Goal: Task Accomplishment & Management: Complete application form

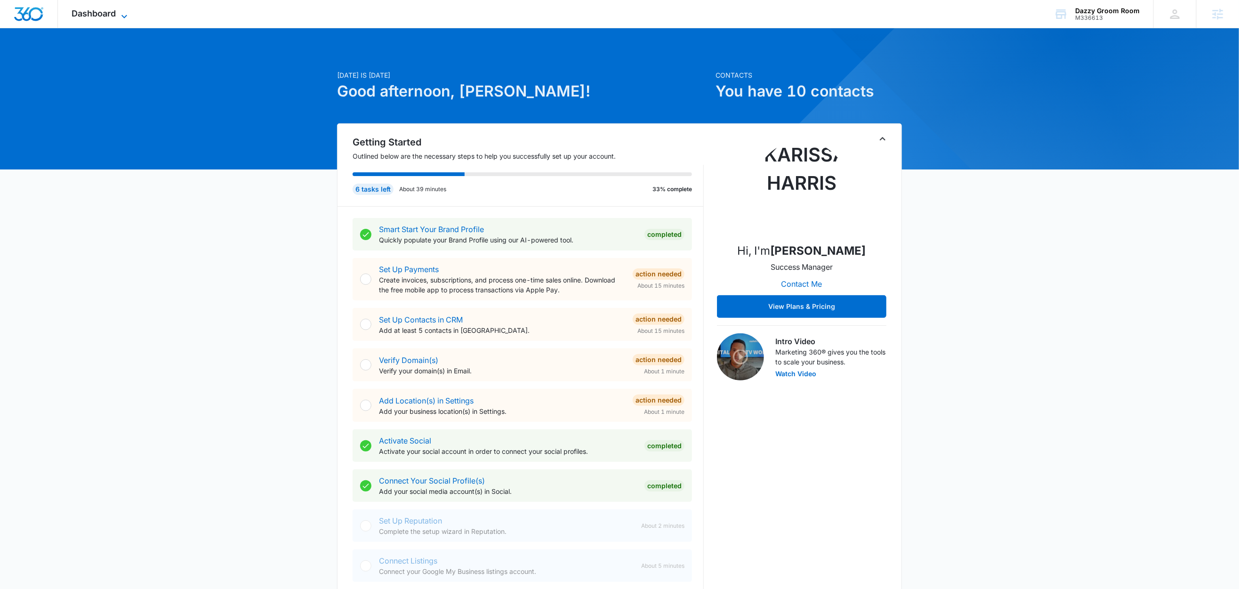
click at [125, 12] on icon at bounding box center [124, 16] width 11 height 11
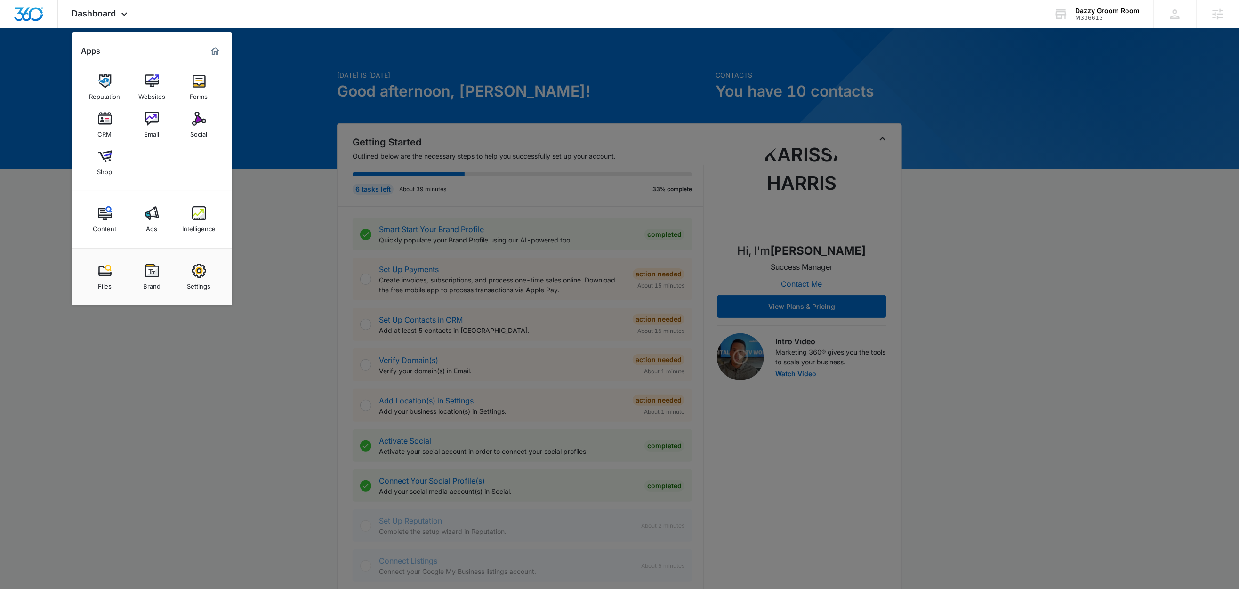
click at [266, 193] on div at bounding box center [619, 294] width 1239 height 589
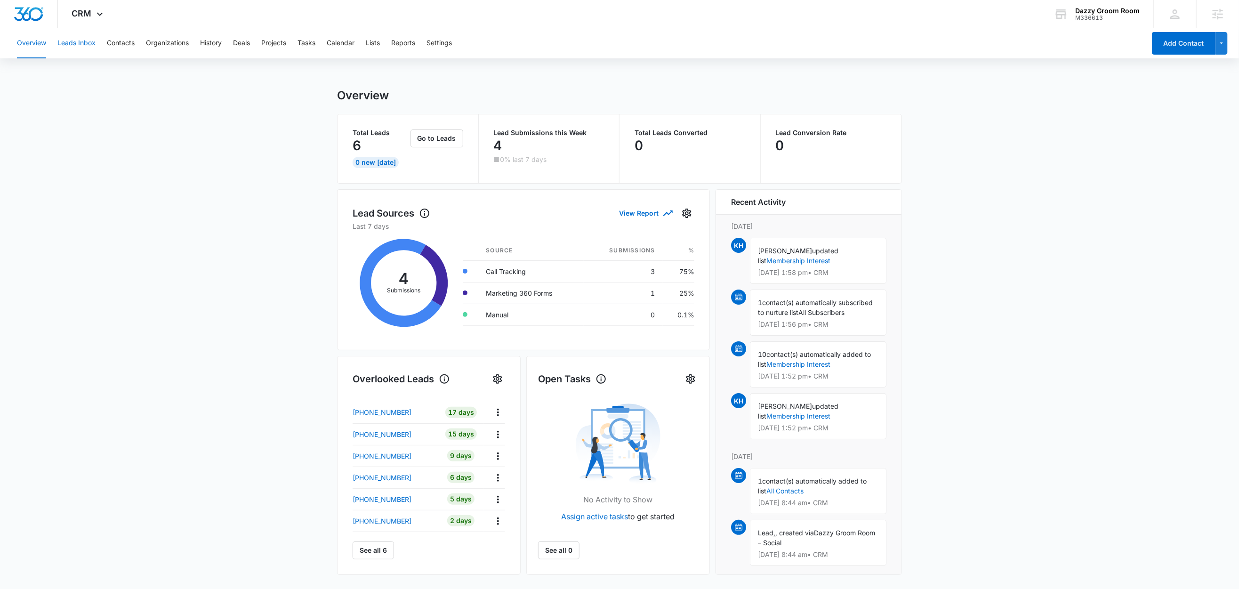
click at [87, 43] on button "Leads Inbox" at bounding box center [76, 43] width 38 height 30
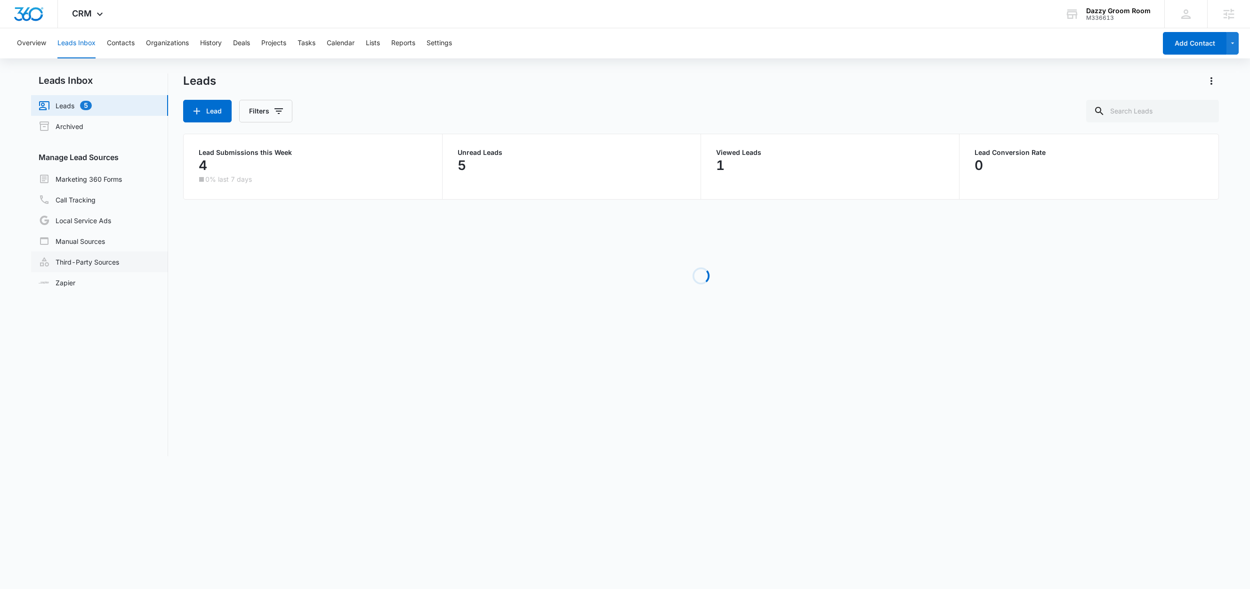
click at [72, 259] on link "Third-Party Sources" at bounding box center [79, 261] width 81 height 11
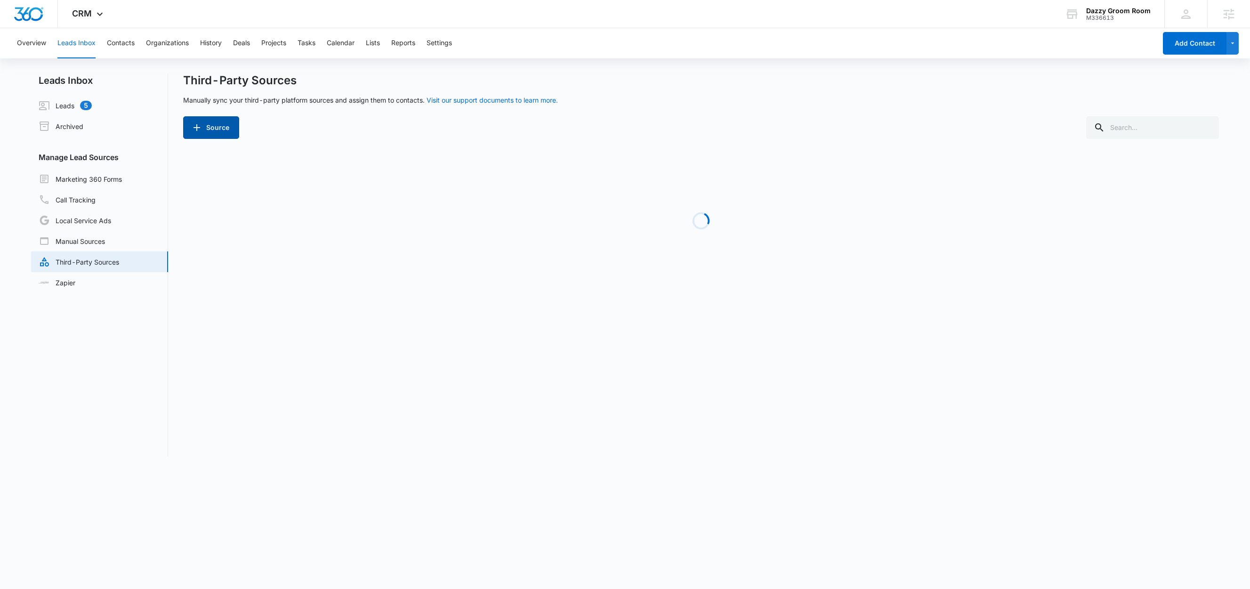
click at [224, 133] on button "Source" at bounding box center [211, 127] width 56 height 23
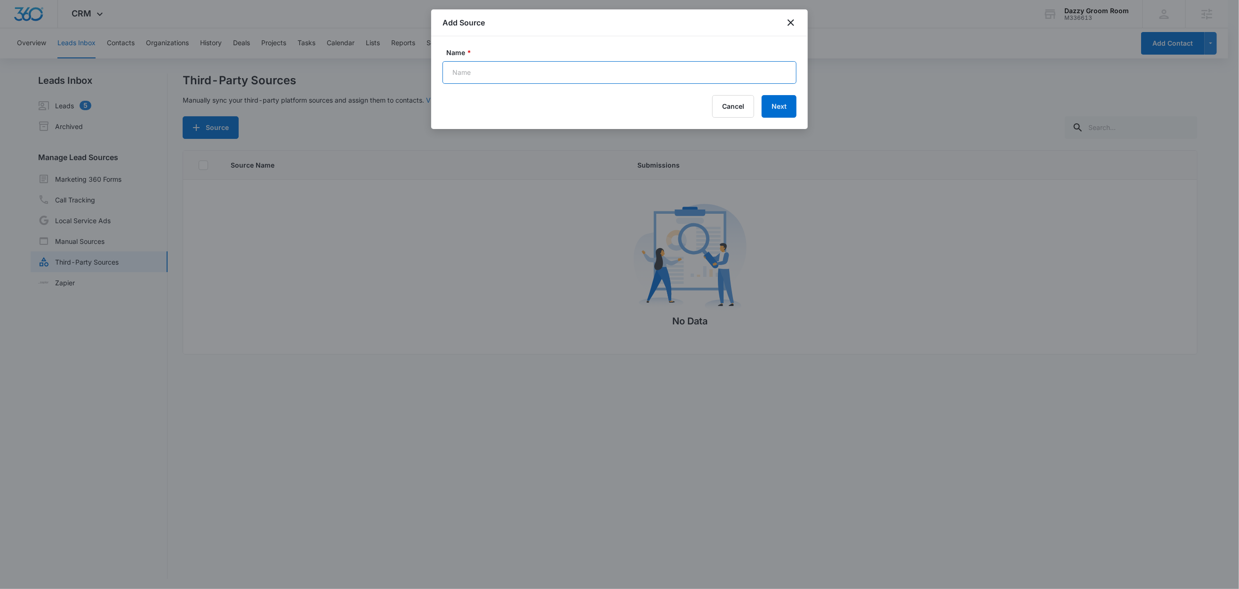
click at [566, 68] on input "Name *" at bounding box center [620, 72] width 354 height 23
paste input "FB Lead Form"
type input "FB Lead Form (Zap)"
click at [778, 113] on button "Next" at bounding box center [779, 106] width 35 height 23
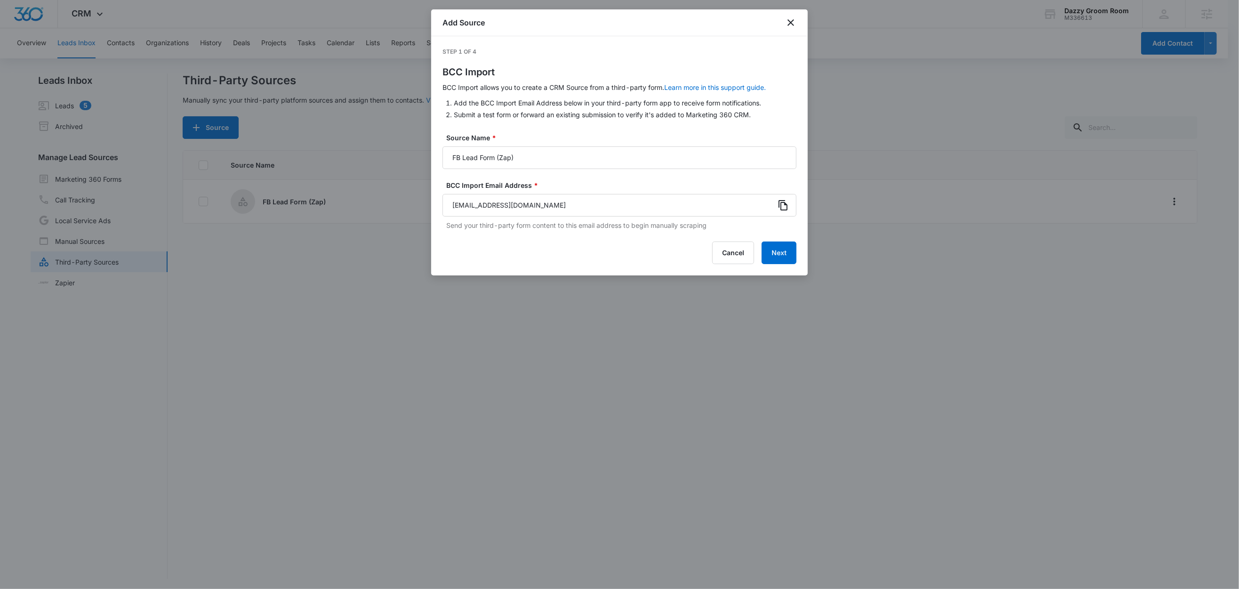
click at [781, 205] on icon at bounding box center [783, 205] width 9 height 10
click at [777, 254] on button "Next" at bounding box center [779, 253] width 35 height 23
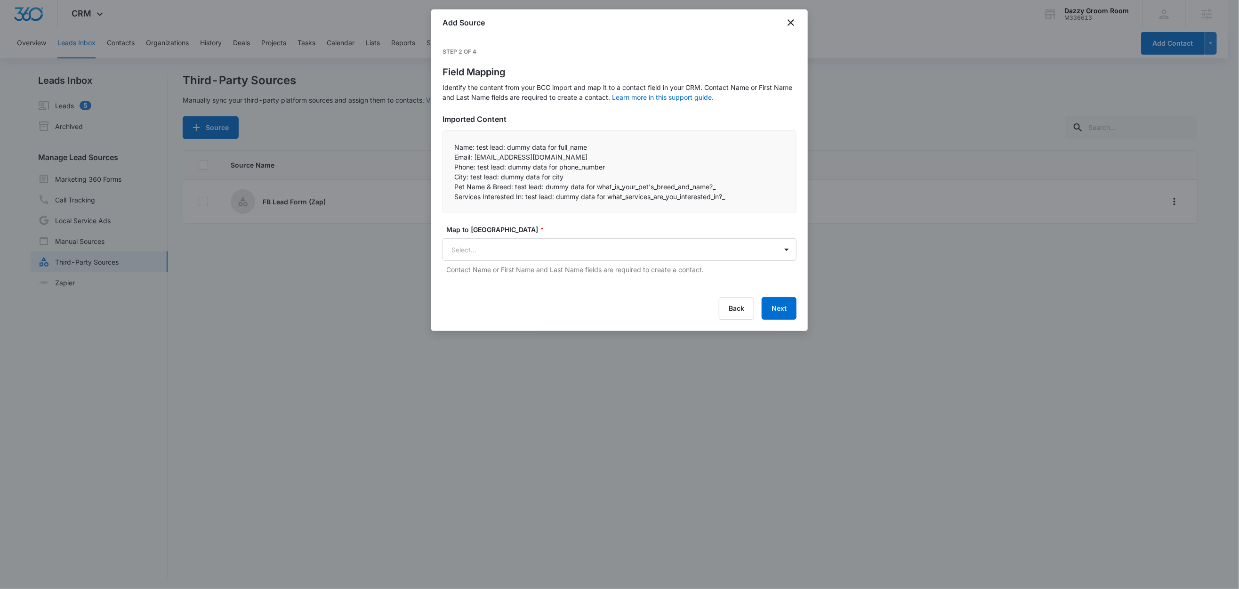
drag, startPoint x: 497, startPoint y: 137, endPoint x: 486, endPoint y: 143, distance: 12.9
click at [497, 137] on div "Name: test lead: dummy data for full_name Email: test@fb.com Phone: test lead…" at bounding box center [620, 171] width 354 height 83
drag, startPoint x: 476, startPoint y: 148, endPoint x: 449, endPoint y: 148, distance: 26.8
click at [449, 148] on div "Name: test lead: dummy data for full_name Email: test@fb.com Phone: test lead…" at bounding box center [620, 171] width 354 height 83
copy p "Name:"
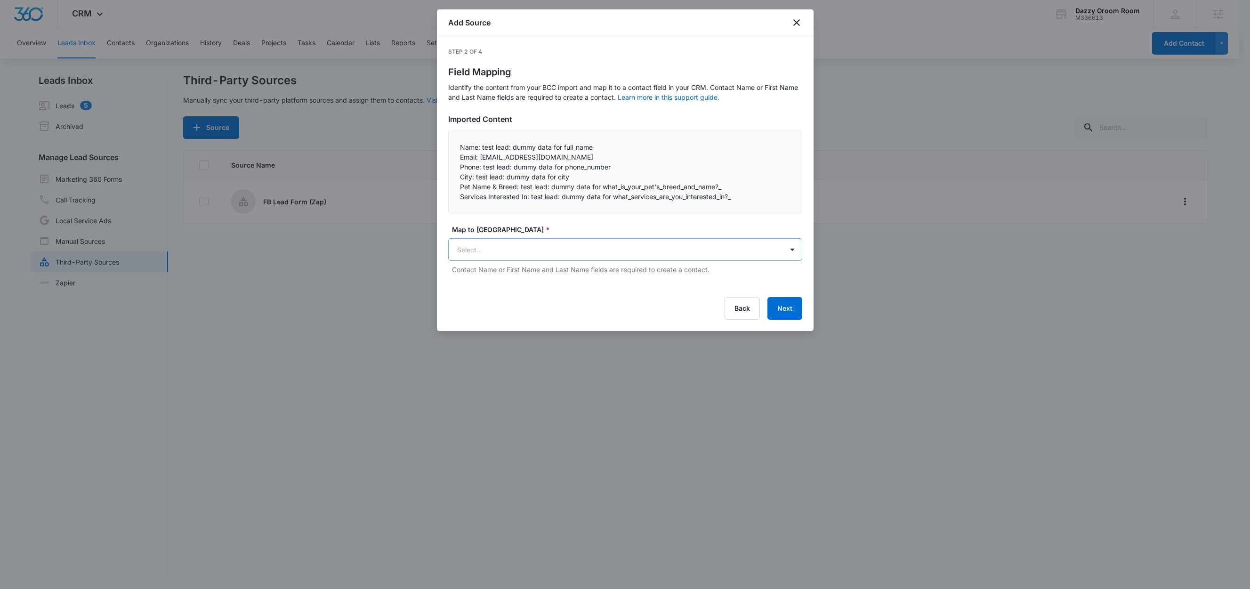
click at [457, 251] on body "CRM Apps Reputation Websites Forms CRM Email Social Shop Content Ads Intelligen…" at bounding box center [625, 295] width 1250 height 590
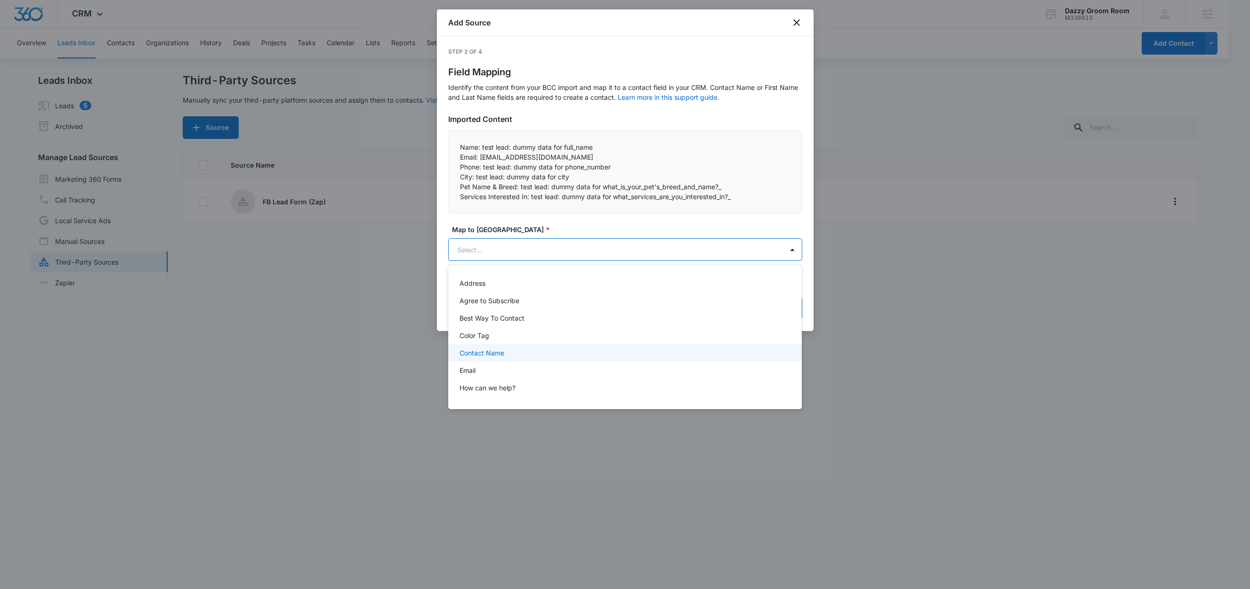
click at [496, 352] on p "Contact Name" at bounding box center [482, 353] width 45 height 10
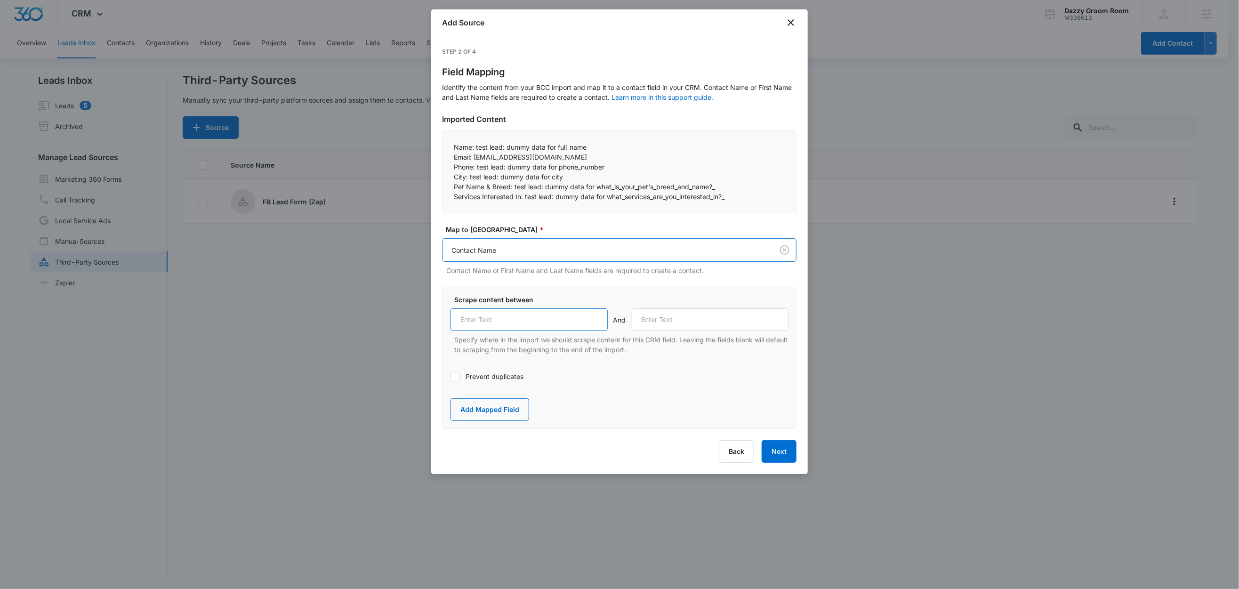
click at [515, 321] on input "text" at bounding box center [529, 319] width 157 height 23
paste input "Name:"
type input "Name:"
drag, startPoint x: 474, startPoint y: 159, endPoint x: 444, endPoint y: 157, distance: 30.6
click at [444, 157] on div "Name: test lead: dummy data for full_name Email: test@fb.com Phone: test lead…" at bounding box center [620, 171] width 354 height 83
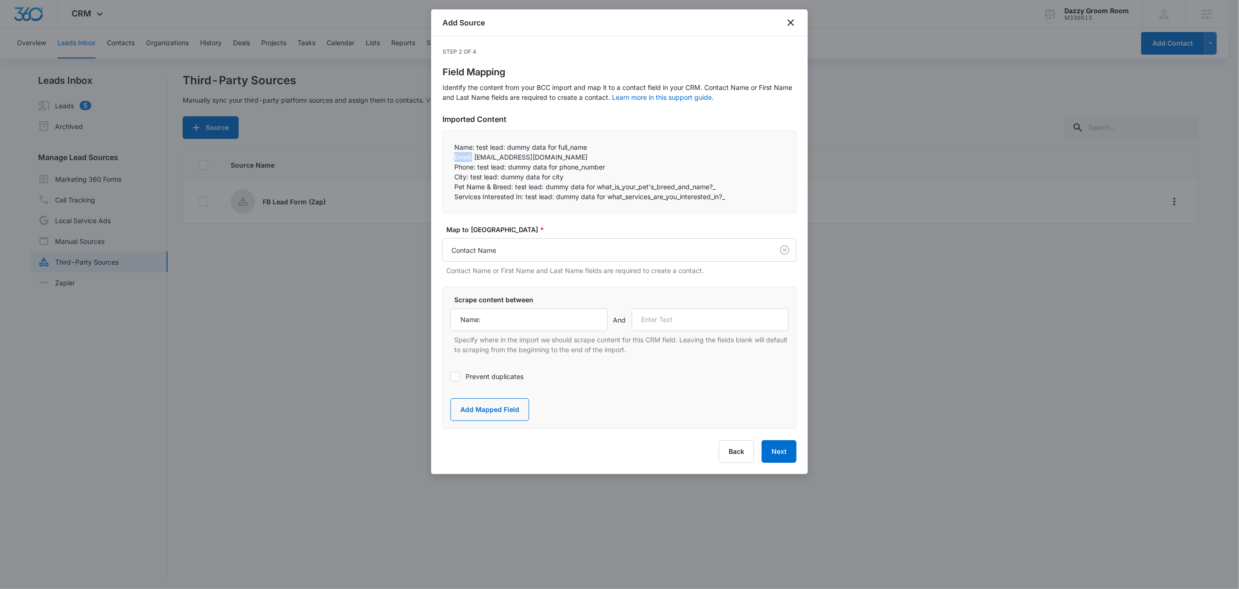
copy p "Email:"
click at [677, 321] on input "text" at bounding box center [710, 319] width 157 height 23
paste input "Email:"
type input "Email:"
drag, startPoint x: 487, startPoint y: 413, endPoint x: 499, endPoint y: 372, distance: 42.6
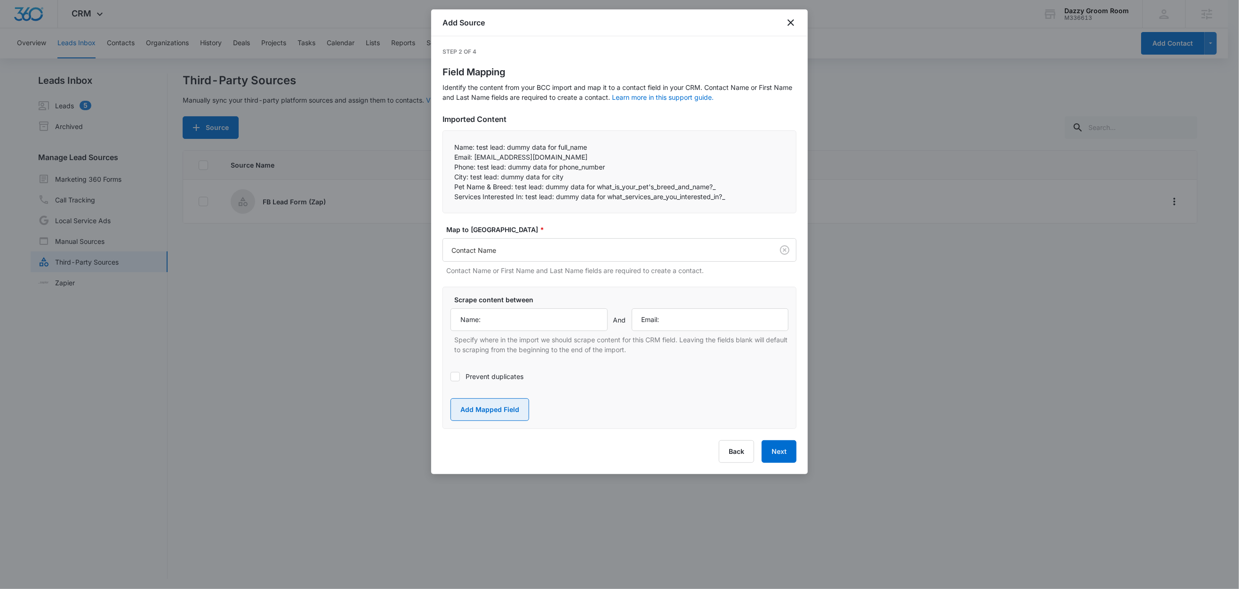
click at [487, 413] on button "Add Mapped Field" at bounding box center [490, 409] width 79 height 23
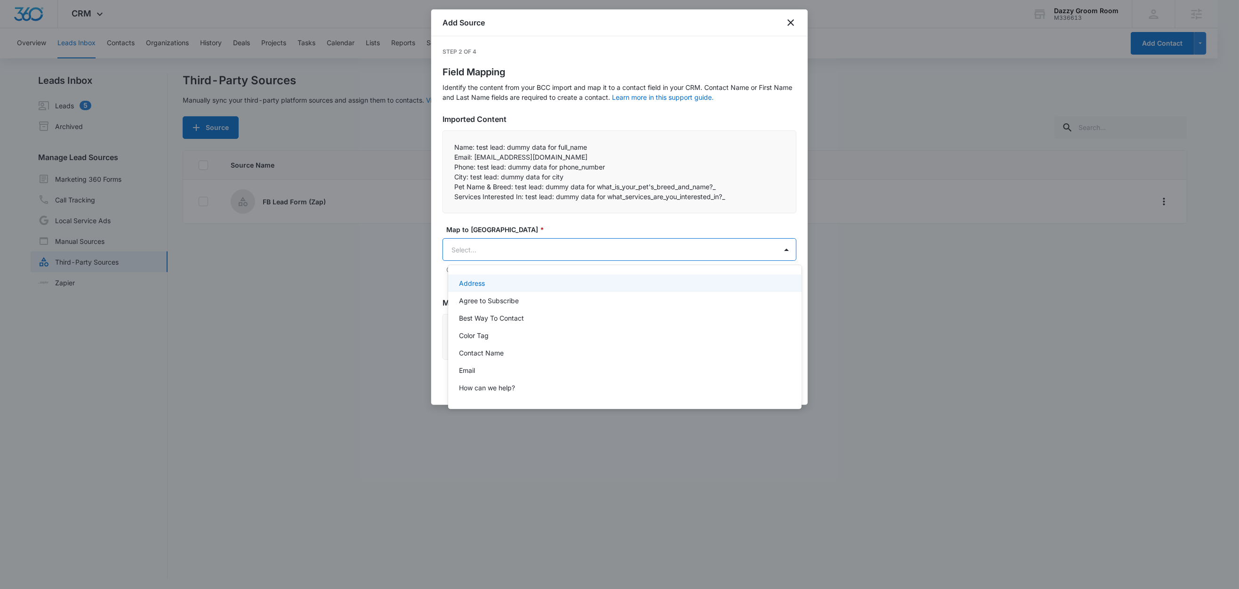
click at [488, 254] on body "CRM Apps Reputation Websites Forms CRM Email Social Shop Content Ads Intelligen…" at bounding box center [619, 294] width 1239 height 589
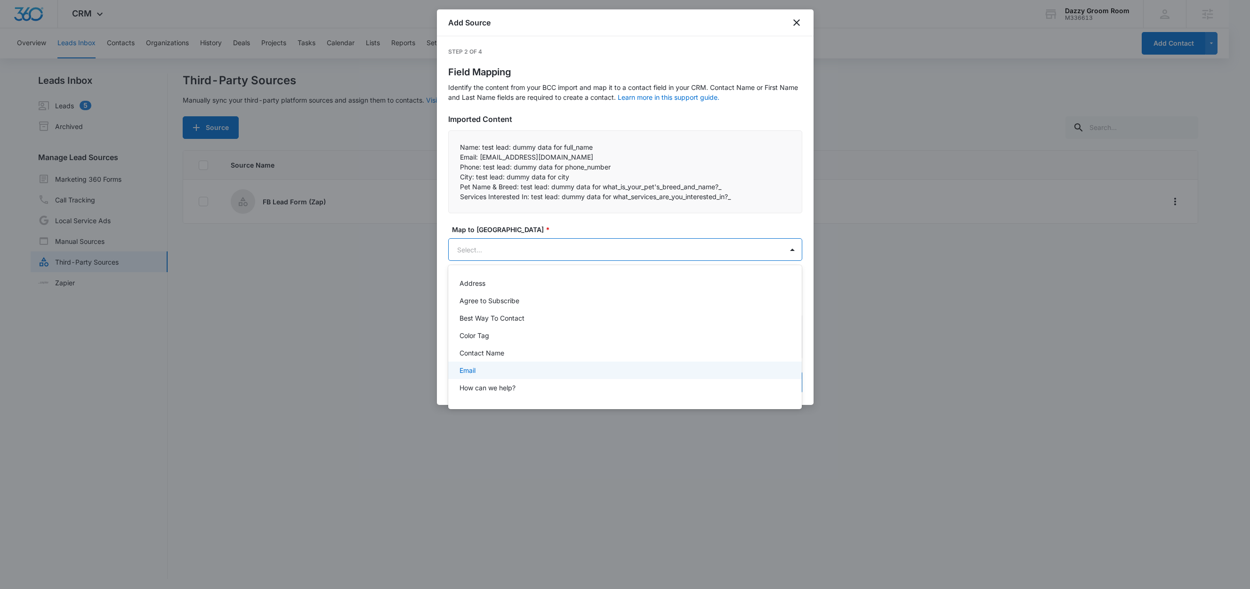
click at [483, 363] on div "Email" at bounding box center [625, 370] width 354 height 17
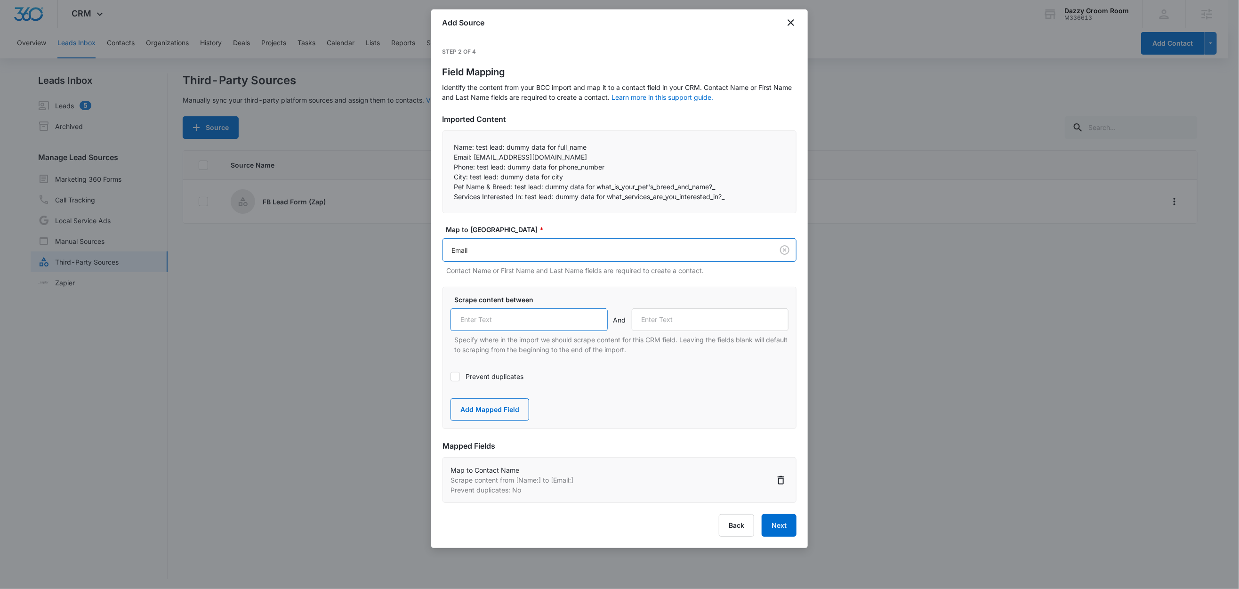
click at [496, 318] on input "text" at bounding box center [529, 319] width 157 height 23
paste input "Email:"
type input "Email:"
click at [478, 375] on label "Prevent duplicates" at bounding box center [620, 376] width 338 height 10
click at [451, 377] on input "Prevent duplicates" at bounding box center [451, 377] width 0 height 0
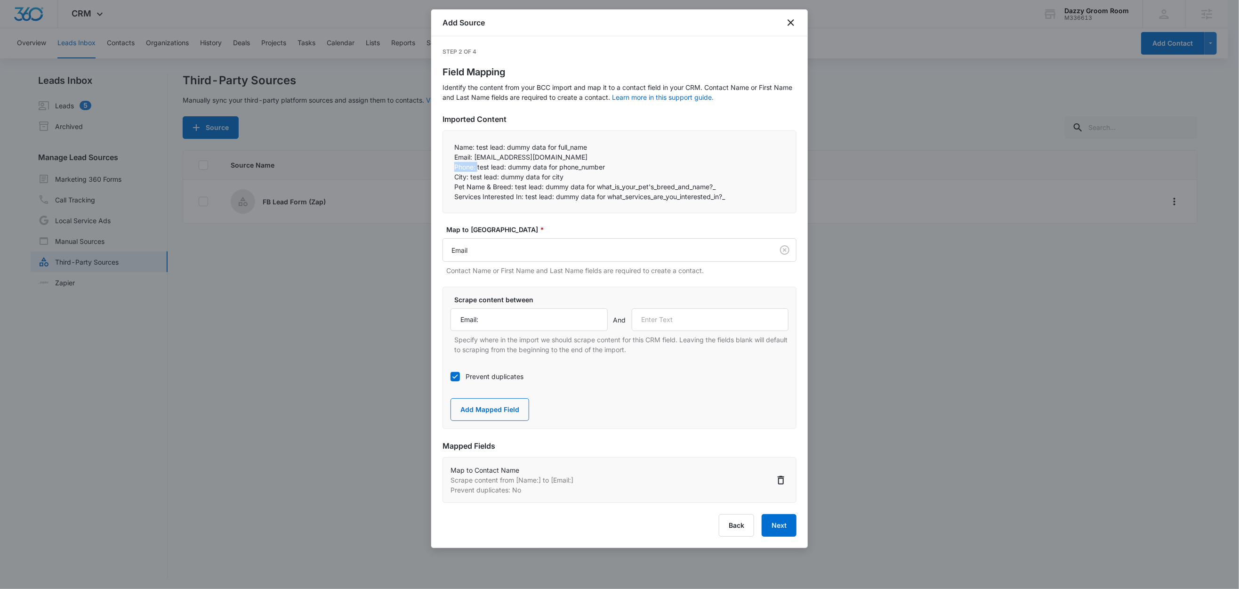
drag, startPoint x: 477, startPoint y: 168, endPoint x: 446, endPoint y: 168, distance: 31.1
click at [446, 168] on div "Name: test lead: dummy data for full_name Email: test@fb.com Phone: test lead…" at bounding box center [620, 171] width 354 height 83
click at [463, 169] on p "Phone: test lead: dummy data for phone_number" at bounding box center [619, 167] width 331 height 10
drag, startPoint x: 477, startPoint y: 167, endPoint x: 437, endPoint y: 167, distance: 40.0
click at [437, 167] on div "Step 2 of 4 Field Mapping Identify the content from your BCC import and map it …" at bounding box center [619, 292] width 377 height 512
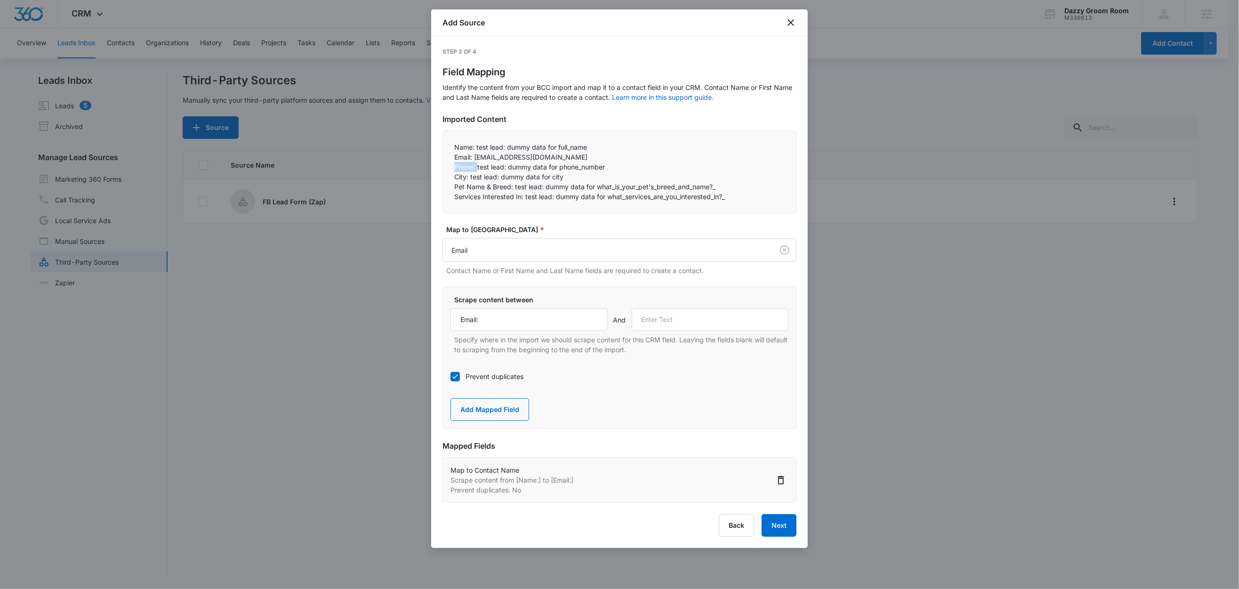
click at [473, 162] on p "Phone: test lead: dummy data for phone_number" at bounding box center [619, 167] width 331 height 10
drag, startPoint x: 478, startPoint y: 165, endPoint x: 440, endPoint y: 166, distance: 38.1
click at [439, 166] on div "Step 2 of 4 Field Mapping Identify the content from your BCC import and map it …" at bounding box center [619, 292] width 377 height 512
copy p "Phone:"
click at [684, 321] on input "text" at bounding box center [710, 319] width 157 height 23
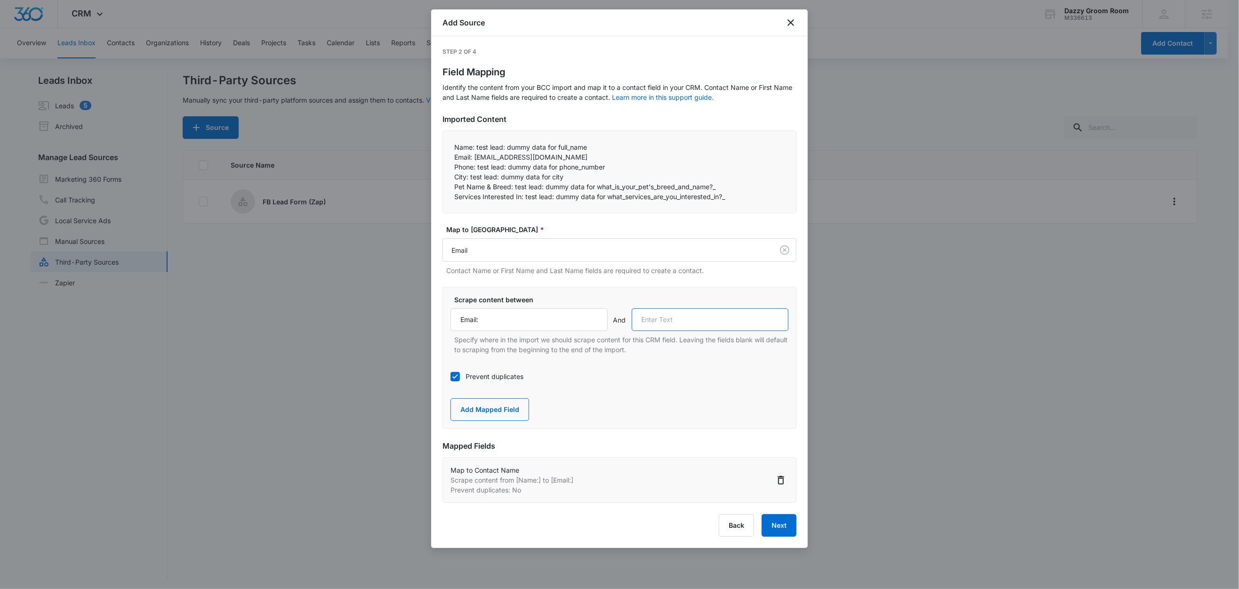
paste input "Phone:"
type input "Phone:"
click at [602, 393] on div "Scrape content between Email: And Phone: Specify where in the import we should …" at bounding box center [620, 358] width 354 height 142
click at [502, 411] on button "Add Mapped Field" at bounding box center [490, 409] width 79 height 23
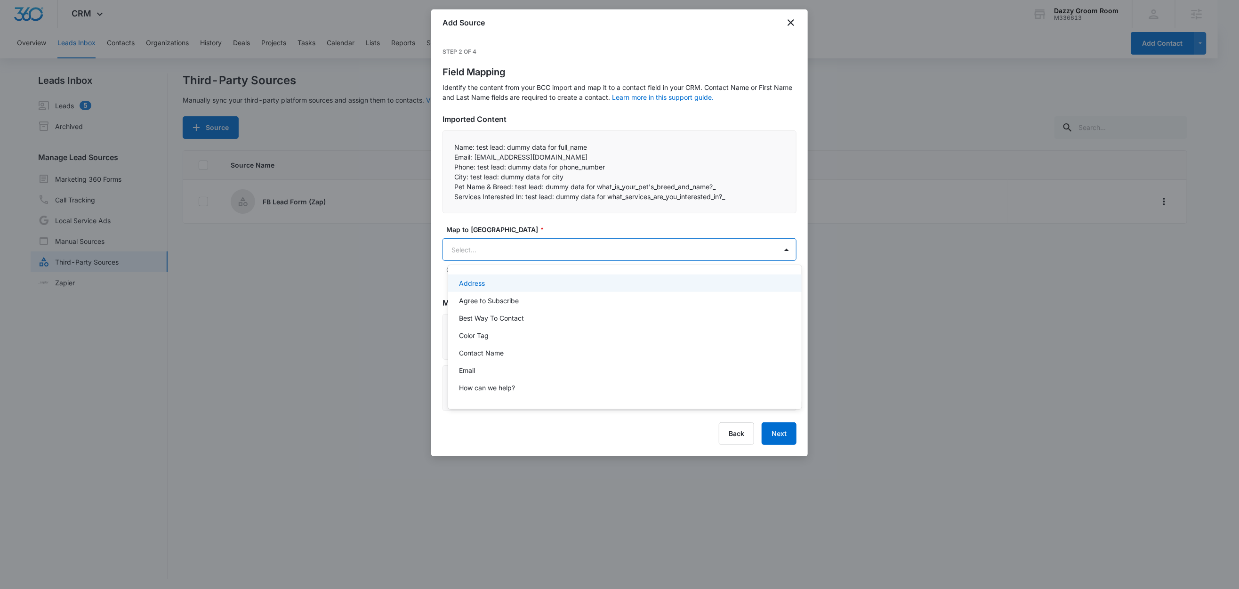
click at [502, 255] on body "CRM Apps Reputation Websites Forms CRM Email Social Shop Content Ads Intelligen…" at bounding box center [619, 294] width 1239 height 589
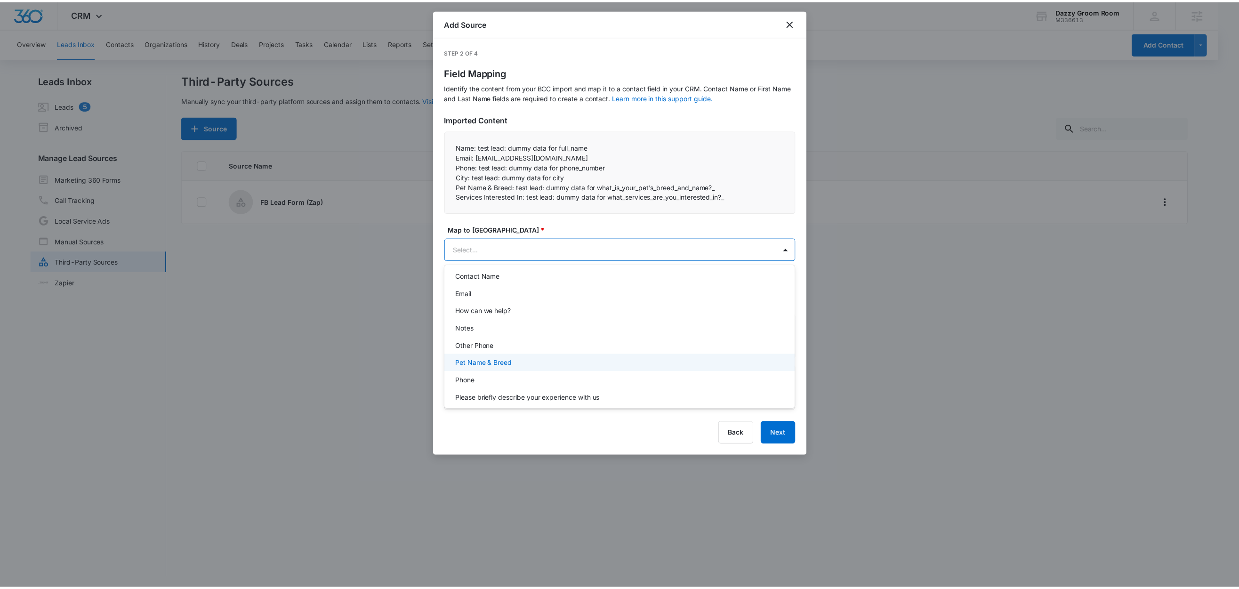
scroll to position [88, 0]
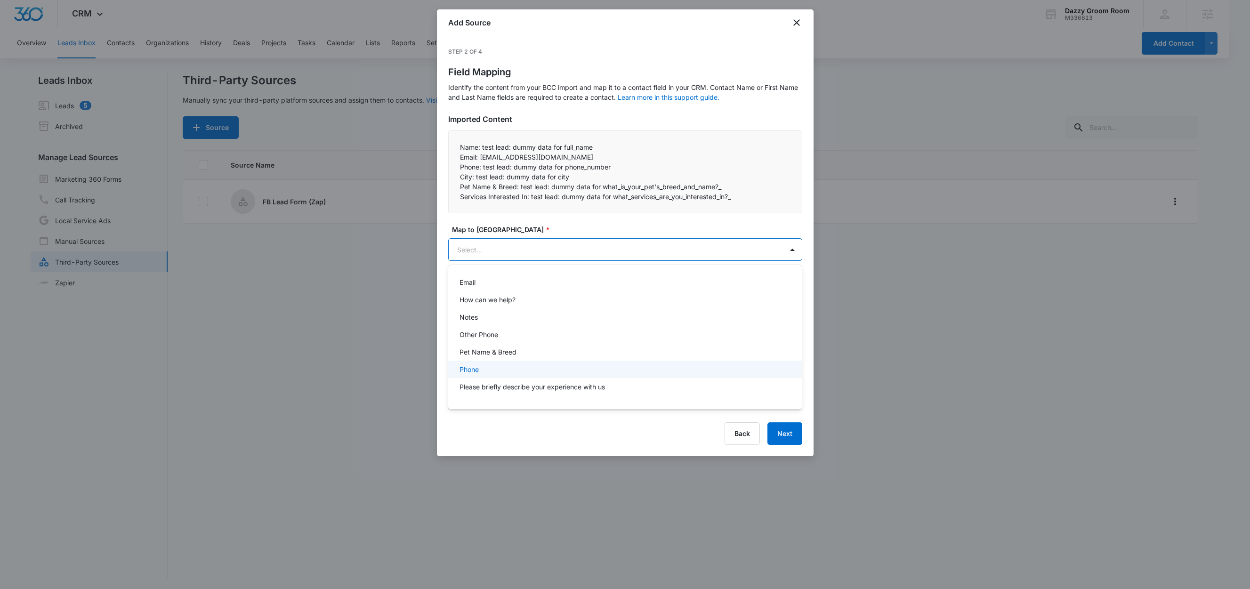
click at [487, 367] on div "Phone" at bounding box center [625, 369] width 330 height 10
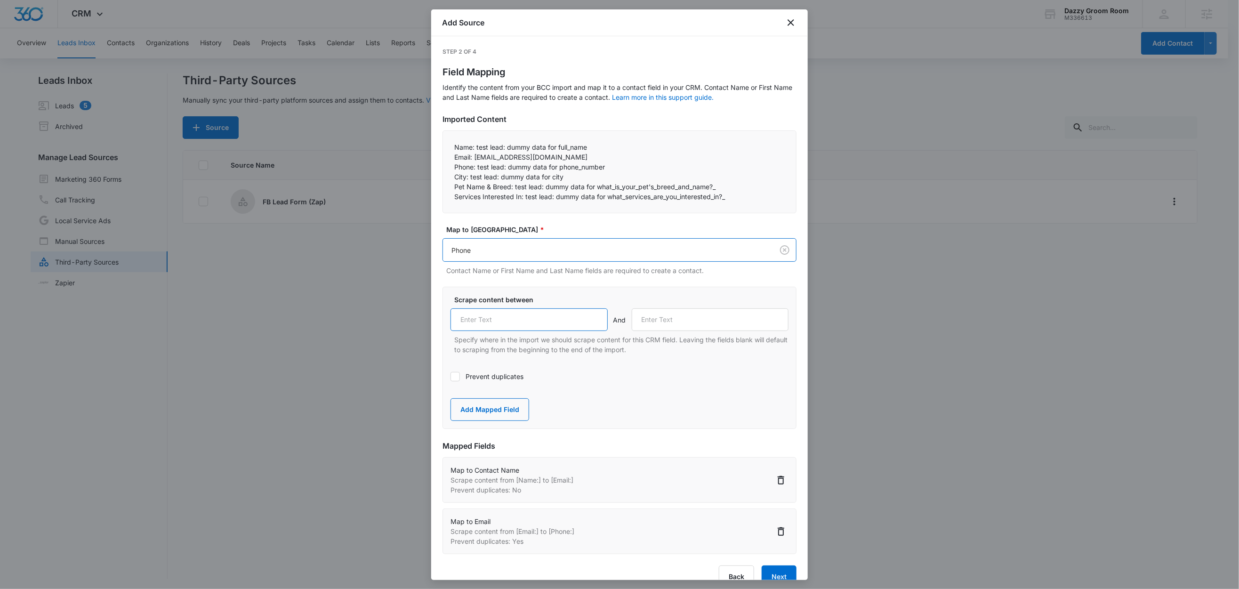
click at [521, 319] on input "text" at bounding box center [529, 319] width 157 height 23
paste input "Phone:"
type input "Phone:"
click at [547, 299] on label "Scrape content between" at bounding box center [623, 300] width 338 height 10
click at [469, 178] on p "City: test lead: dummy data for city" at bounding box center [619, 177] width 331 height 10
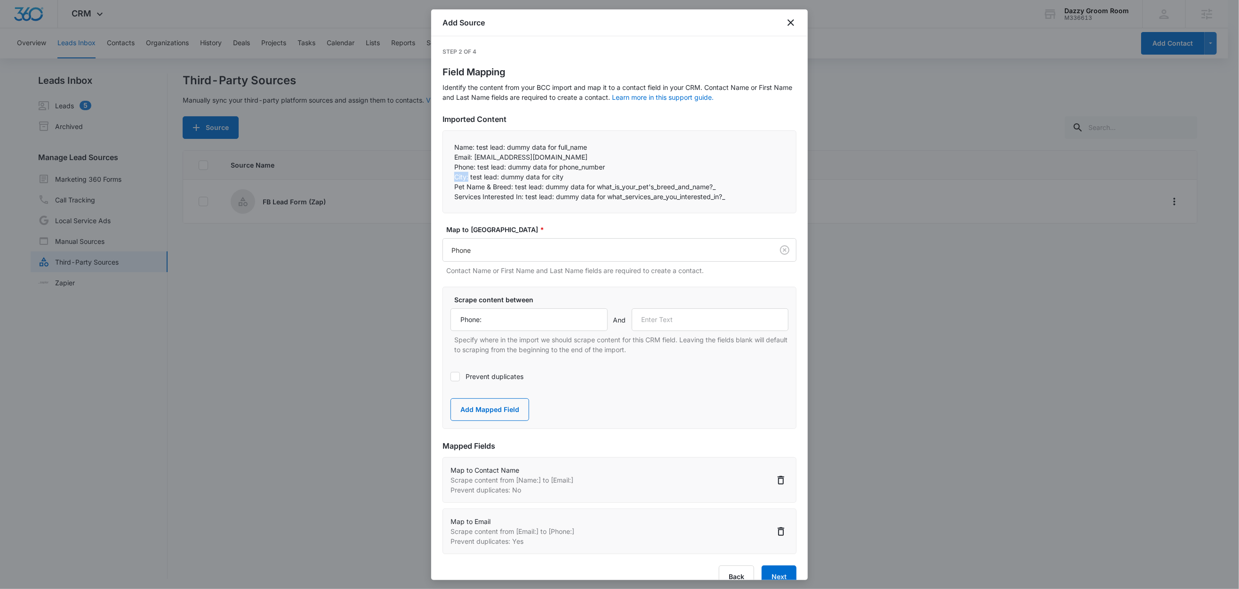
drag, startPoint x: 469, startPoint y: 177, endPoint x: 445, endPoint y: 178, distance: 24.0
click at [445, 178] on div "Name: test lead: dummy data for full_name Email: test@fb.com Phone: test lead…" at bounding box center [620, 171] width 354 height 83
copy p "City:"
click at [682, 324] on input "text" at bounding box center [710, 319] width 157 height 23
paste input "City:"
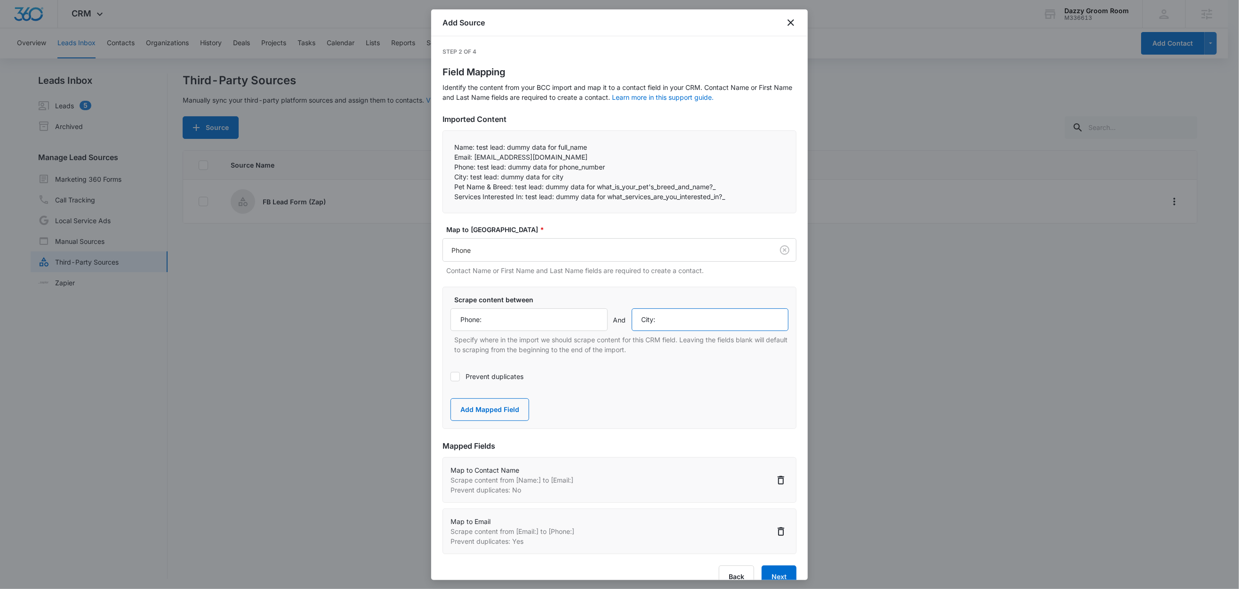
type input "City:"
click at [595, 399] on div "Scrape content between Phone: And City: Specify where in the import we should s…" at bounding box center [620, 358] width 354 height 142
click at [511, 411] on button "Add Mapped Field" at bounding box center [490, 409] width 79 height 23
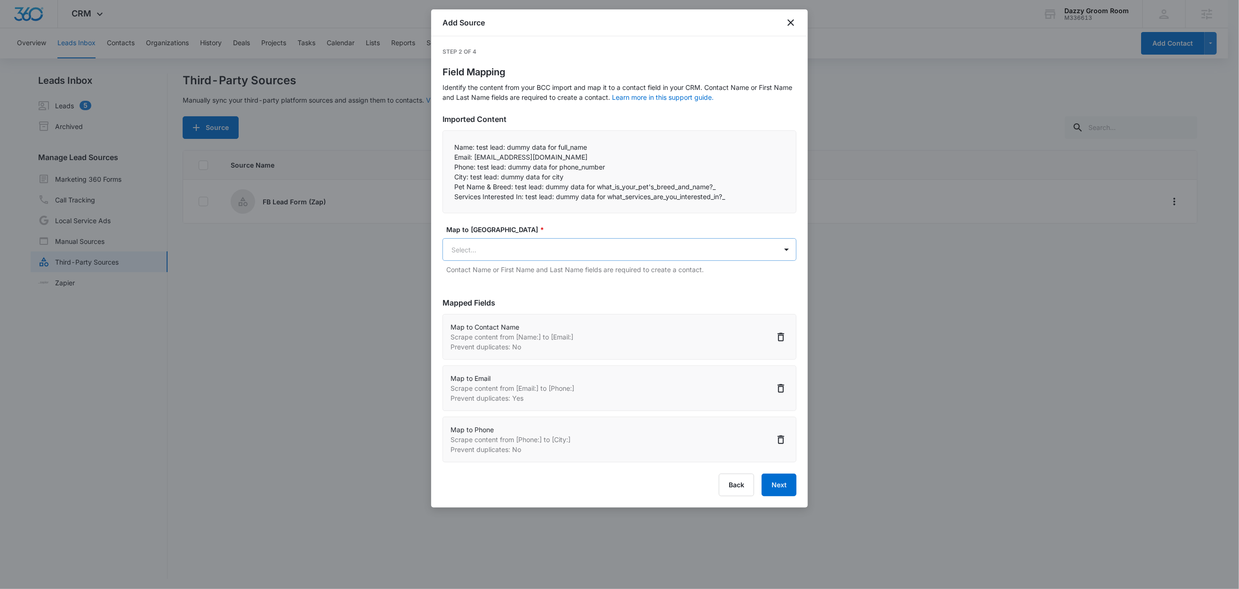
click at [527, 244] on body "CRM Apps Reputation Websites Forms CRM Email Social Shop Content Ads Intelligen…" at bounding box center [619, 295] width 1239 height 590
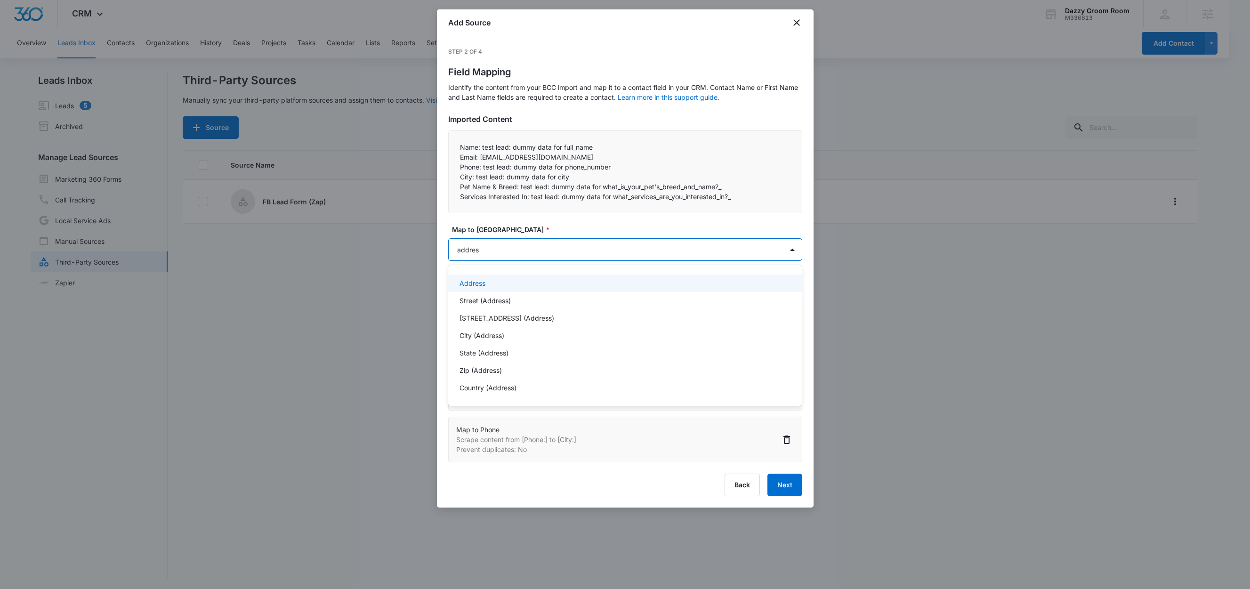
type input "address"
drag, startPoint x: 499, startPoint y: 335, endPoint x: 508, endPoint y: 335, distance: 8.5
click at [499, 335] on p "City (Address)" at bounding box center [482, 336] width 45 height 10
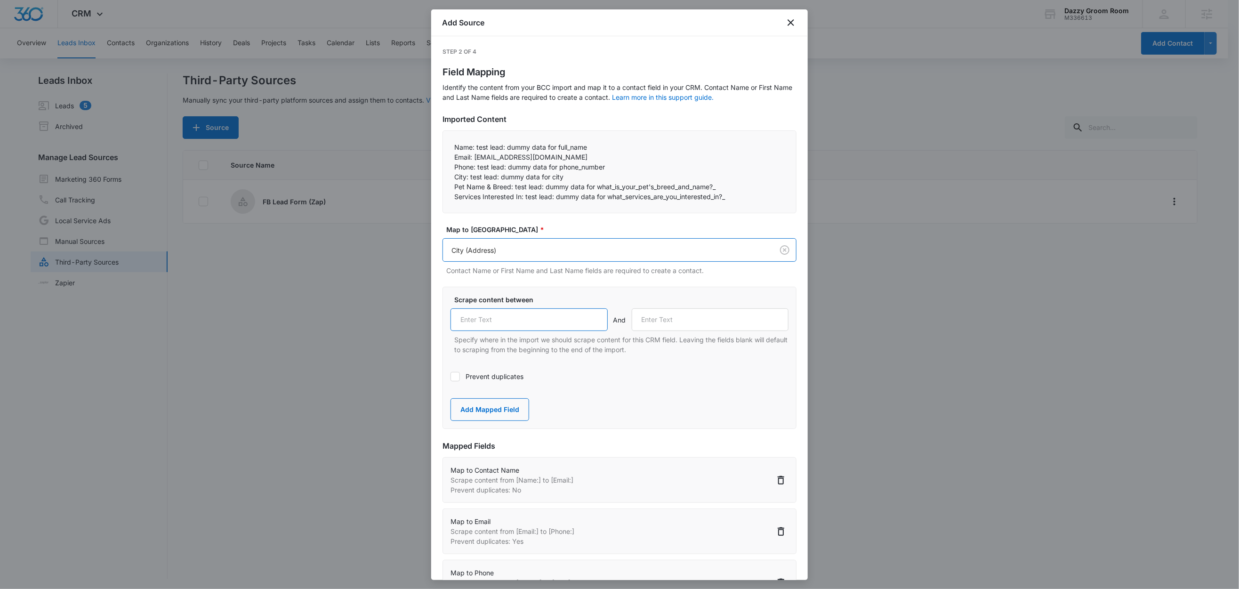
click at [533, 328] on input "text" at bounding box center [529, 319] width 157 height 23
paste input "City:"
type input "City:"
click at [582, 299] on label "Scrape content between" at bounding box center [623, 300] width 338 height 10
drag, startPoint x: 513, startPoint y: 188, endPoint x: 449, endPoint y: 187, distance: 64.5
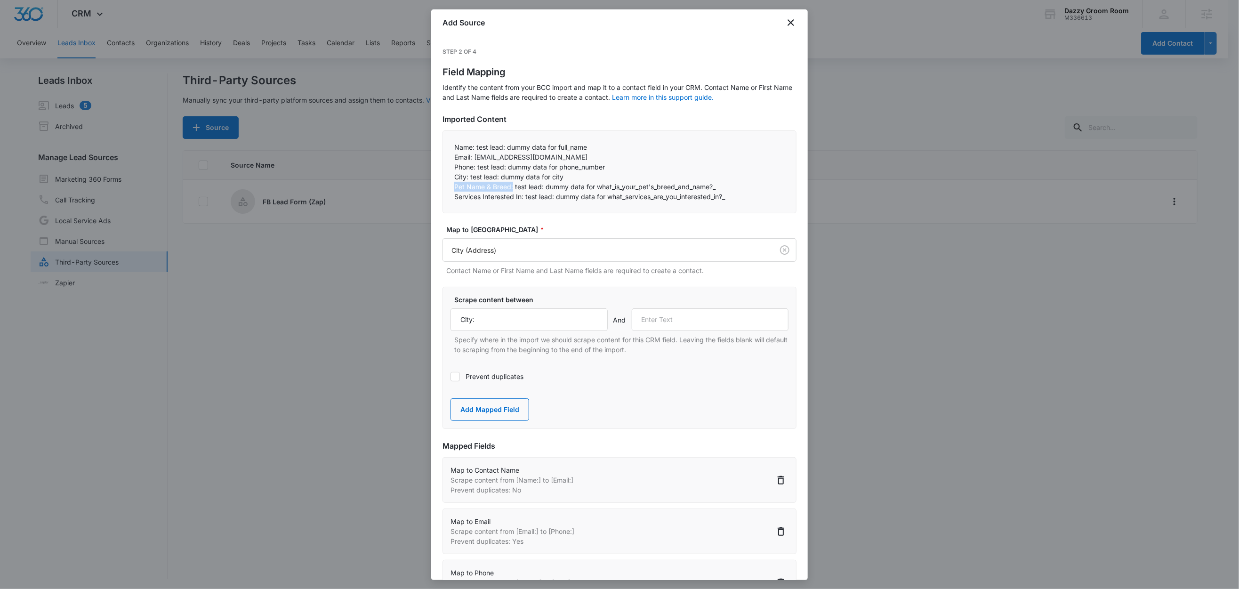
click at [449, 187] on div "Name: test lead: dummy data for full_name Email: test@fb.com Phone: test lead…" at bounding box center [620, 171] width 354 height 83
copy p "Pet Name & Breed:"
click at [668, 322] on input "text" at bounding box center [710, 319] width 157 height 23
paste input "Pet Name & Breed:"
type input "Pet Name & Breed:"
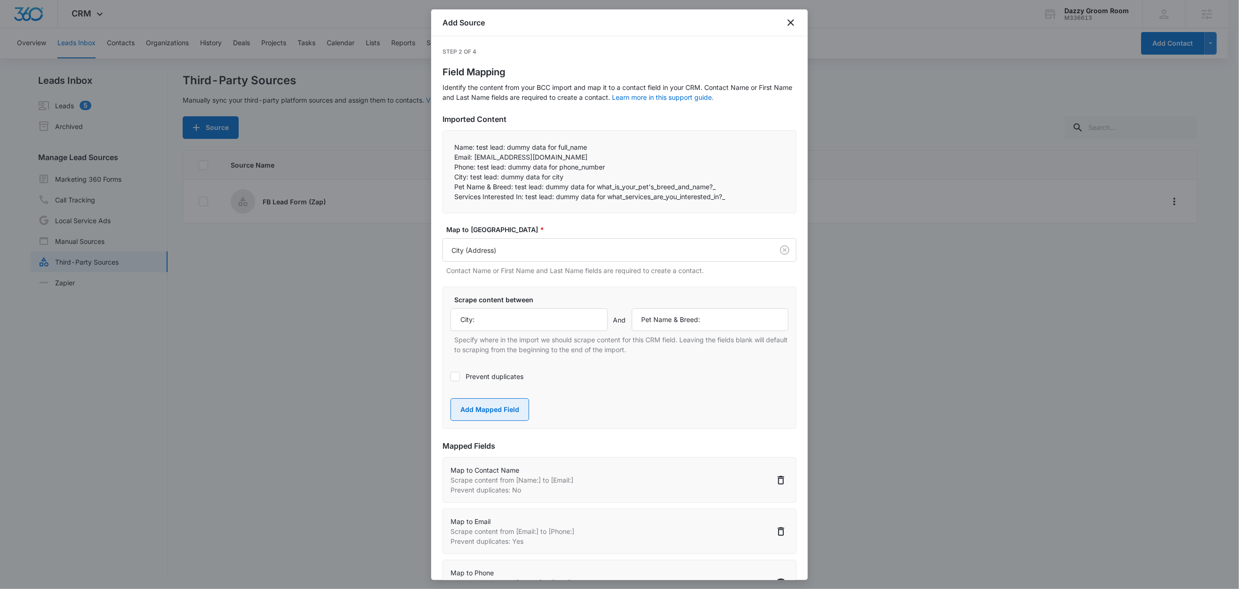
click at [492, 412] on button "Add Mapped Field" at bounding box center [490, 409] width 79 height 23
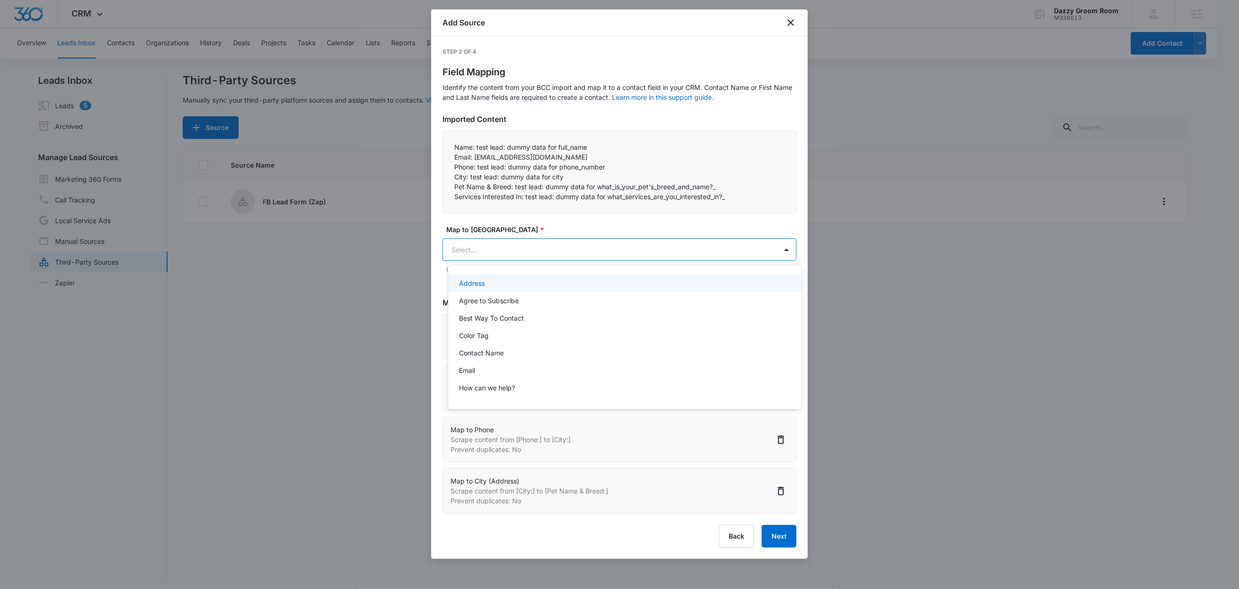
click at [490, 250] on body "CRM Apps Reputation Websites Forms CRM Email Social Shop Content Ads Intelligen…" at bounding box center [619, 294] width 1239 height 589
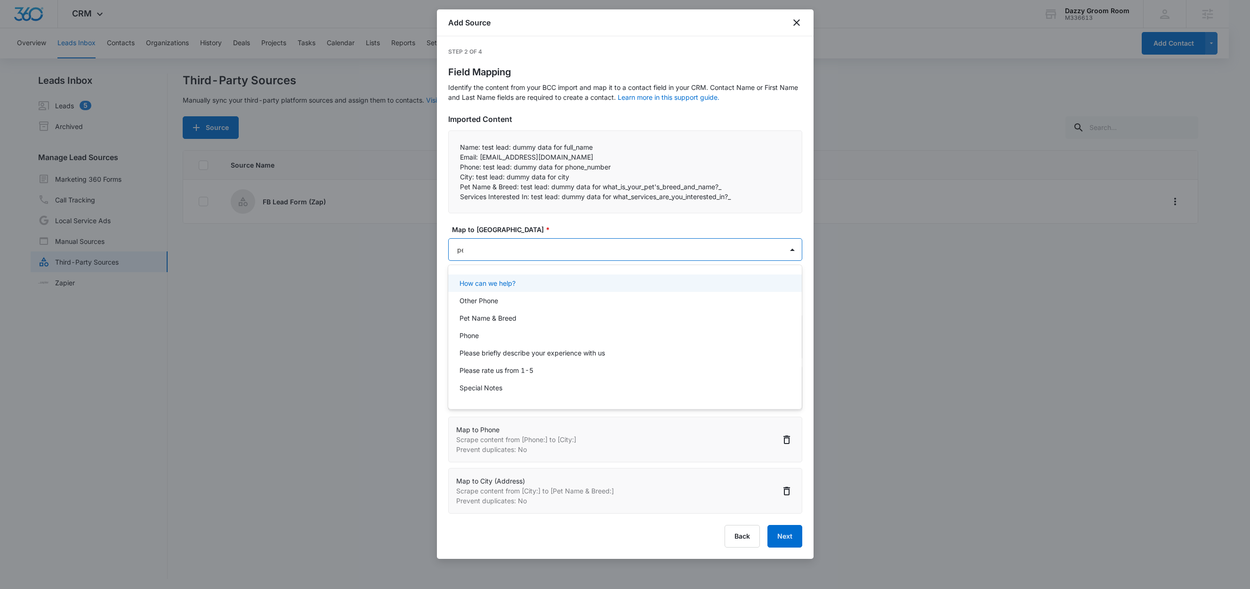
type input "pet"
click at [492, 286] on p "Pet Name & Breed" at bounding box center [488, 283] width 57 height 10
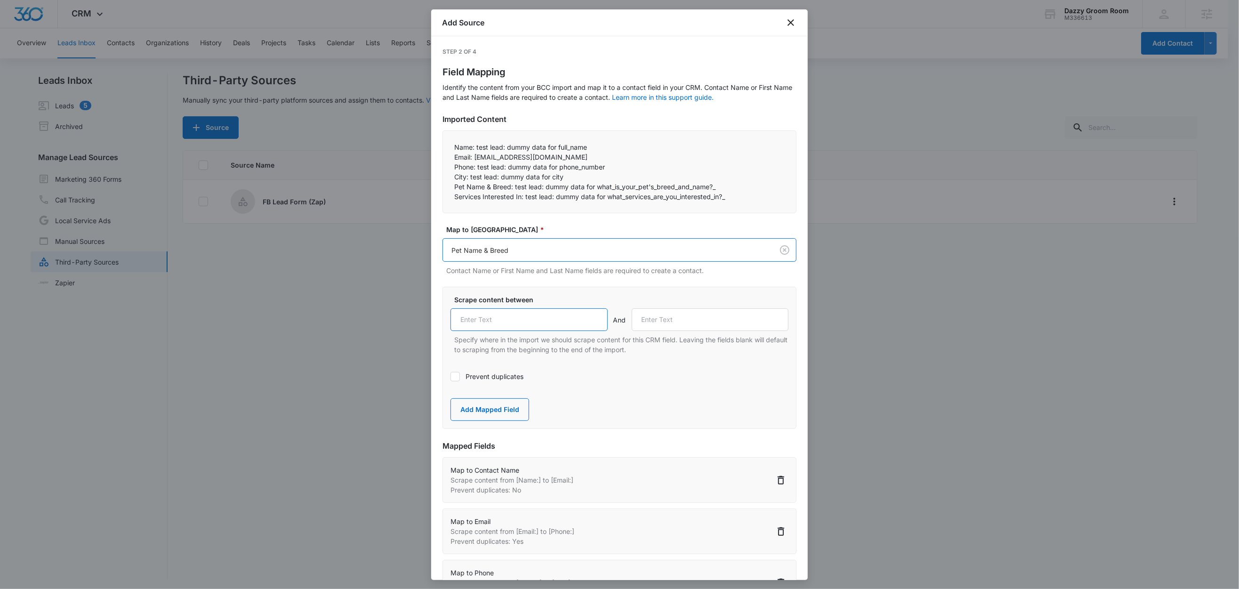
click at [503, 326] on input "text" at bounding box center [529, 319] width 157 height 23
paste input "Pet Name & Breed:"
type input "Pet Name & Breed:"
drag, startPoint x: 525, startPoint y: 199, endPoint x: 443, endPoint y: 198, distance: 81.9
click at [443, 198] on div "Name: test lead: dummy data for full_name Email: test@fb.com Phone: test lead…" at bounding box center [620, 171] width 354 height 83
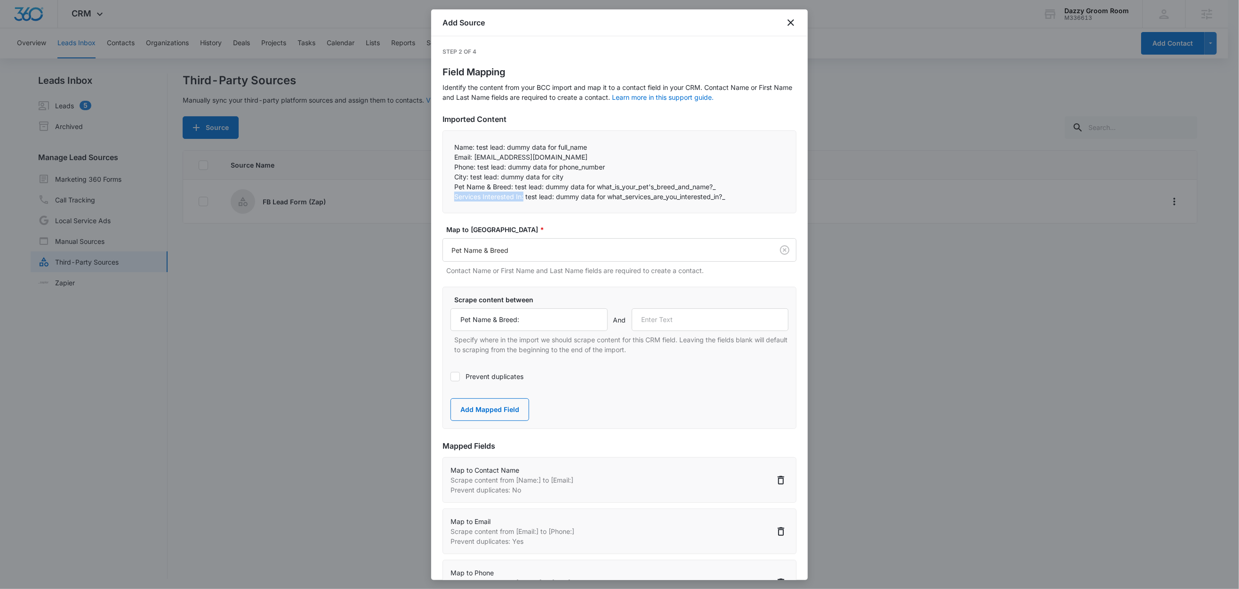
copy p "Services Interested In:"
click at [738, 318] on input "text" at bounding box center [710, 319] width 157 height 23
paste input "Services Interested In:"
type input "Services Interested In:"
click at [508, 410] on button "Add Mapped Field" at bounding box center [490, 409] width 79 height 23
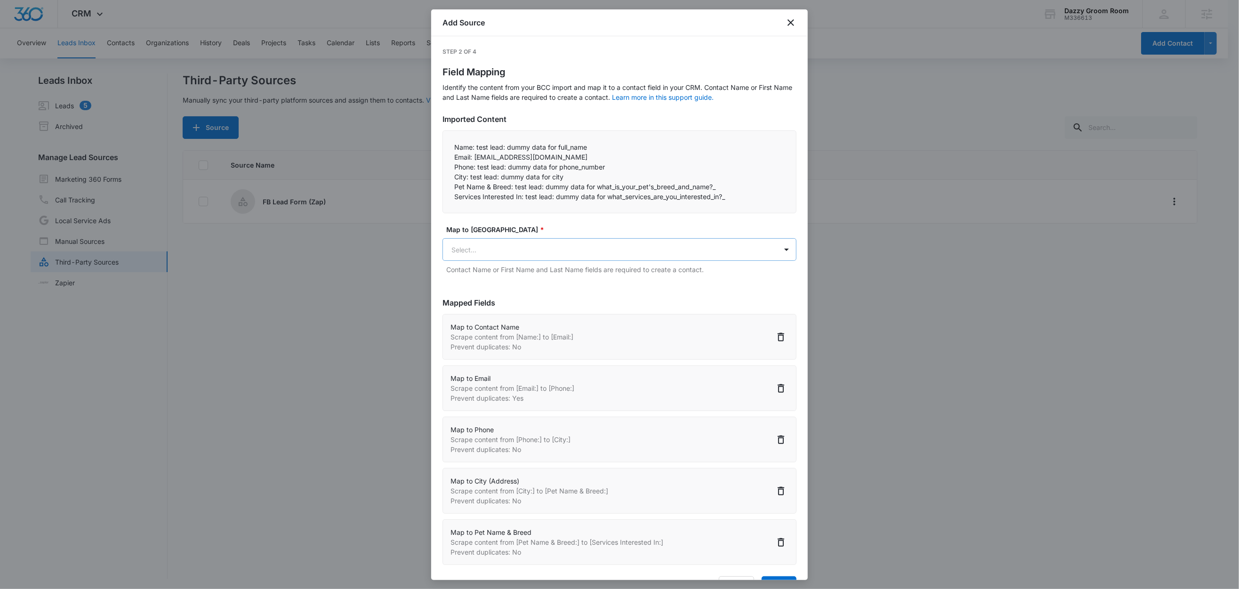
click at [497, 252] on body "CRM Apps Reputation Websites Forms CRM Email Social Shop Content Ads Intelligen…" at bounding box center [619, 295] width 1239 height 590
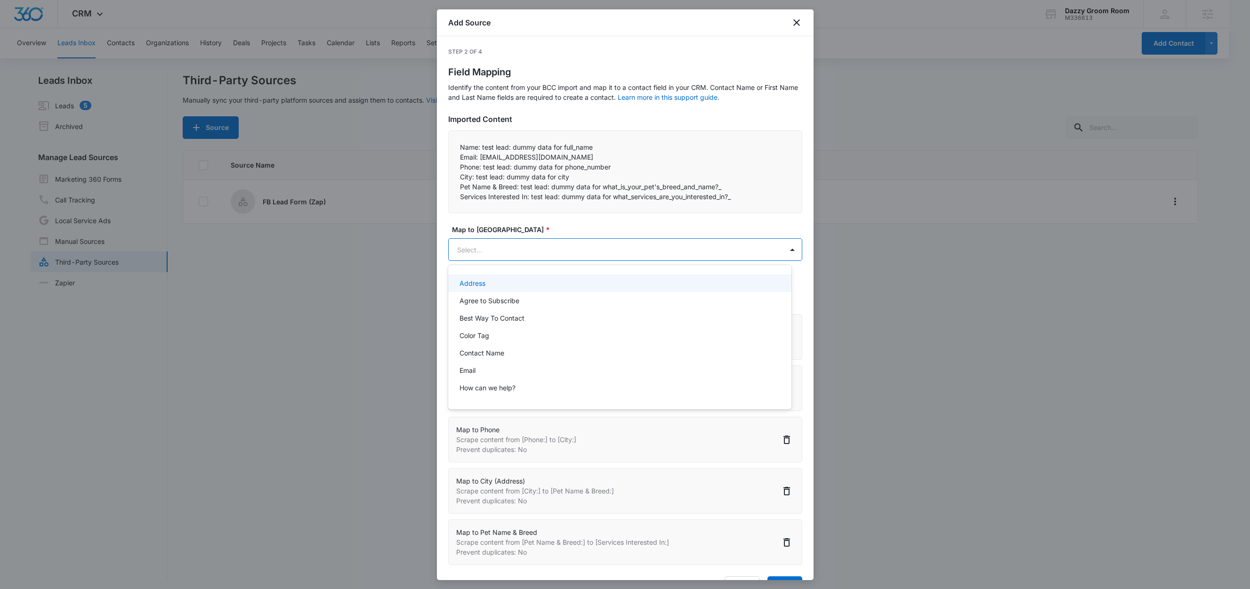
paste input "Services Interested In:"
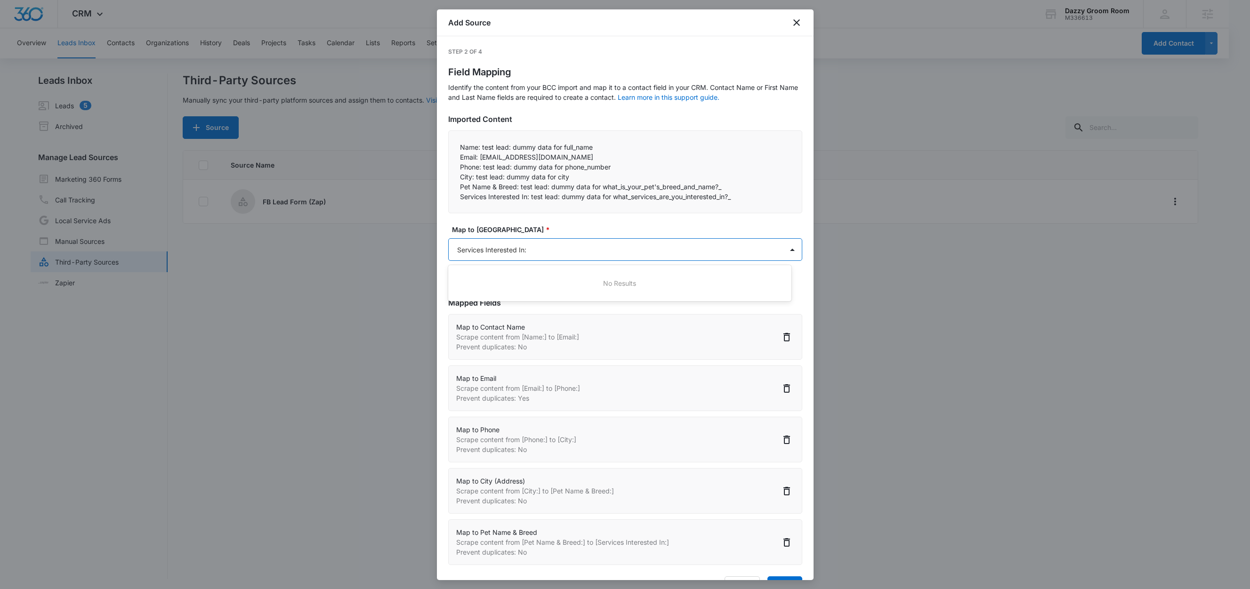
type input "Services Interested In"
click at [481, 287] on p "Services Interested In" at bounding box center [493, 283] width 67 height 10
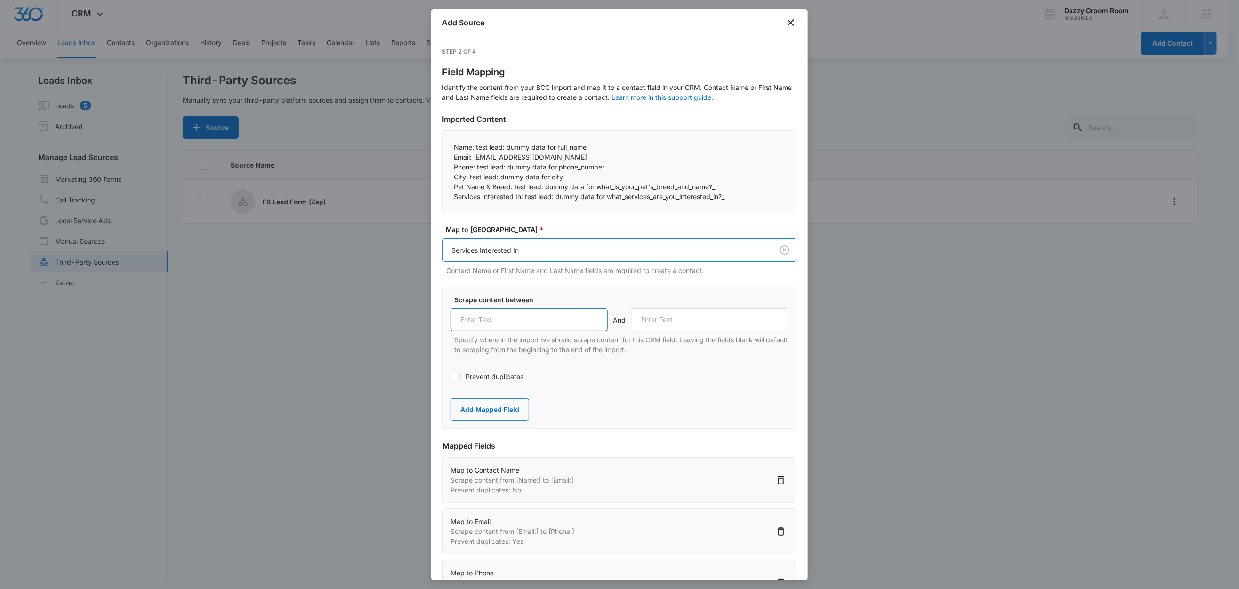
click at [512, 322] on input "text" at bounding box center [529, 319] width 157 height 23
paste input "Services Interested In:"
type input "Services Interested In:"
click at [573, 301] on label "Scrape content between" at bounding box center [623, 300] width 338 height 10
click at [494, 413] on button "Add Mapped Field" at bounding box center [490, 409] width 79 height 23
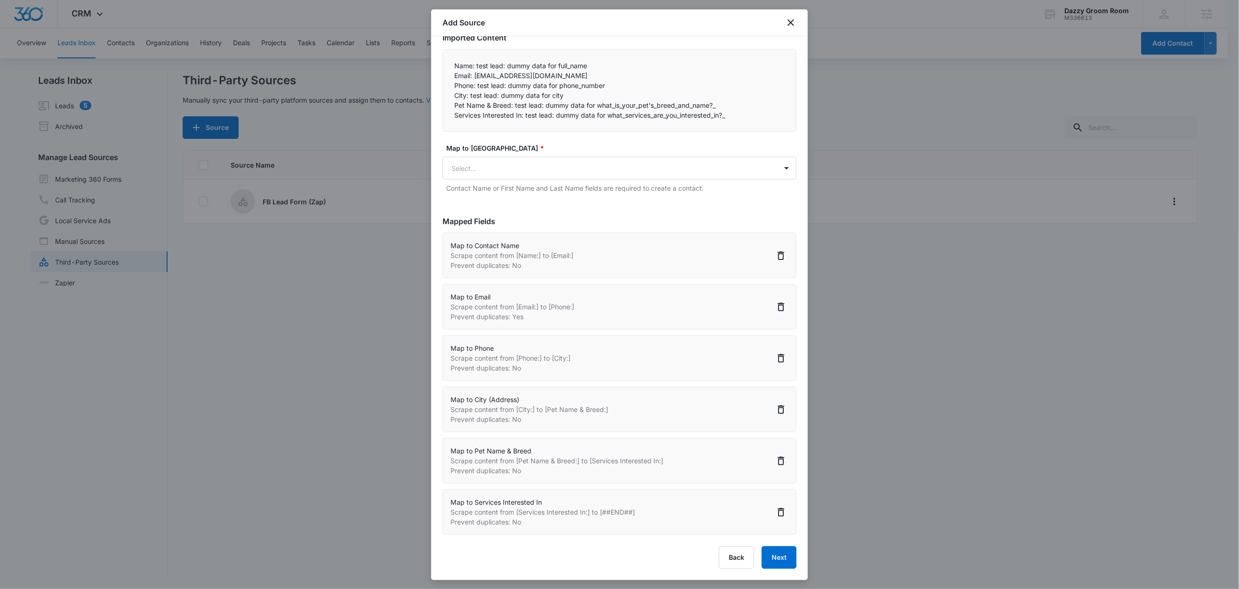
scroll to position [1, 0]
click at [770, 557] on button "Next" at bounding box center [779, 557] width 35 height 23
select select "77"
select select "185"
select select "184"
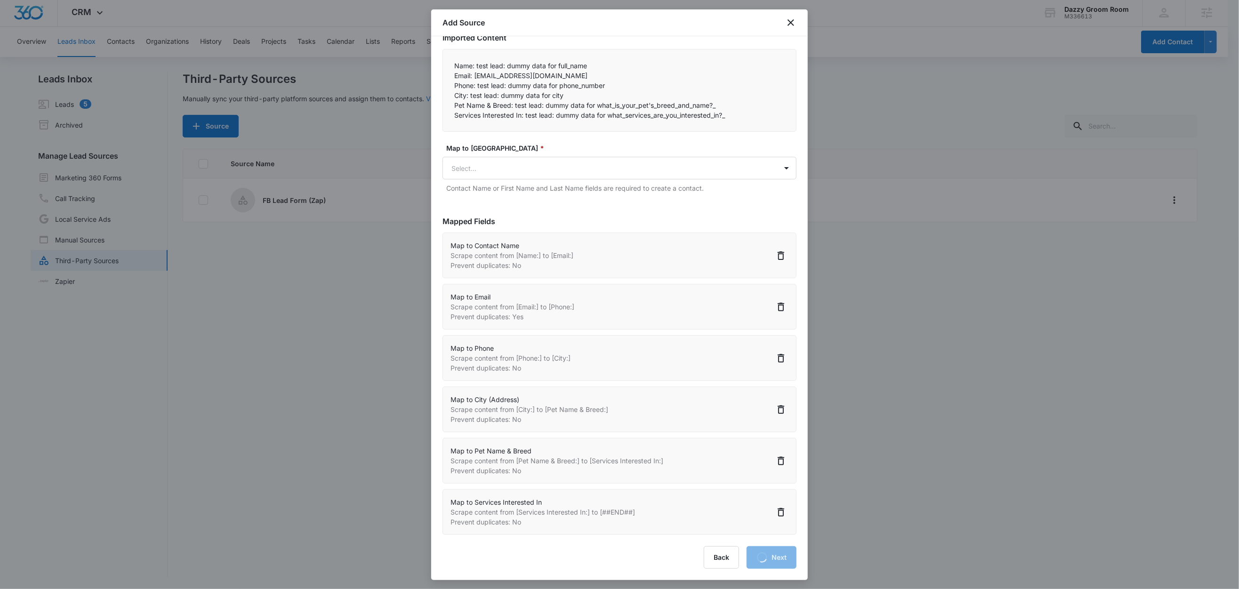
select select "188"
select select "363"
select select "364"
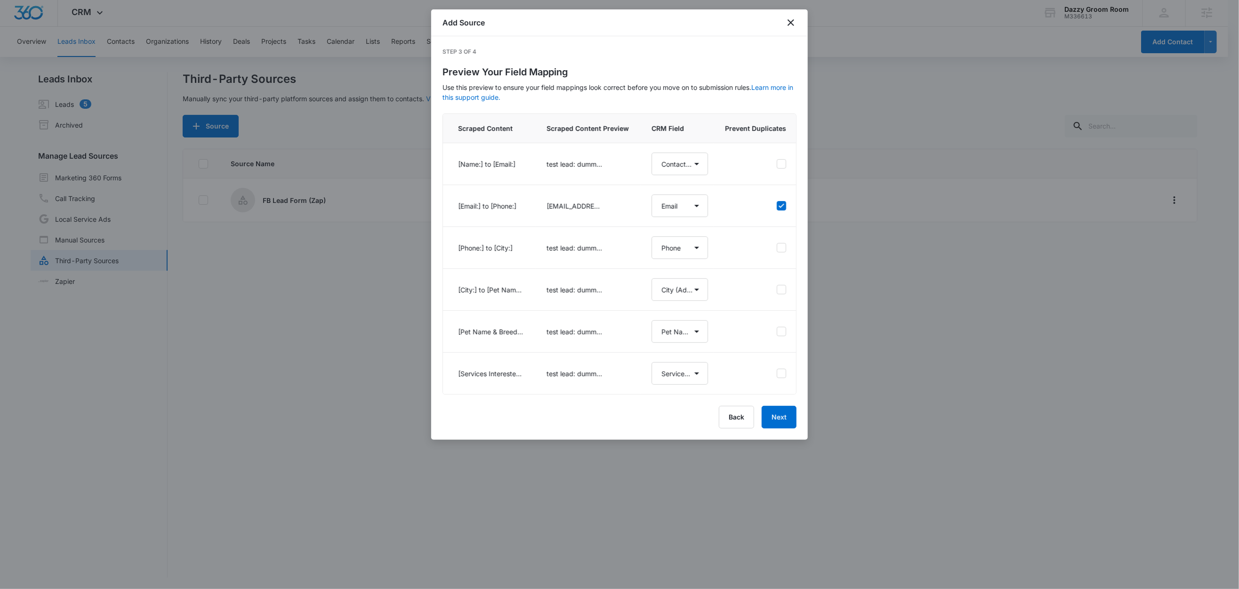
scroll to position [0, 0]
select select "77"
select select "185"
select select "184"
select select "188"
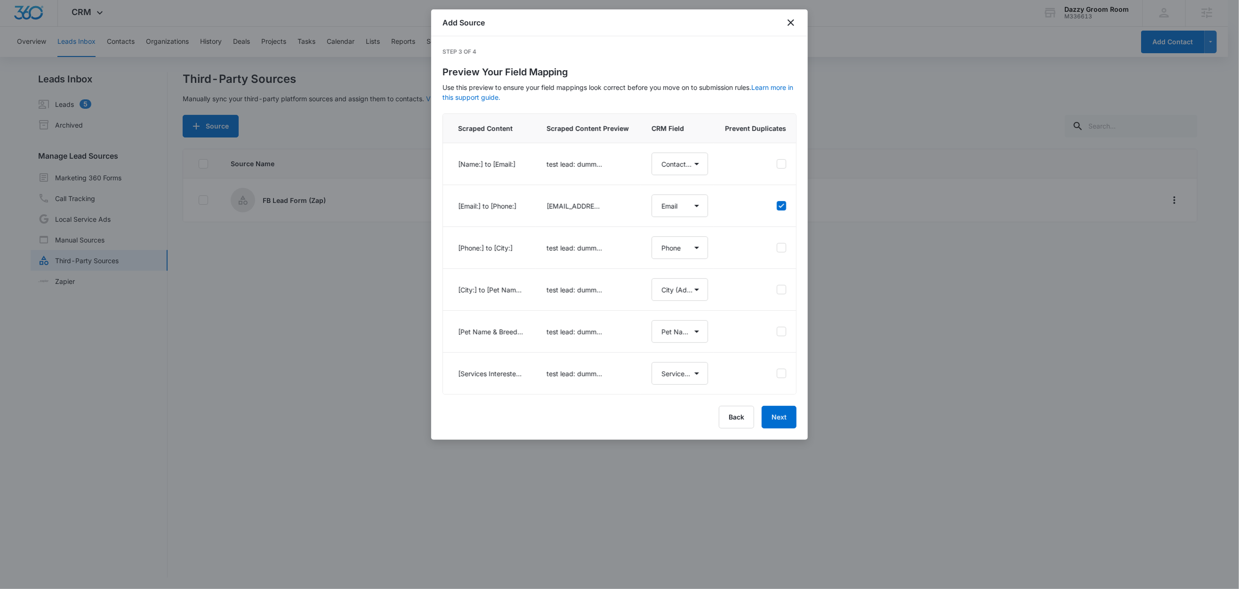
select select "363"
select select "364"
click at [778, 428] on button "Next" at bounding box center [779, 417] width 35 height 23
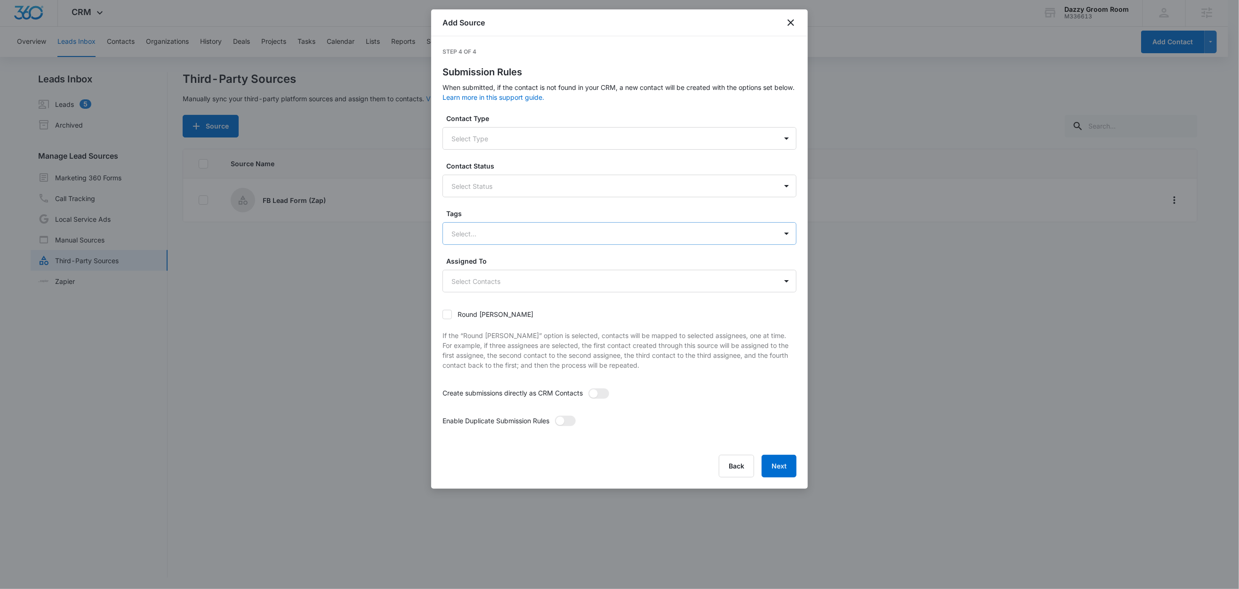
click at [463, 231] on div at bounding box center [609, 234] width 314 height 12
type input "f"
click at [464, 267] on p "FB Lead Form" at bounding box center [475, 267] width 42 height 10
click at [476, 213] on label "Tags" at bounding box center [623, 214] width 354 height 10
click at [601, 394] on span at bounding box center [599, 394] width 21 height 10
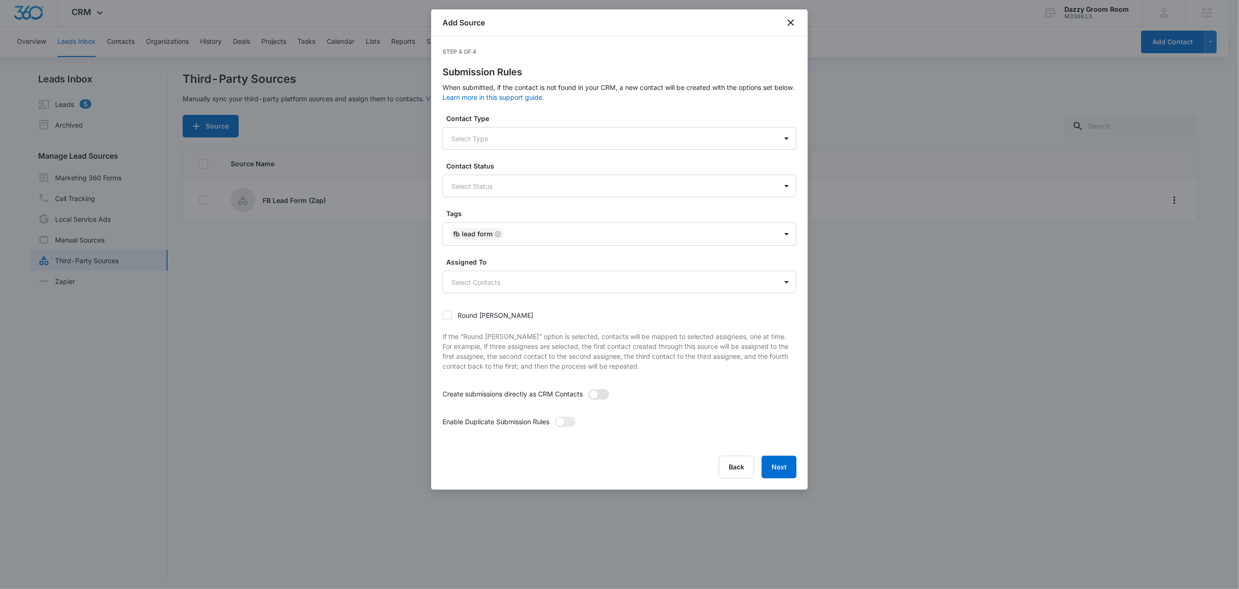
click at [588, 389] on input "checkbox" at bounding box center [588, 389] width 0 height 0
click at [571, 422] on span at bounding box center [565, 422] width 21 height 10
click at [555, 416] on input "checkbox" at bounding box center [555, 416] width 0 height 0
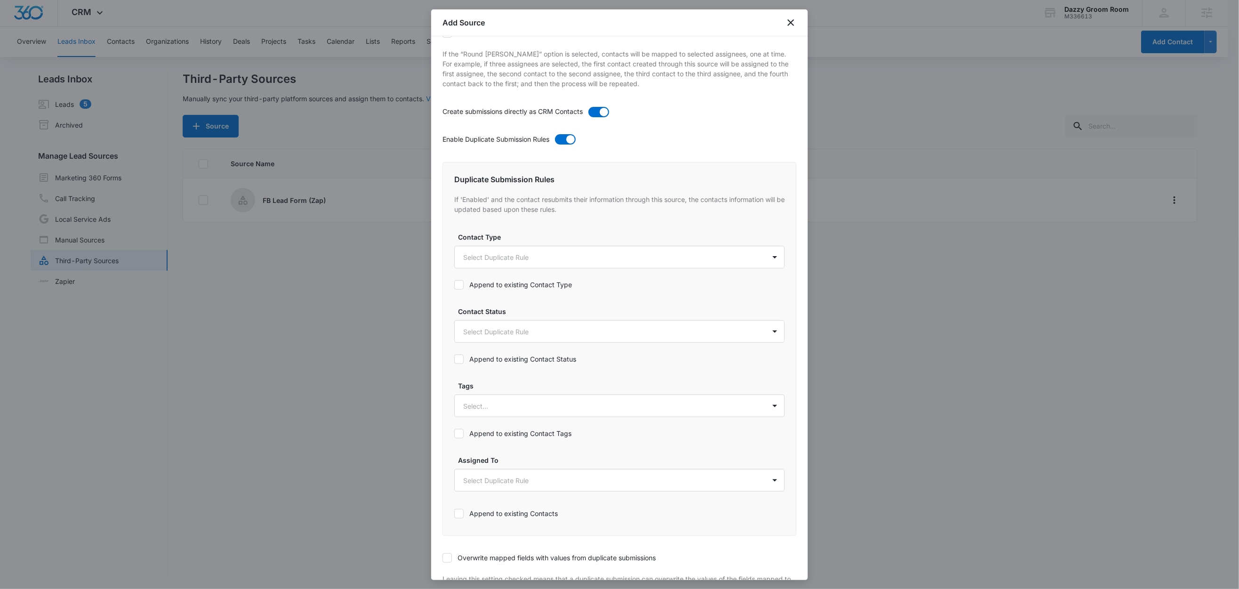
scroll to position [358, 0]
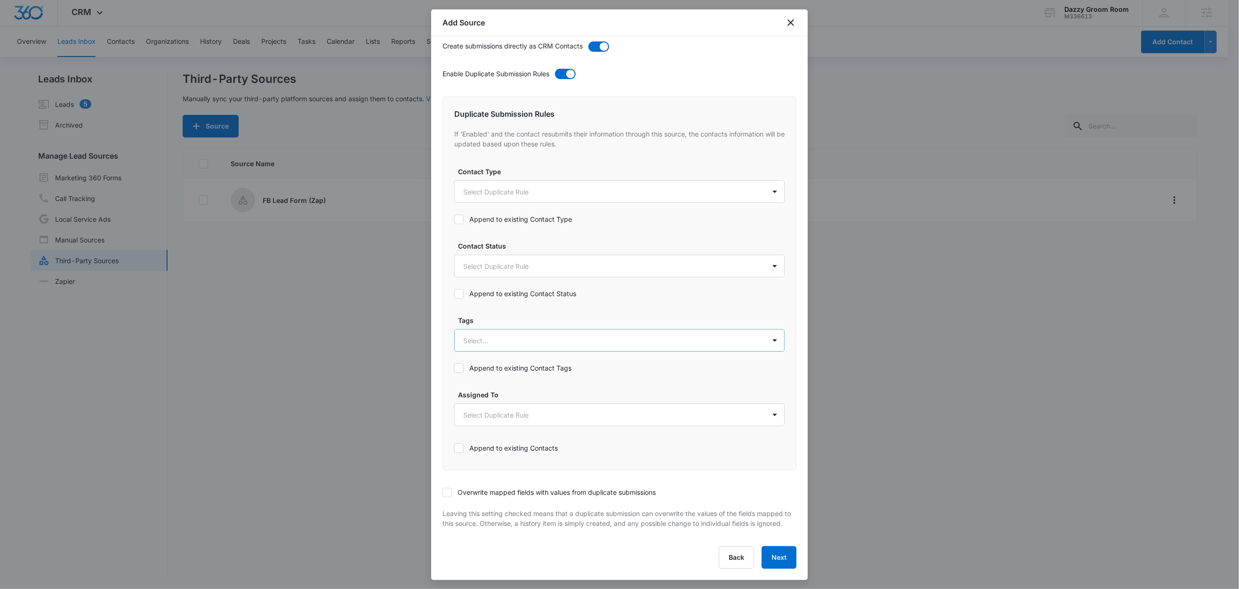
click at [476, 335] on div at bounding box center [608, 341] width 290 height 12
type input "d"
type input "f"
drag, startPoint x: 479, startPoint y: 363, endPoint x: 487, endPoint y: 346, distance: 19.2
click at [479, 369] on p "FB Lead Form" at bounding box center [487, 374] width 42 height 10
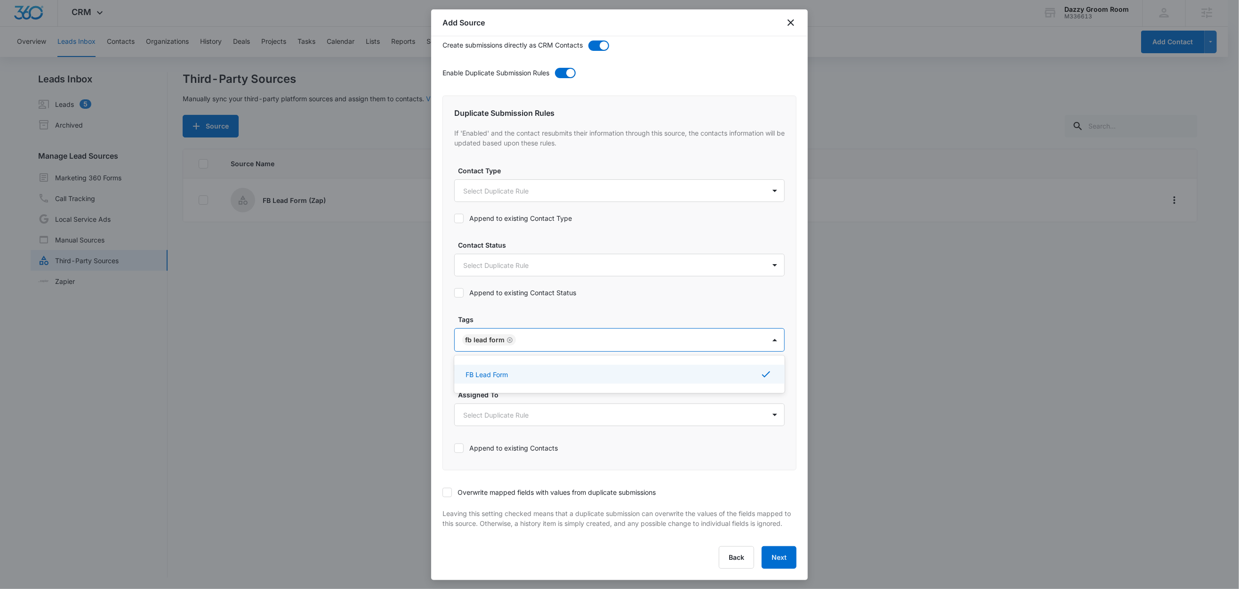
click at [496, 315] on label "Tags" at bounding box center [623, 320] width 331 height 10
click at [483, 363] on label "Append to existing Contact Tags" at bounding box center [619, 368] width 331 height 10
click at [454, 368] on input "Append to existing Contact Tags" at bounding box center [454, 368] width 0 height 0
click at [451, 488] on icon at bounding box center [447, 492] width 8 height 8
click at [443, 492] on input "Overwrite mapped fields with values from duplicate submissions" at bounding box center [443, 492] width 0 height 0
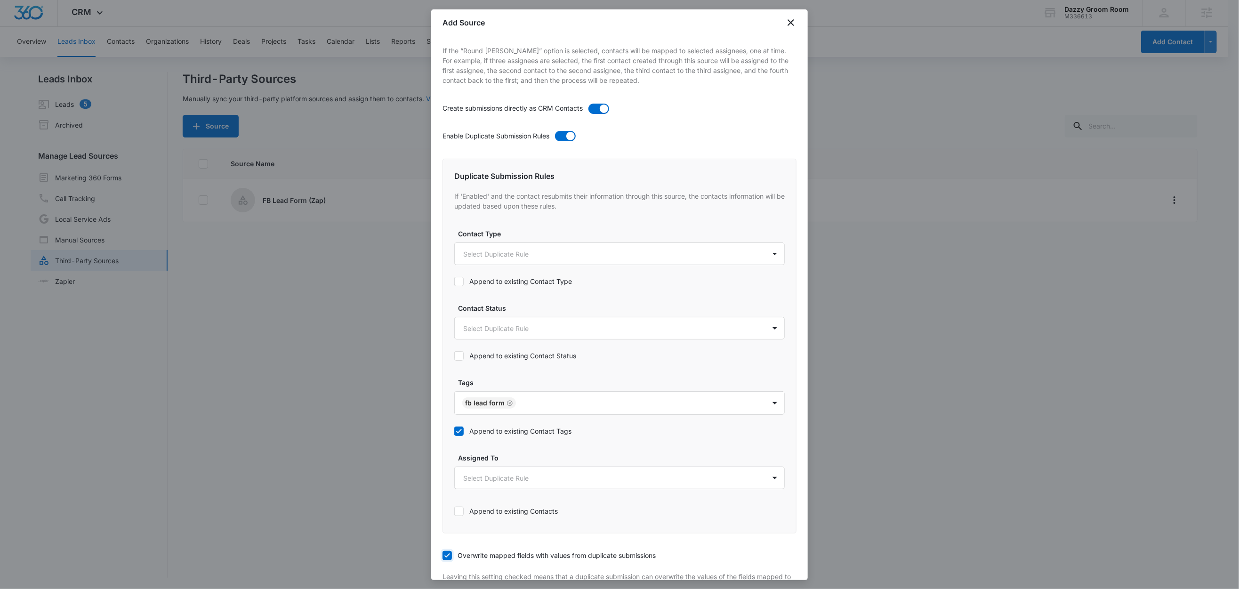
scroll to position [359, 0]
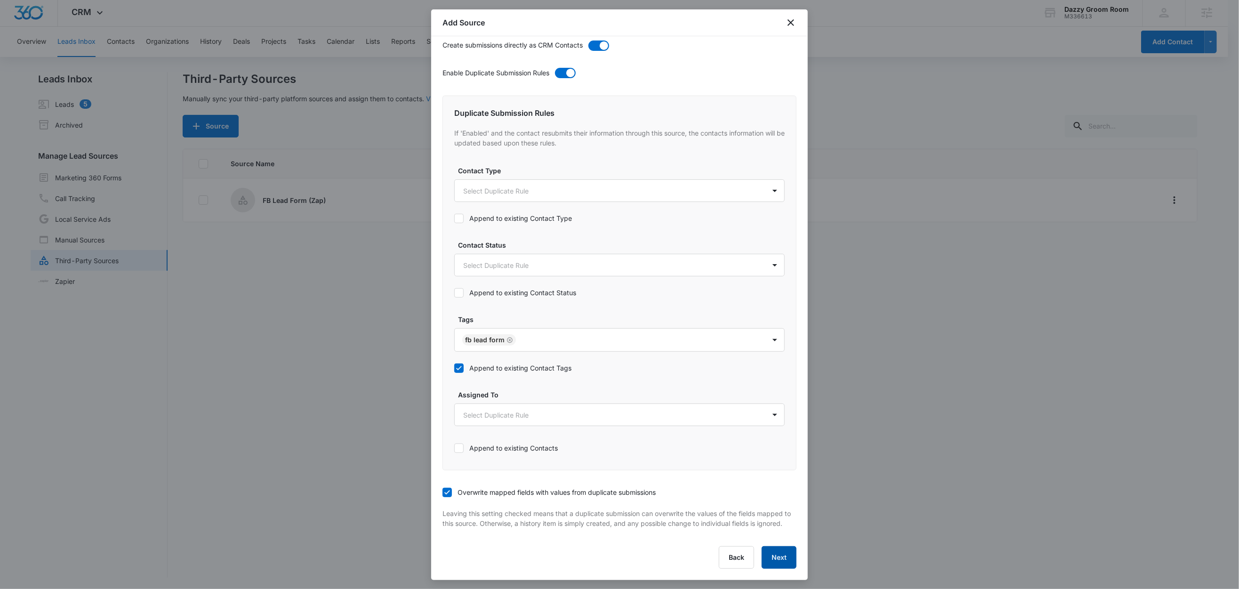
click at [775, 557] on button "Next" at bounding box center [779, 557] width 35 height 23
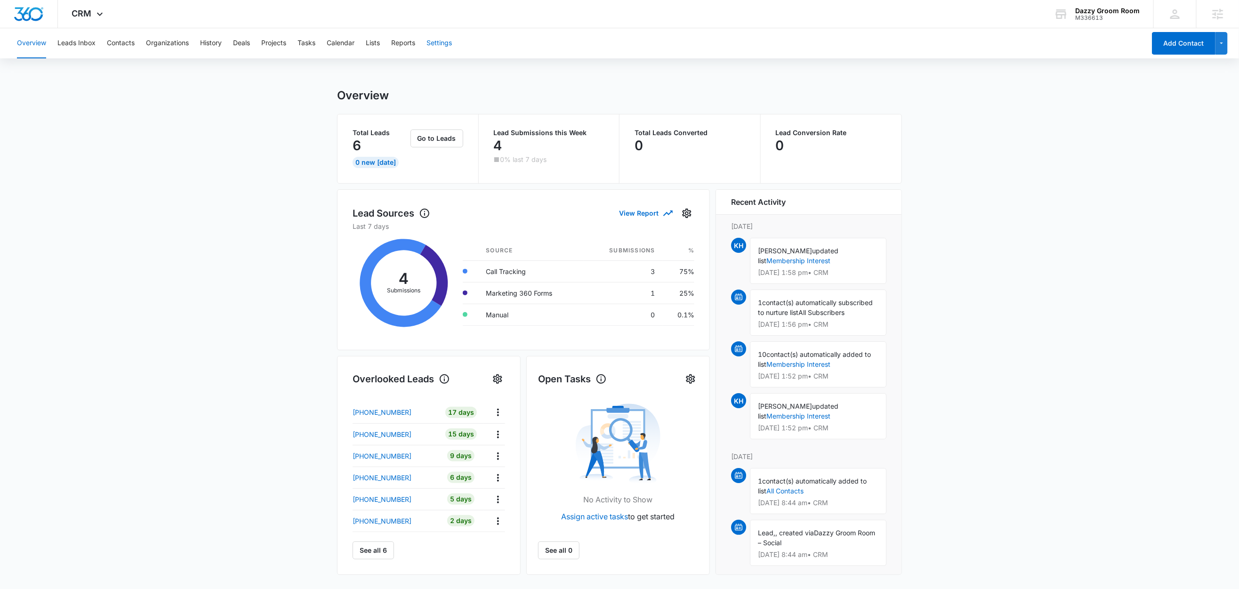
click at [442, 42] on button "Settings" at bounding box center [439, 43] width 25 height 30
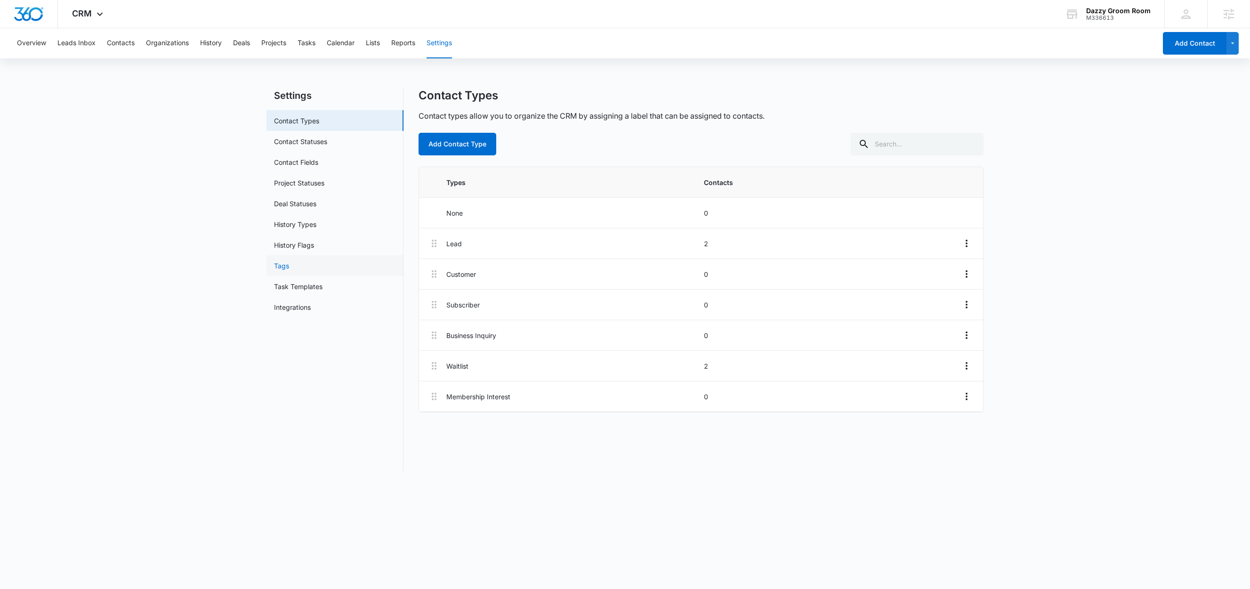
click at [289, 261] on link "Tags" at bounding box center [281, 266] width 15 height 10
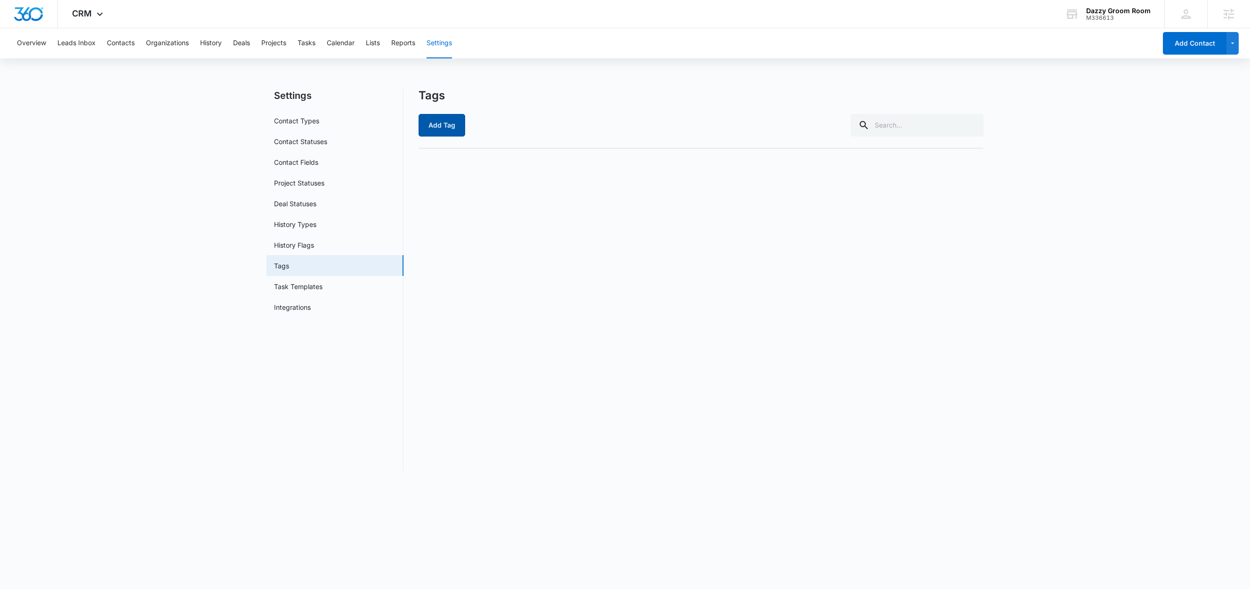
click at [440, 130] on button "Add Tag" at bounding box center [442, 125] width 47 height 23
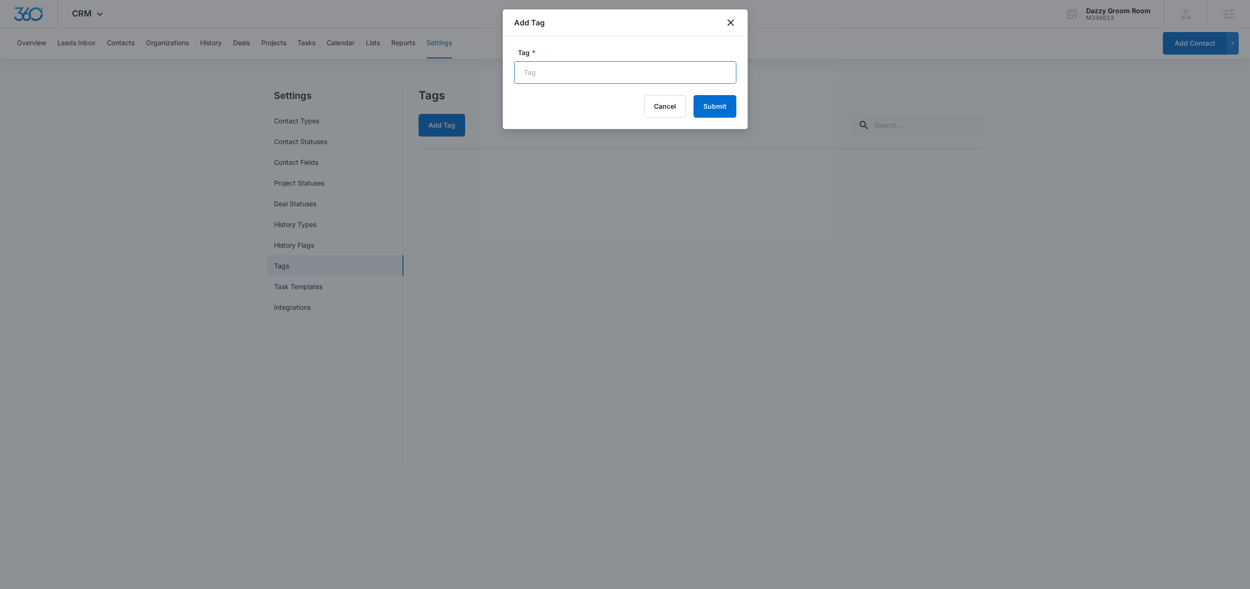
click at [563, 77] on input "Tag *" at bounding box center [625, 72] width 222 height 23
paste input "FB Lead Form"
type input "FB Lead Form"
click at [635, 47] on div "Tag * FB Lead Form Cancel Submit" at bounding box center [625, 82] width 245 height 93
click at [710, 108] on button "Submit" at bounding box center [715, 106] width 43 height 23
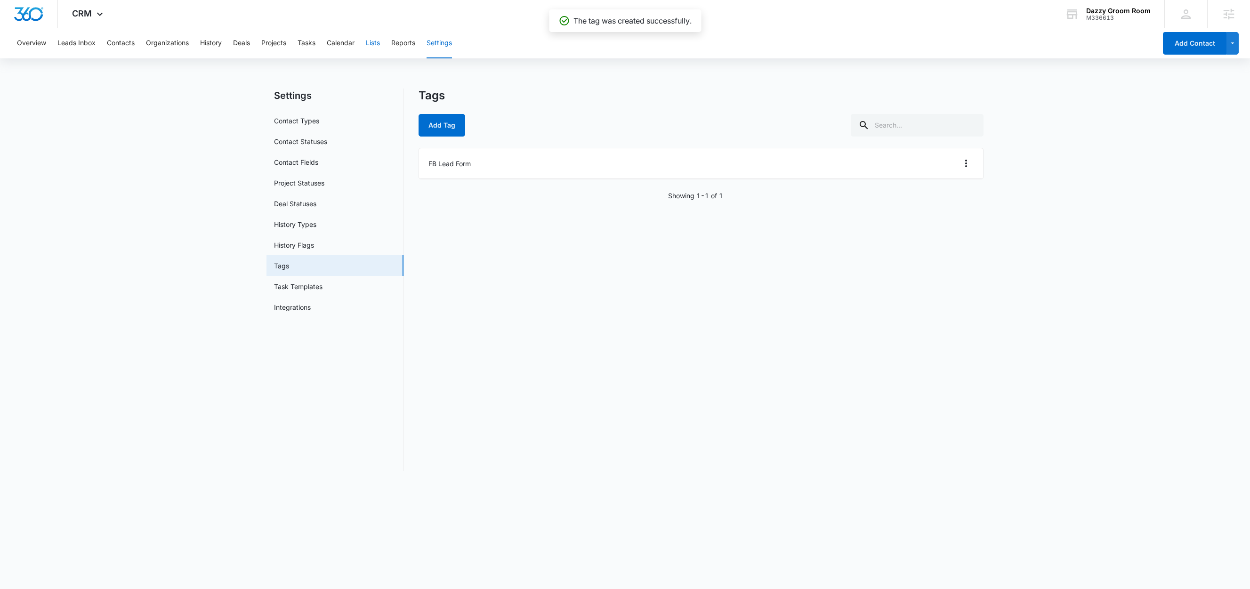
click at [376, 44] on button "Lists" at bounding box center [373, 43] width 14 height 30
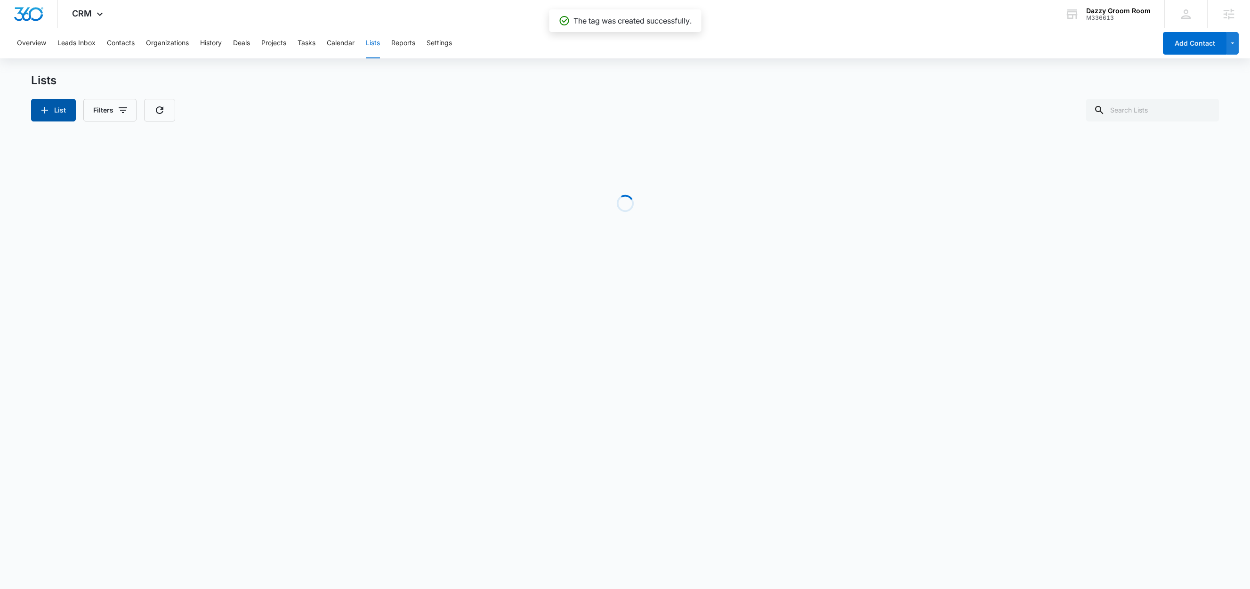
click at [59, 113] on button "List" at bounding box center [53, 110] width 45 height 23
select select "31"
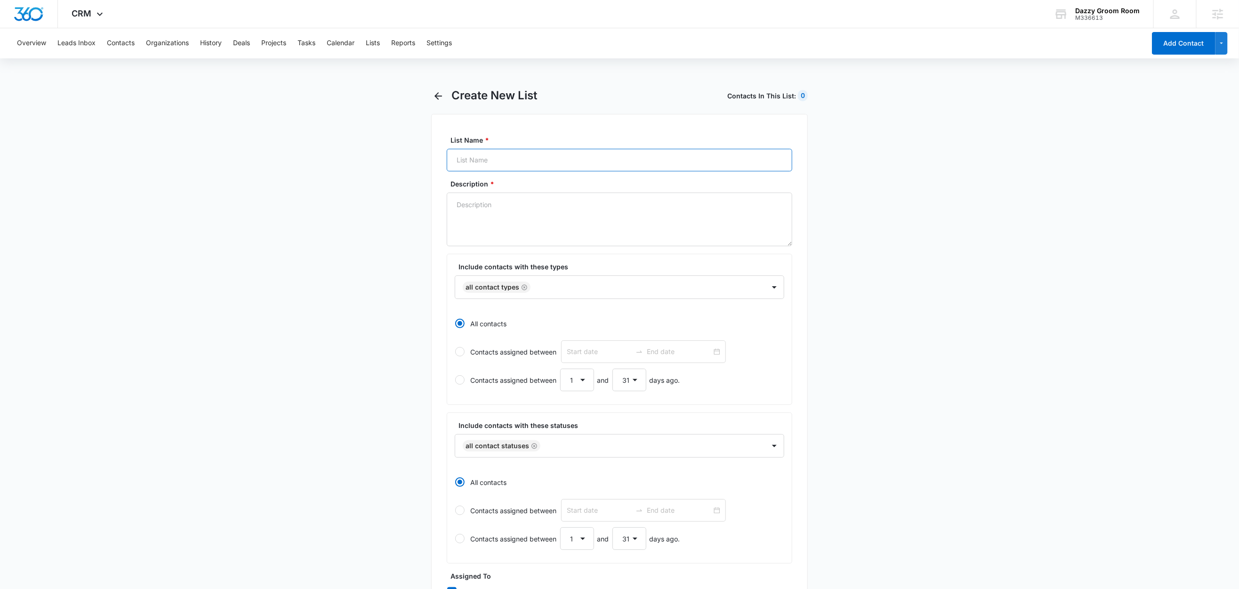
drag, startPoint x: 483, startPoint y: 170, endPoint x: 486, endPoint y: 163, distance: 7.6
click at [484, 169] on input "List Name *" at bounding box center [620, 160] width 346 height 23
paste input "FB Lead Form"
type input "FB Lead Form"
click at [482, 206] on textarea "Description *" at bounding box center [620, 220] width 346 height 54
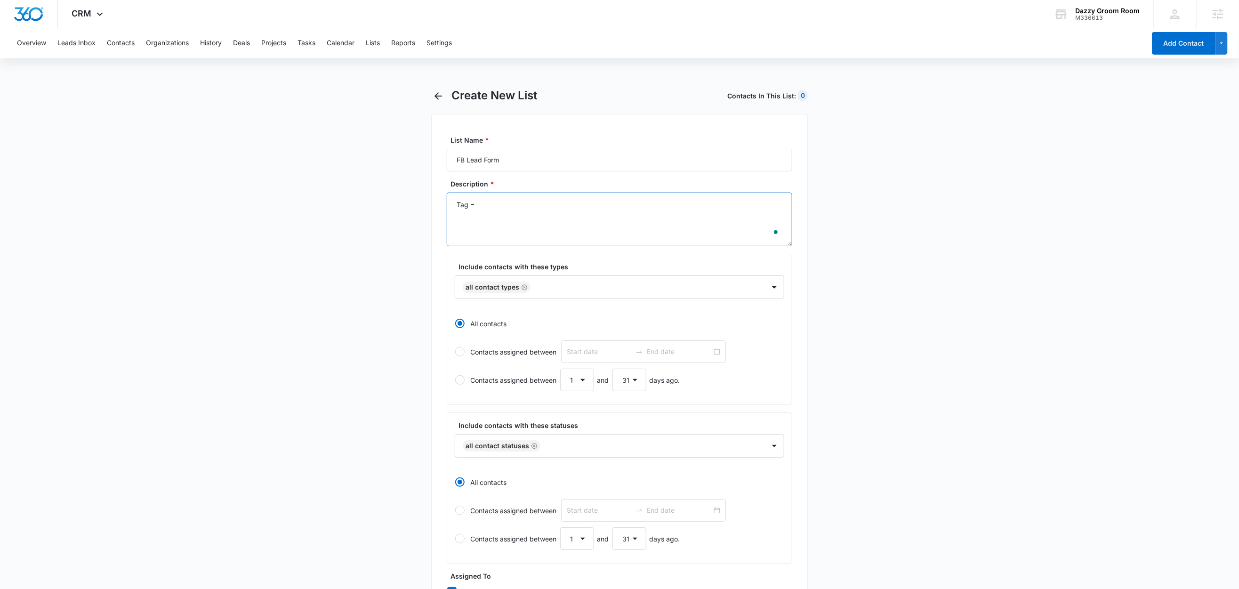
paste textarea "FB Lead Form"
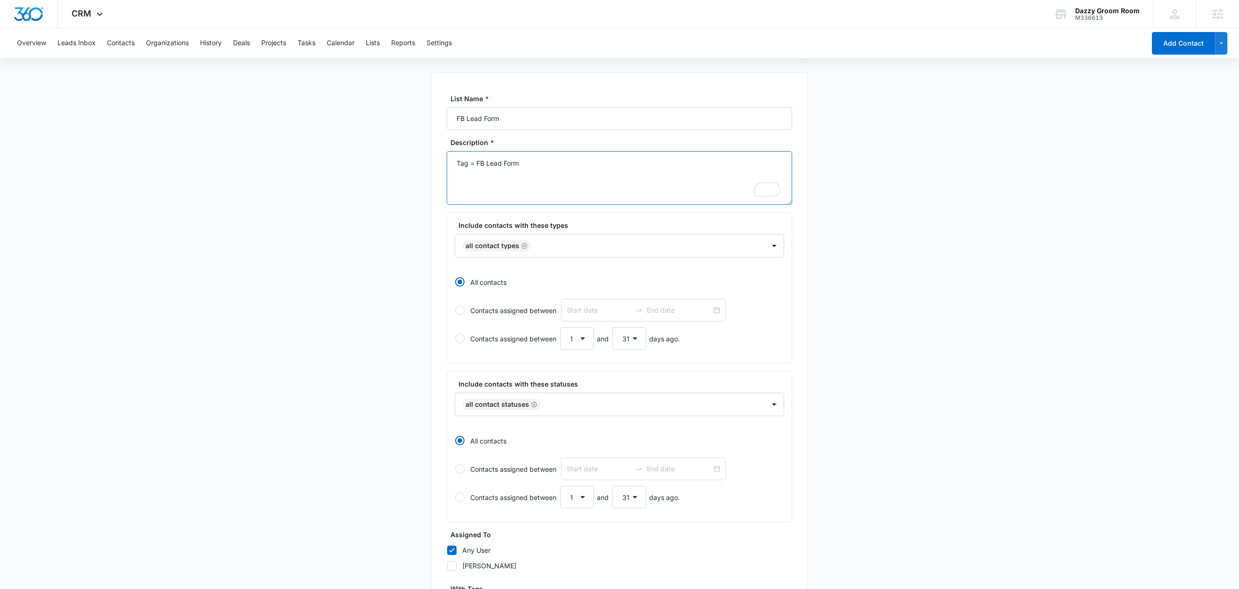
scroll to position [162, 0]
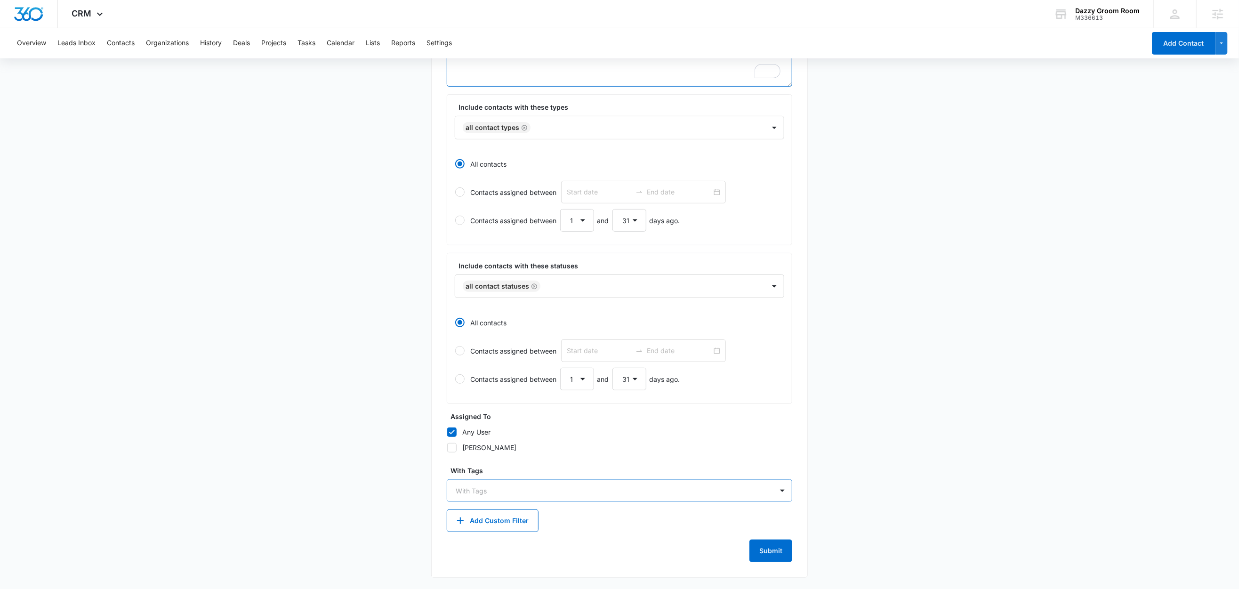
type textarea "Tag = FB Lead Form"
click at [464, 488] on div at bounding box center [614, 491] width 316 height 12
type input "fb"
click at [475, 519] on p "FB Lead Form" at bounding box center [479, 524] width 42 height 10
click at [356, 464] on main "Create New List Contacts In This List : 0 List Name * FB Lead Form Description …" at bounding box center [619, 258] width 1239 height 661
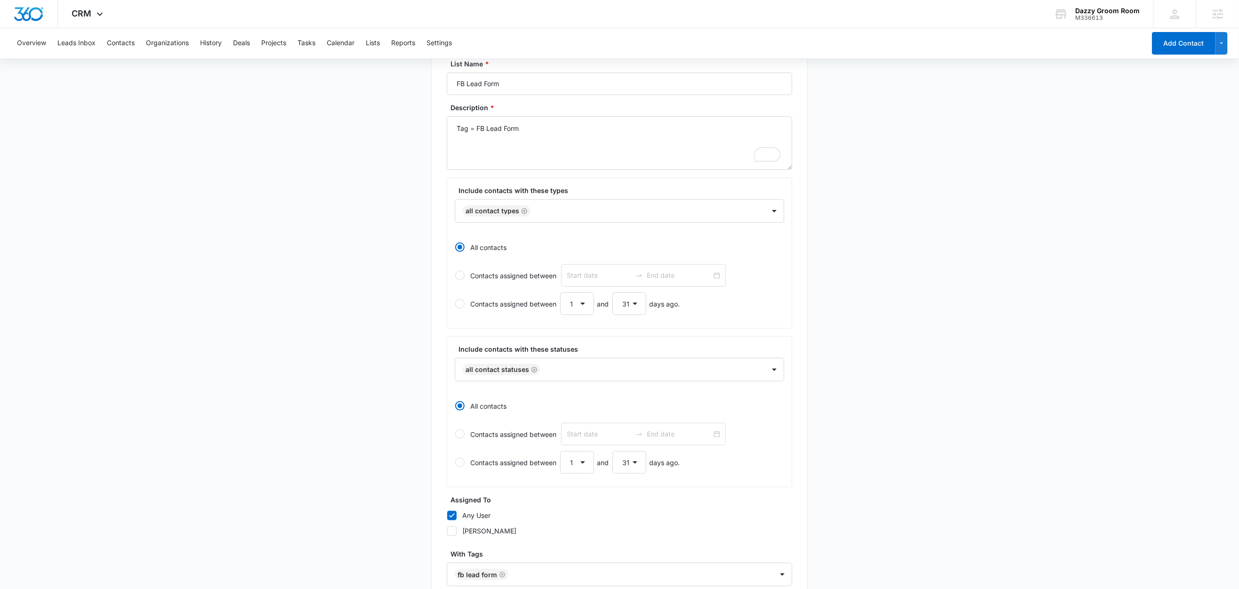
scroll to position [164, 0]
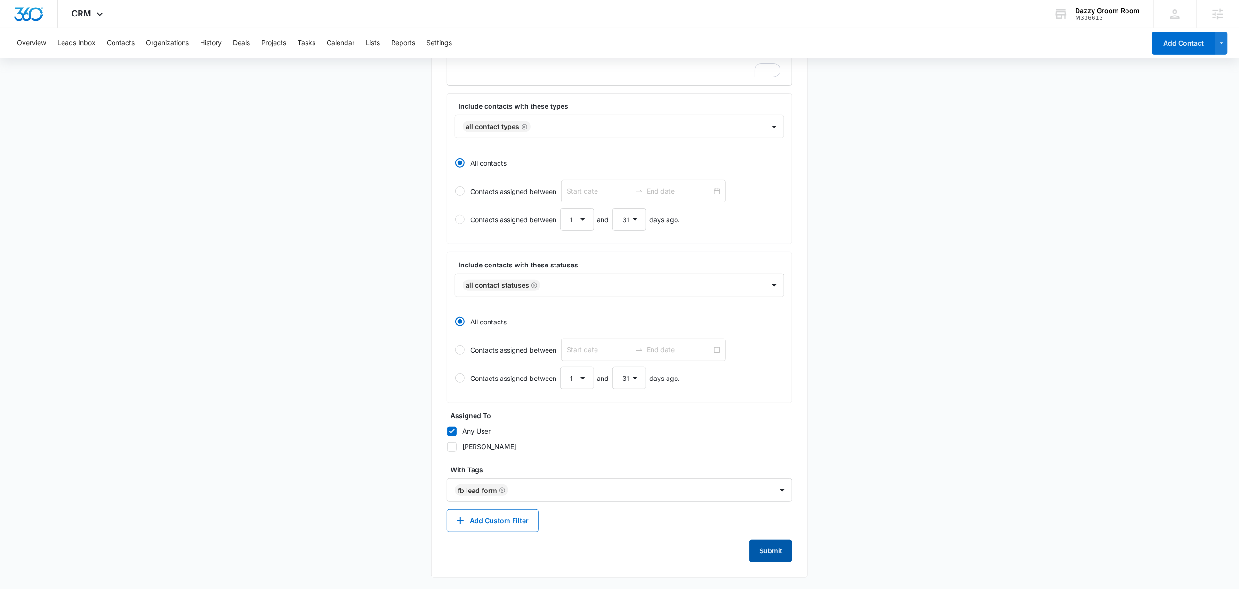
click at [762, 554] on button "Submit" at bounding box center [771, 551] width 43 height 23
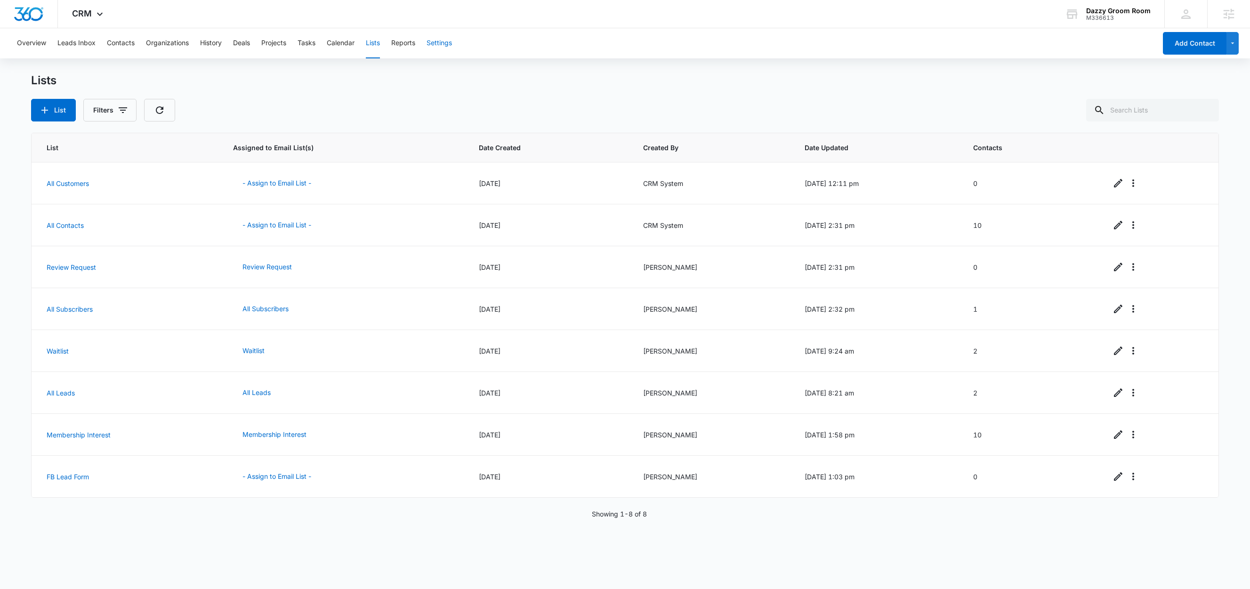
click at [436, 43] on button "Settings" at bounding box center [439, 43] width 25 height 30
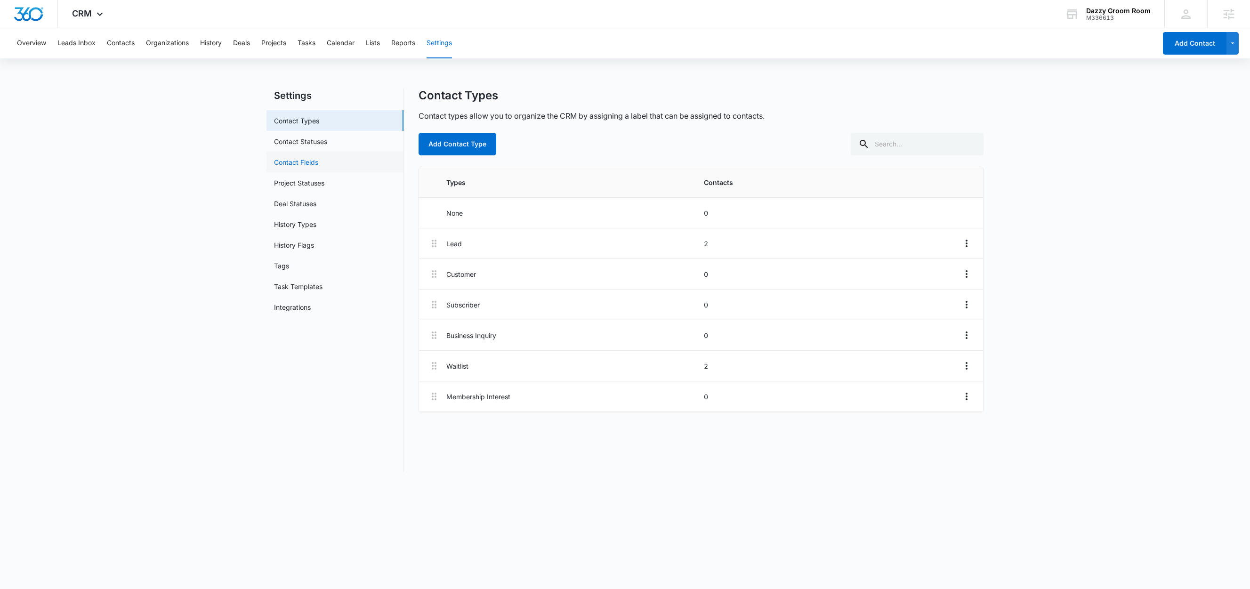
click at [315, 157] on link "Contact Fields" at bounding box center [296, 162] width 44 height 10
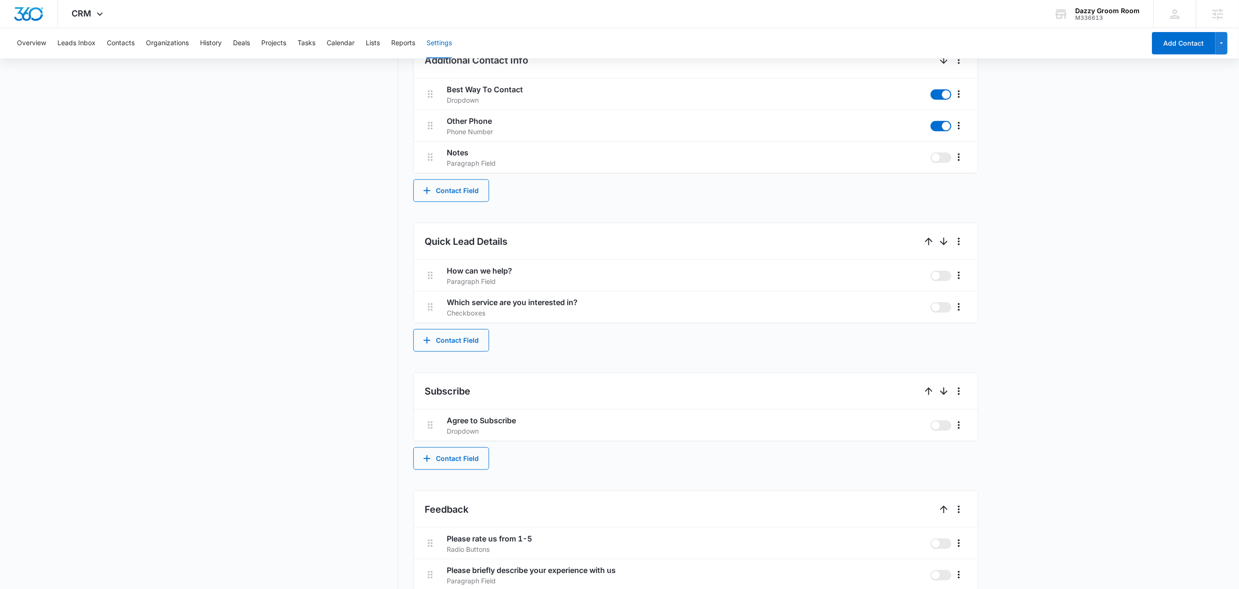
scroll to position [407, 0]
click at [454, 338] on button "Contact Field" at bounding box center [451, 337] width 76 height 23
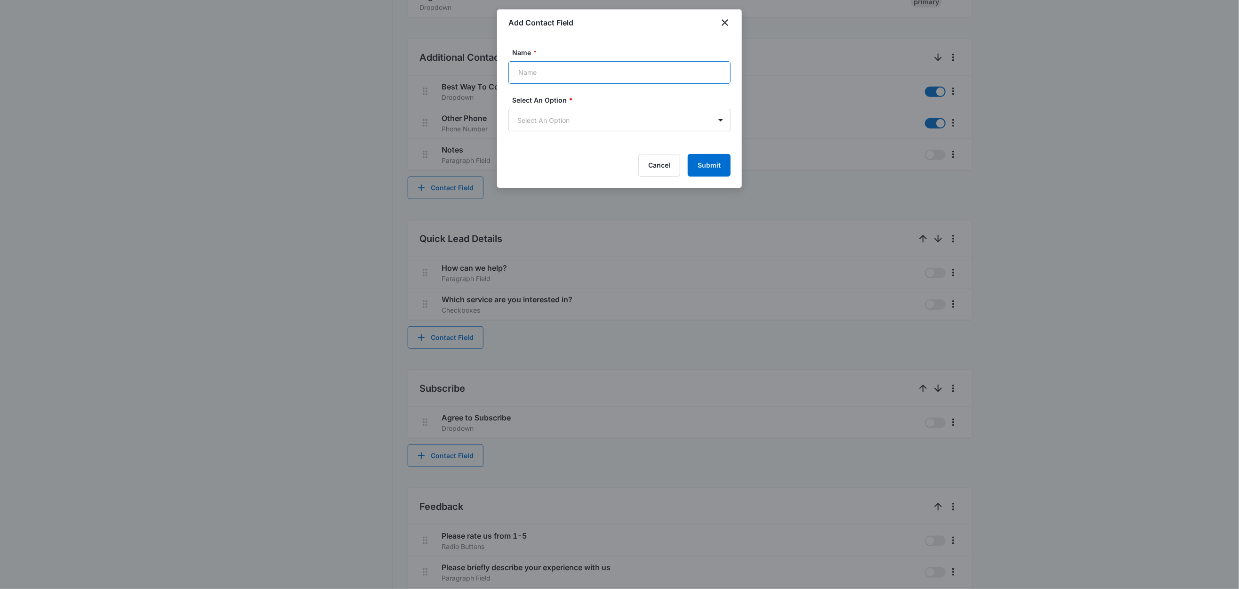
click at [559, 71] on input "Name *" at bounding box center [620, 72] width 222 height 23
paste input "Pet Name & Breed"
type input "Pet Name & Breed"
click at [554, 121] on body "CRM Apps Reputation Websites Forms CRM Email Social Shop Content Ads Intelligen…" at bounding box center [619, 126] width 1239 height 1067
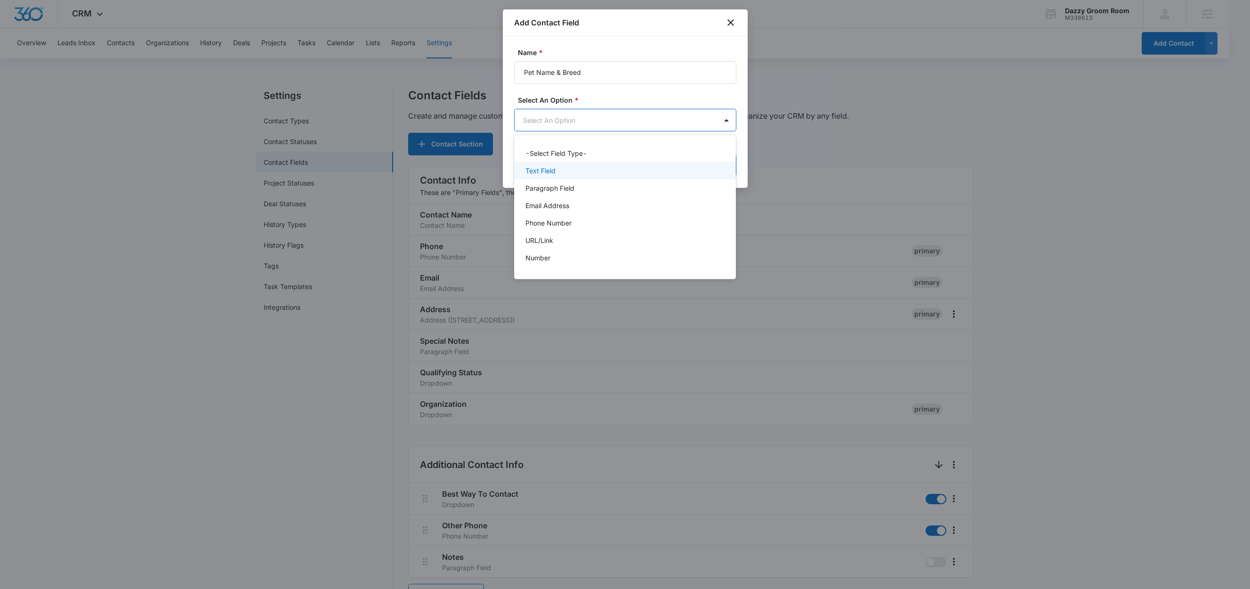
click at [541, 168] on p "Text Field" at bounding box center [540, 171] width 30 height 10
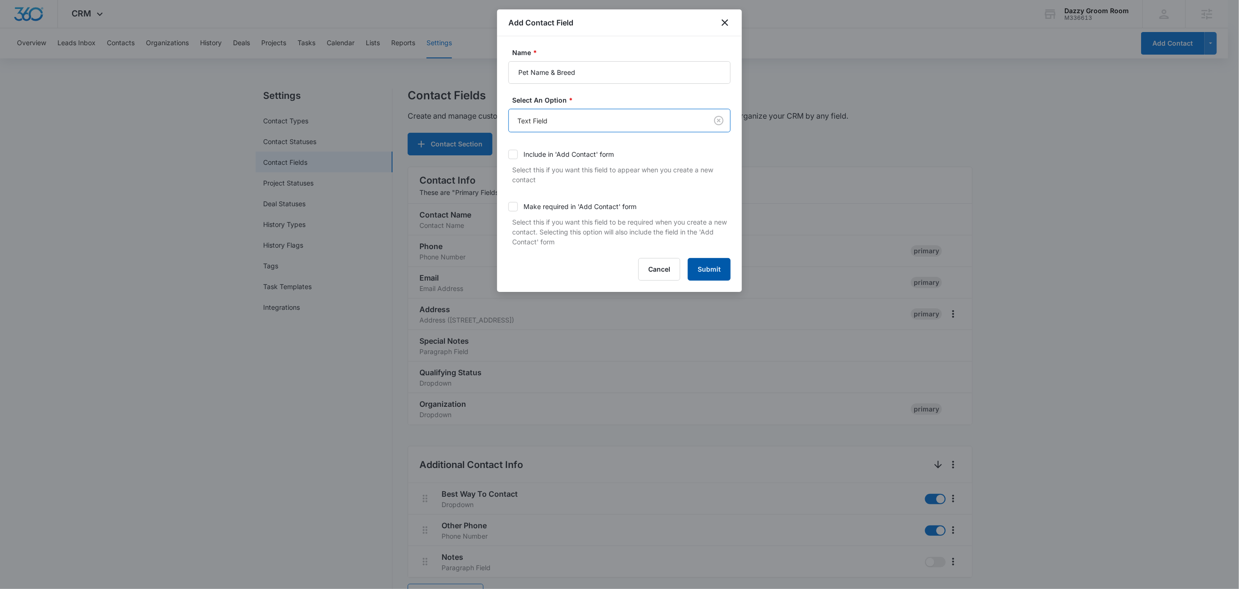
click at [708, 270] on button "Submit" at bounding box center [709, 269] width 43 height 23
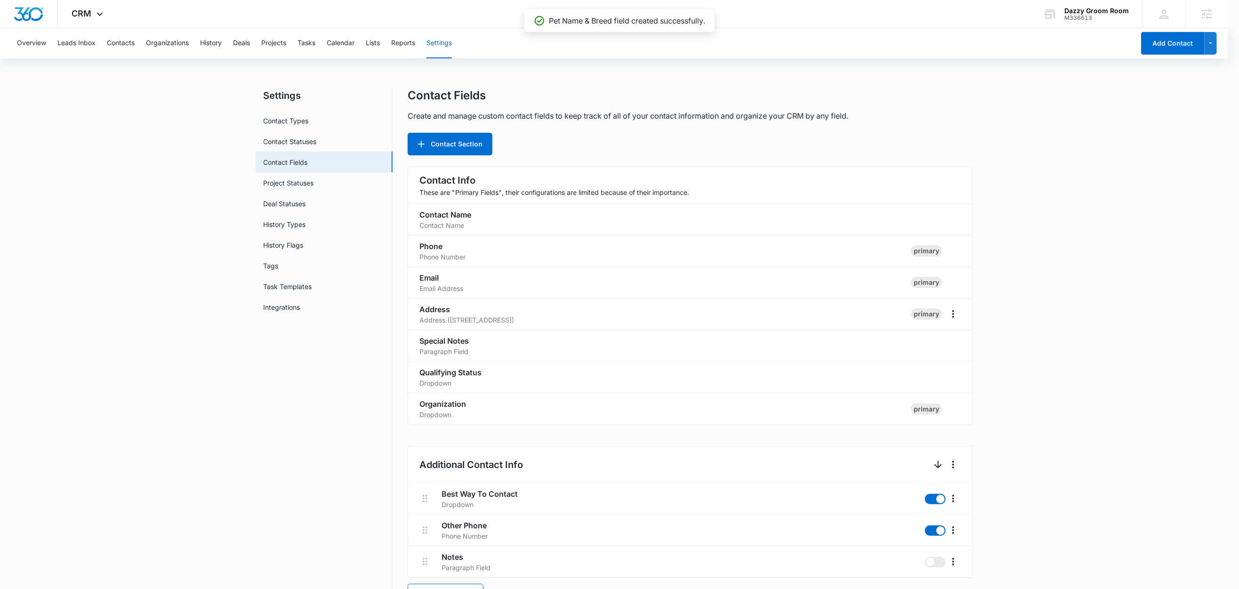
scroll to position [483, 0]
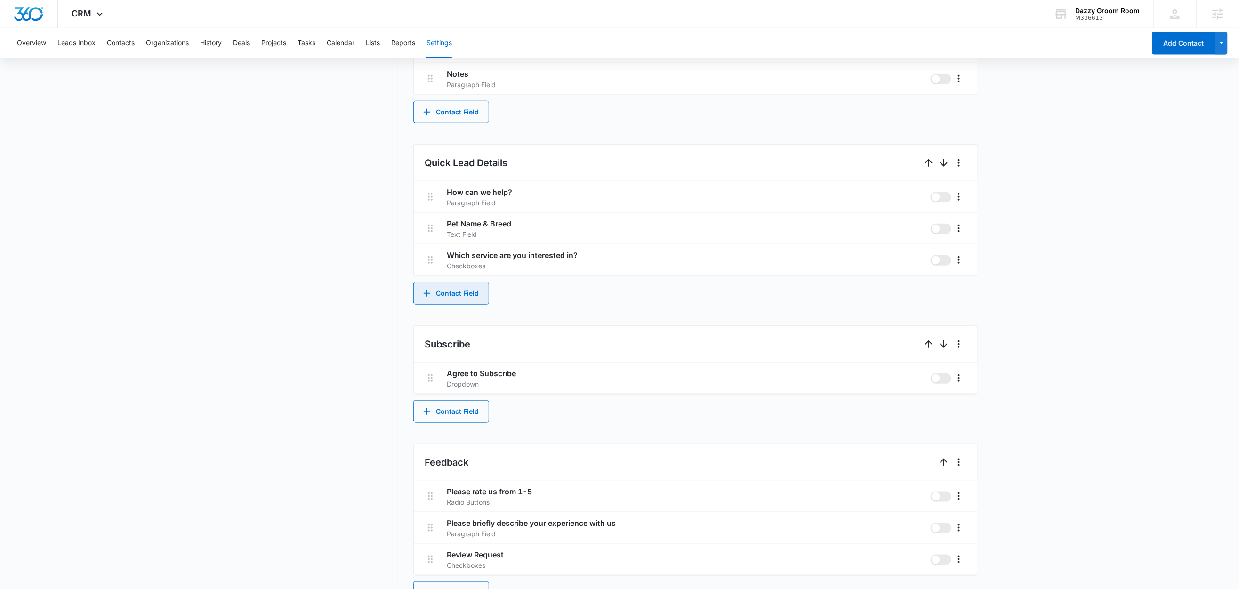
click at [473, 295] on button "Contact Field" at bounding box center [451, 293] width 76 height 23
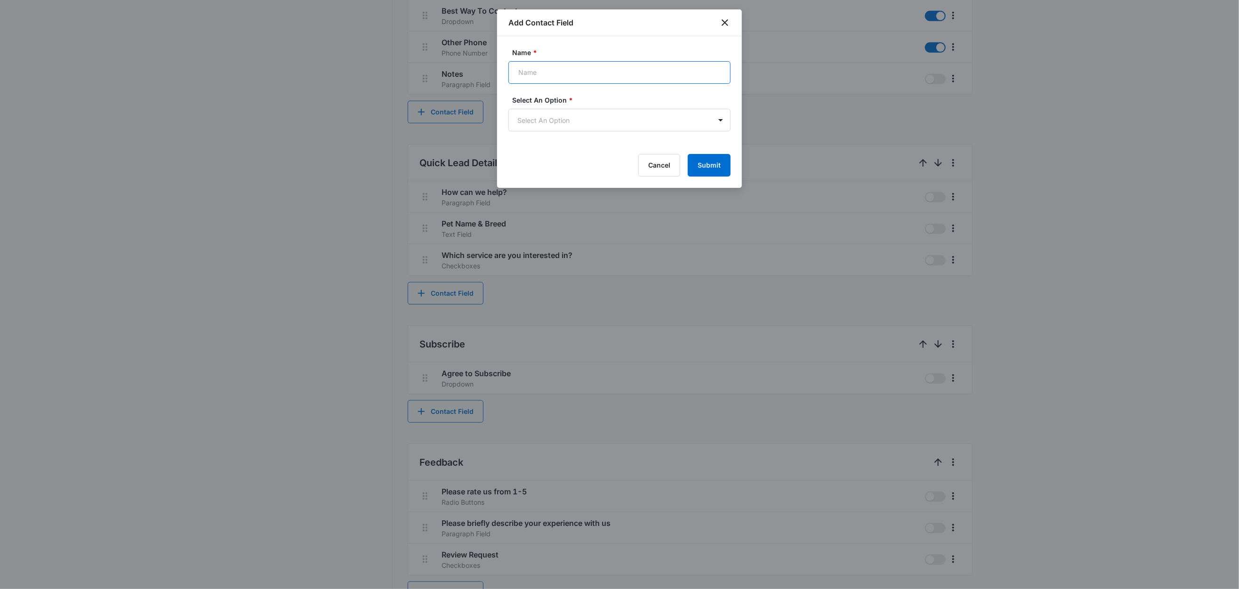
click at [548, 72] on input "Name *" at bounding box center [620, 72] width 222 height 23
paste input "Services Interested In"
type input "Services Interested In"
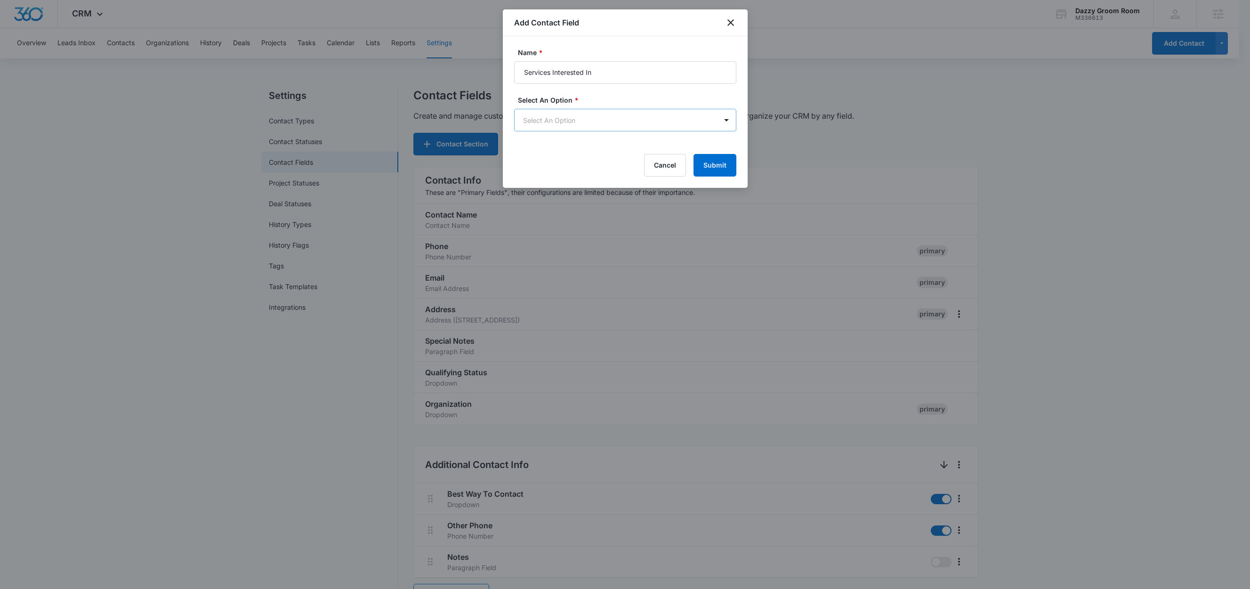
click at [542, 117] on body "CRM Apps Reputation Websites Forms CRM Email Social Shop Content Ads Intelligen…" at bounding box center [625, 549] width 1250 height 1098
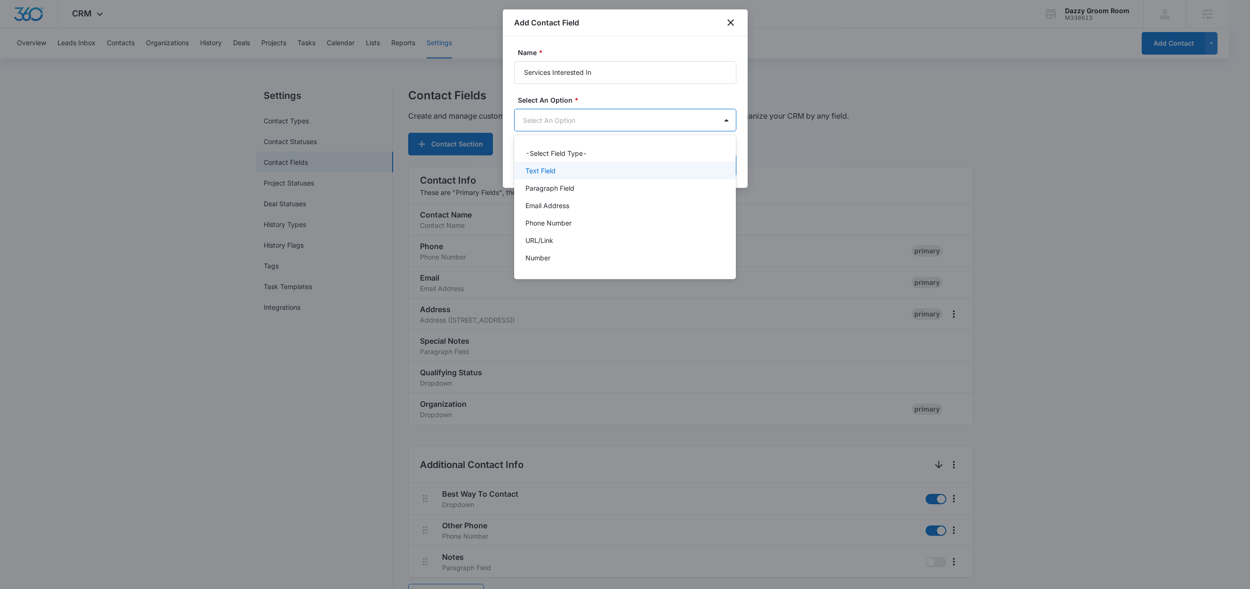
click at [556, 172] on div "Text Field" at bounding box center [624, 171] width 198 height 10
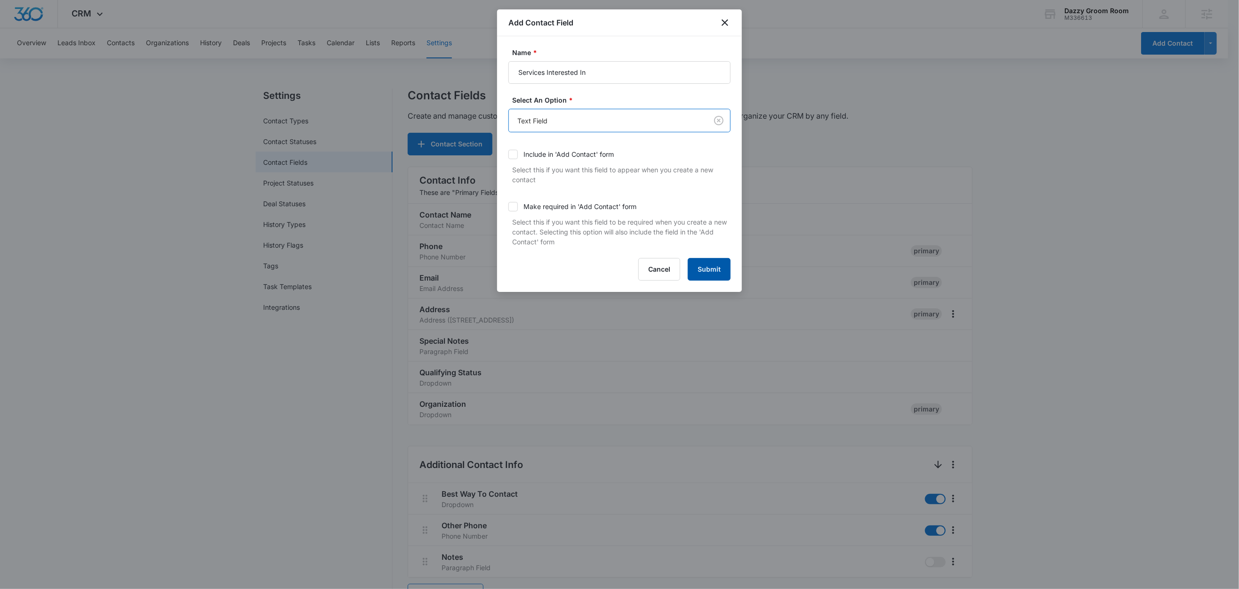
drag, startPoint x: 705, startPoint y: 270, endPoint x: 630, endPoint y: 191, distance: 108.9
click at [705, 270] on button "Submit" at bounding box center [709, 269] width 43 height 23
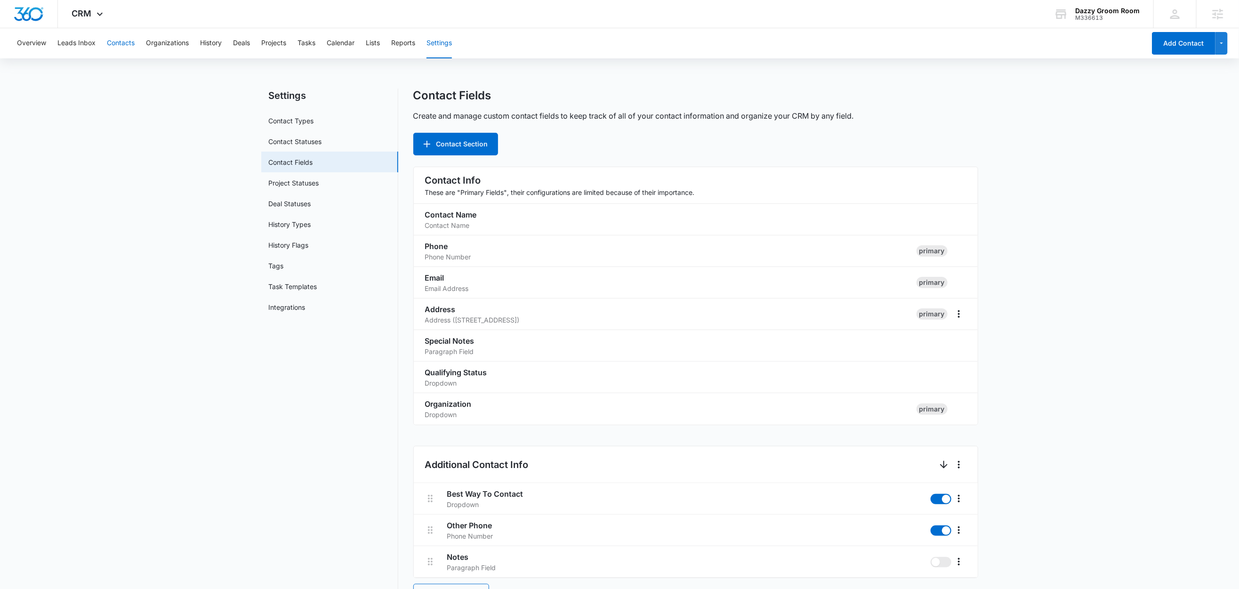
click at [134, 46] on button "Contacts" at bounding box center [121, 43] width 28 height 30
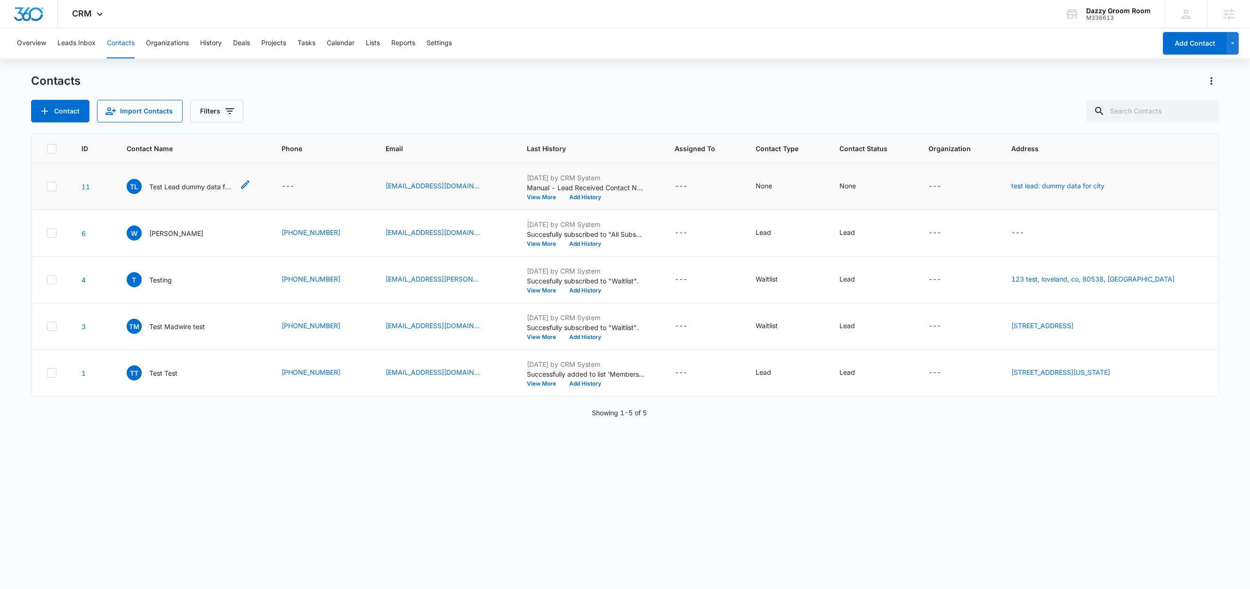
click at [170, 189] on p "Test Lead dummy data for full_name" at bounding box center [191, 187] width 85 height 10
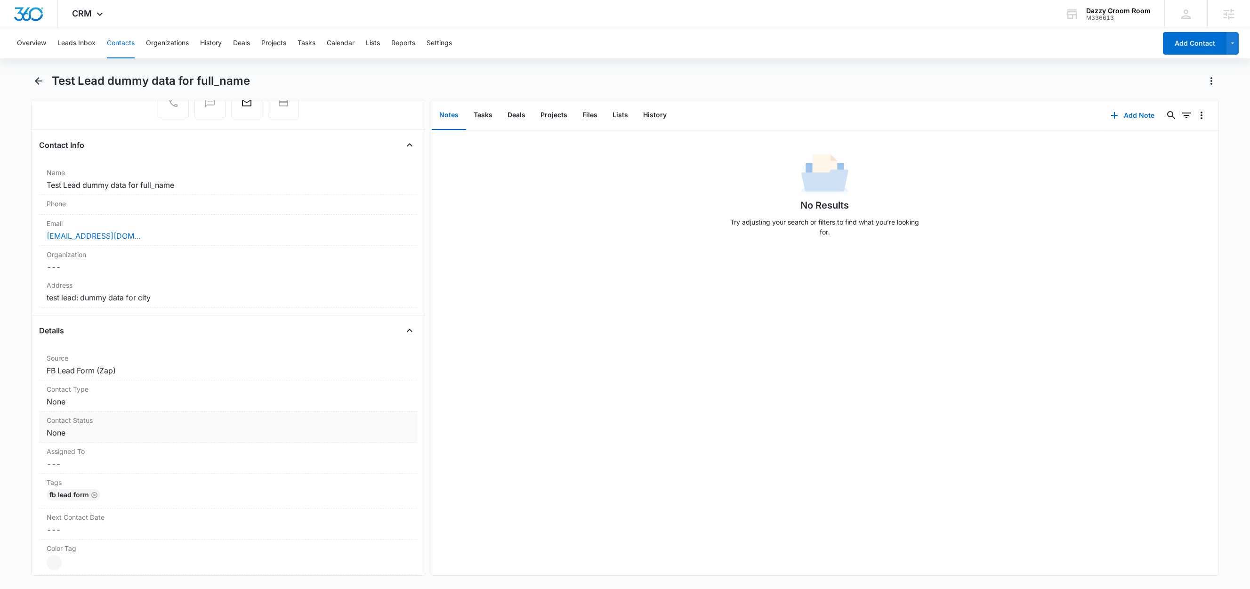
scroll to position [101, 0]
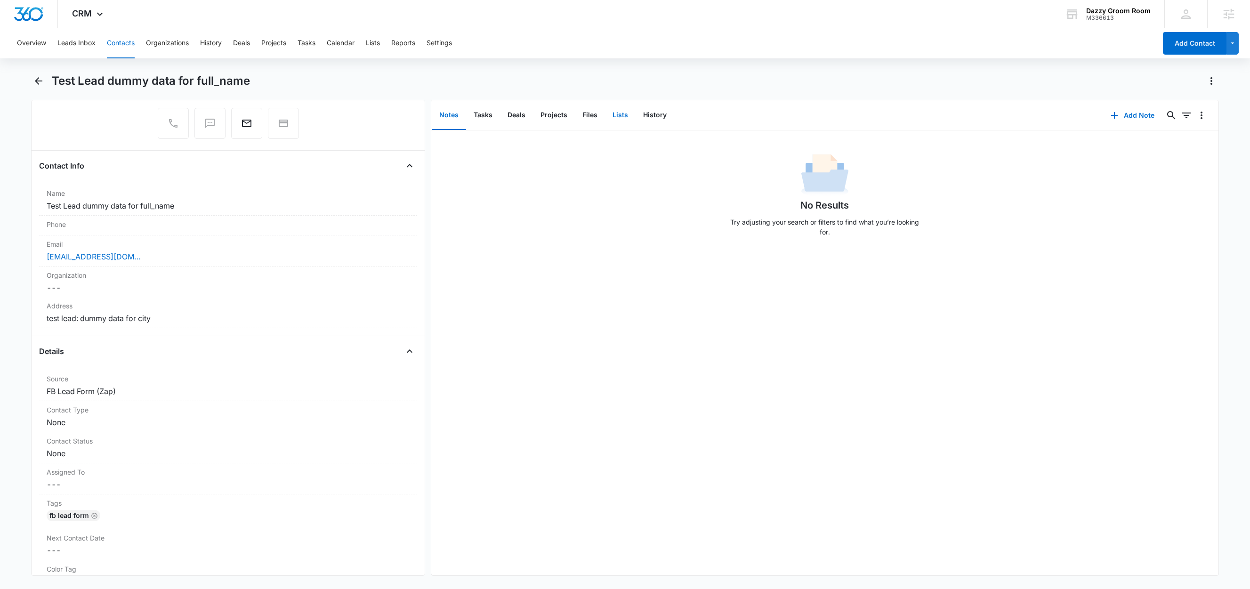
click at [621, 115] on button "Lists" at bounding box center [620, 115] width 31 height 29
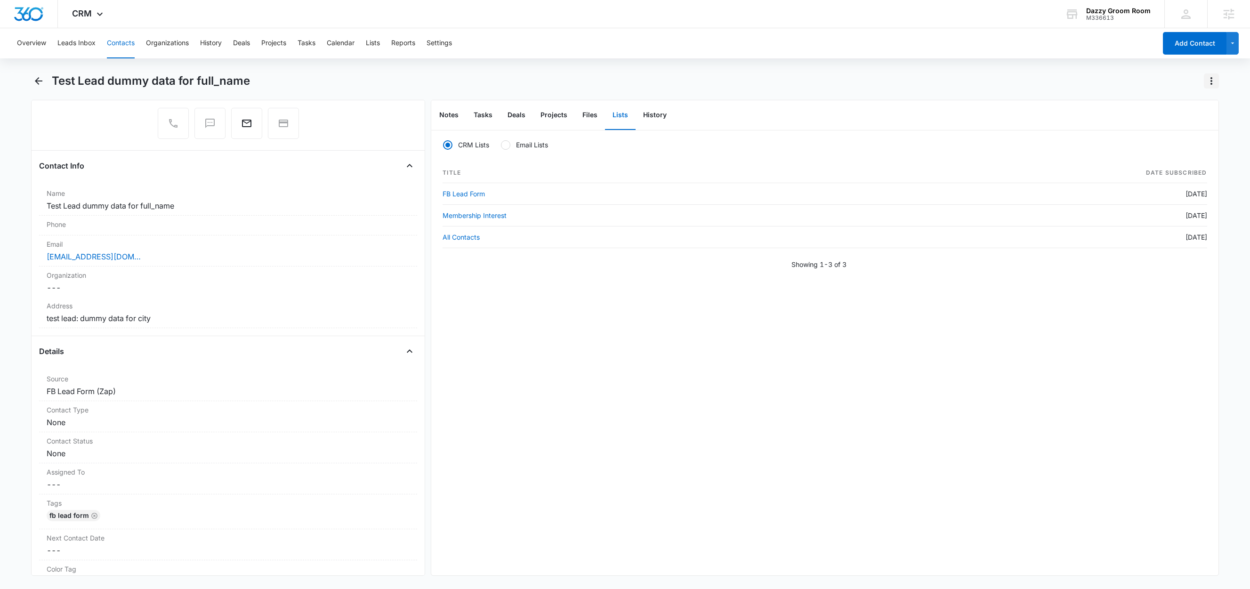
click at [1212, 82] on icon "Actions" at bounding box center [1211, 80] width 11 height 11
click at [1177, 136] on div "Delete" at bounding box center [1174, 136] width 41 height 7
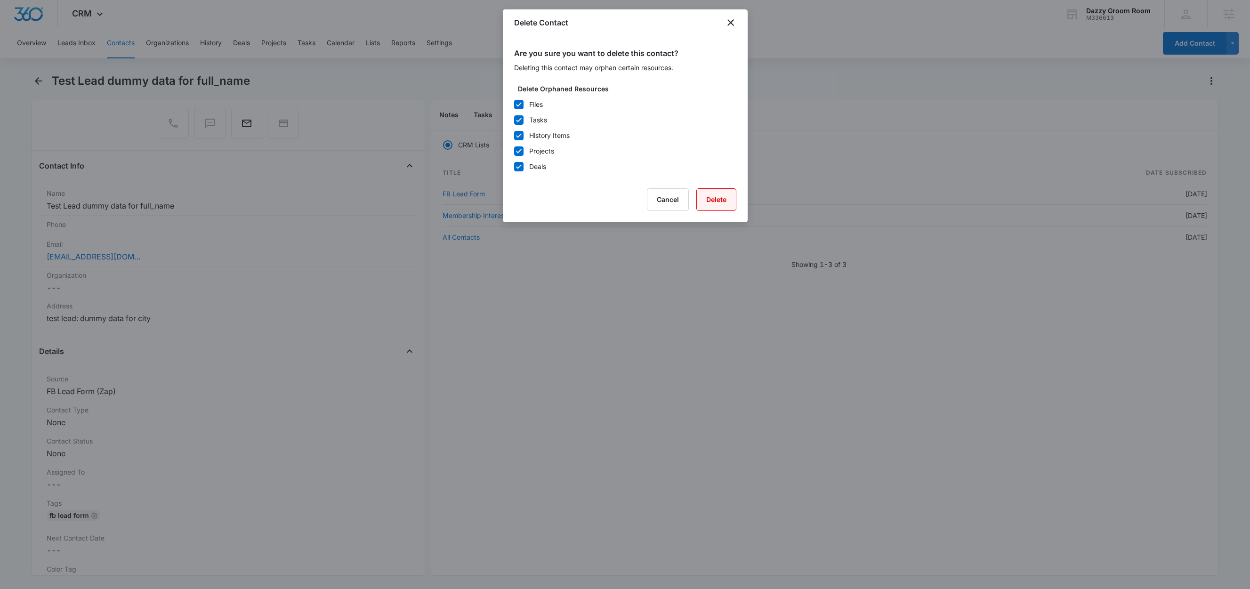
click at [718, 200] on button "Delete" at bounding box center [716, 199] width 40 height 23
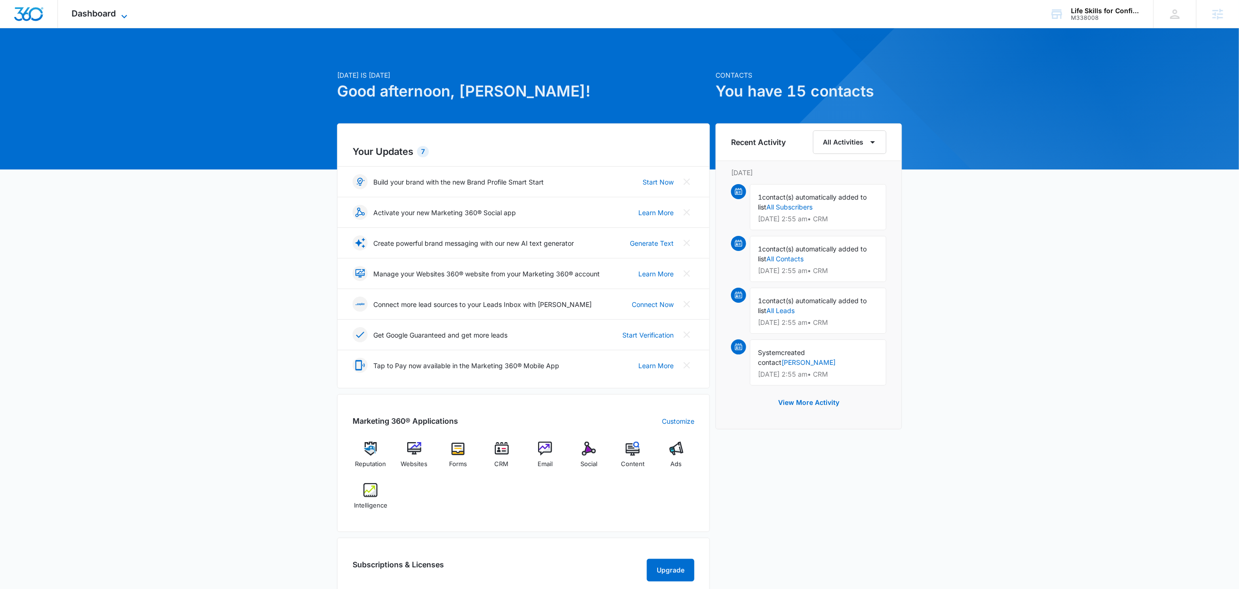
click at [126, 12] on icon at bounding box center [124, 16] width 11 height 11
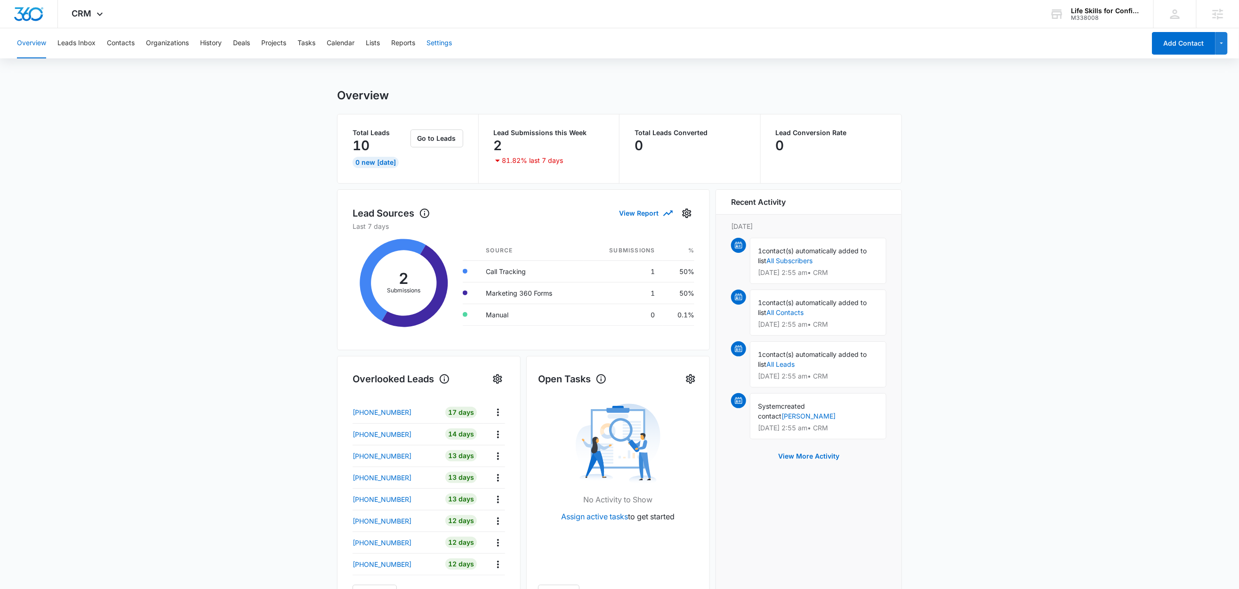
click at [447, 41] on button "Settings" at bounding box center [439, 43] width 25 height 30
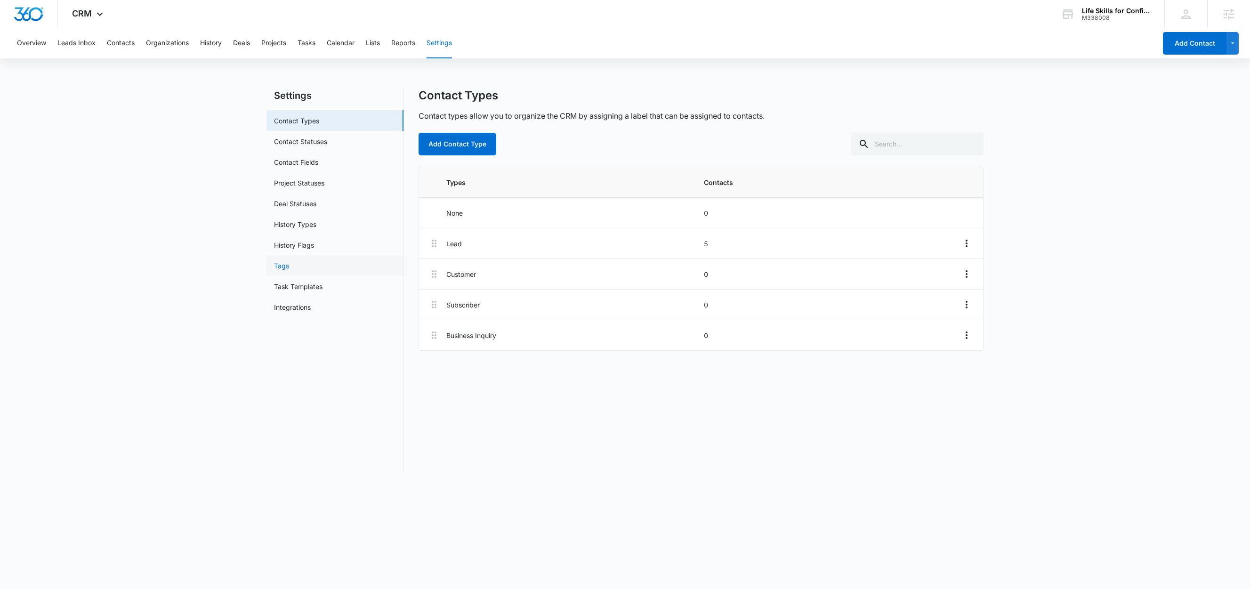
click at [289, 265] on link "Tags" at bounding box center [281, 266] width 15 height 10
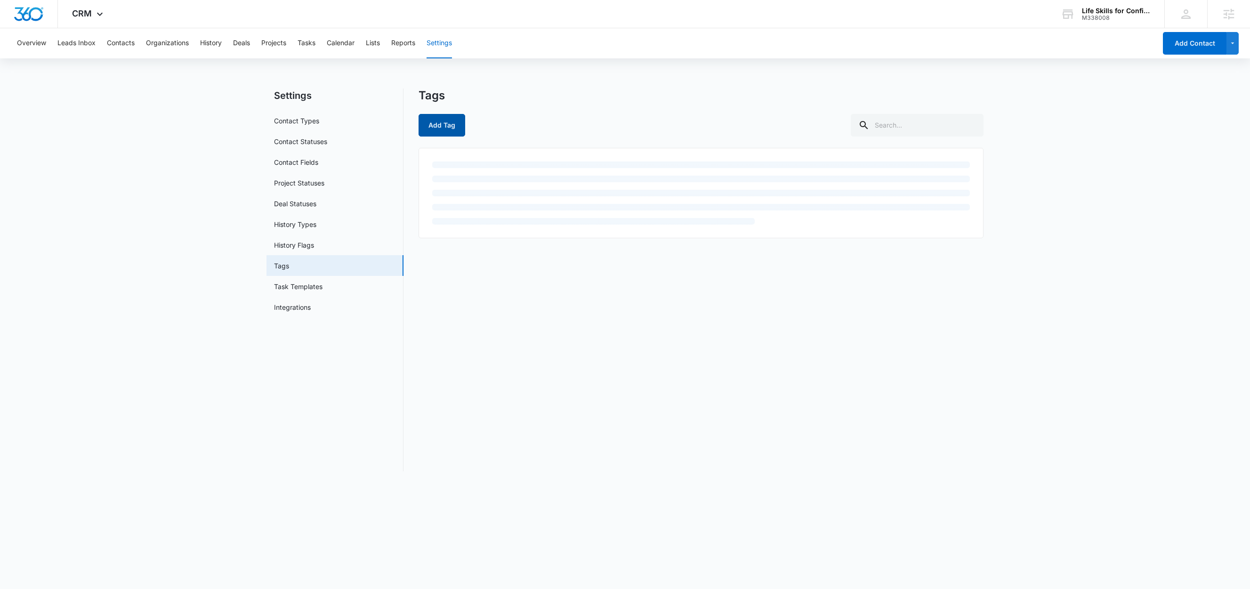
click at [457, 123] on button "Add Tag" at bounding box center [442, 125] width 47 height 23
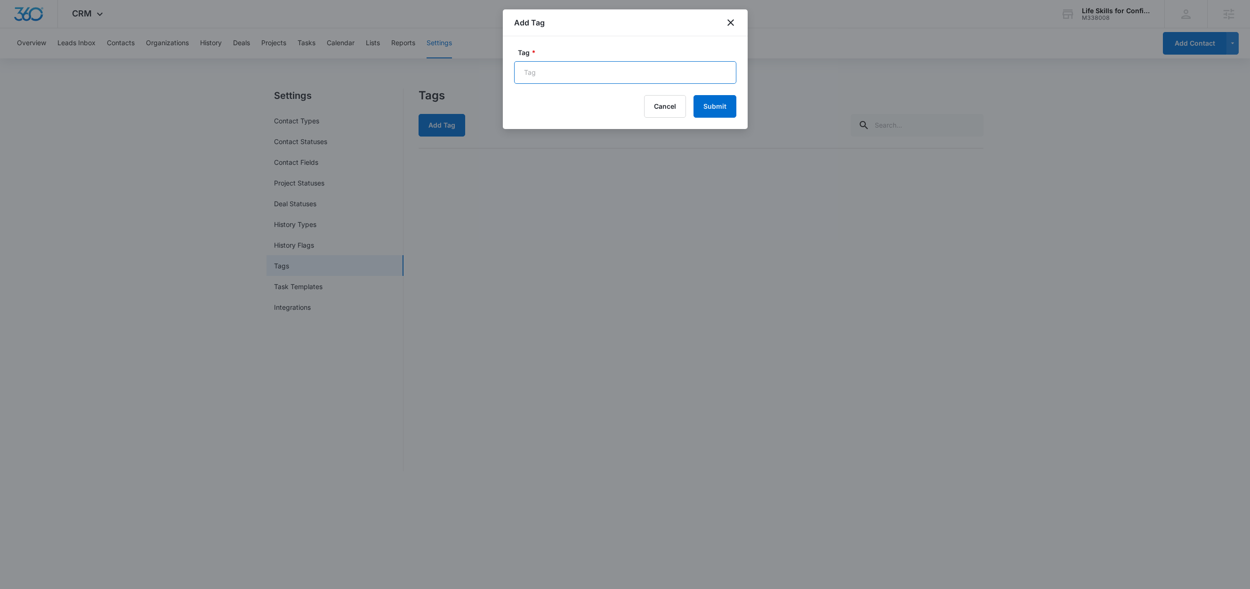
click at [565, 81] on input "Tag *" at bounding box center [625, 72] width 222 height 23
paste input "FB Lead Form"
type input "FB Lead Form"
click at [640, 49] on label "Tag *" at bounding box center [629, 53] width 222 height 10
click at [640, 61] on input "FB Lead Form" at bounding box center [625, 72] width 222 height 23
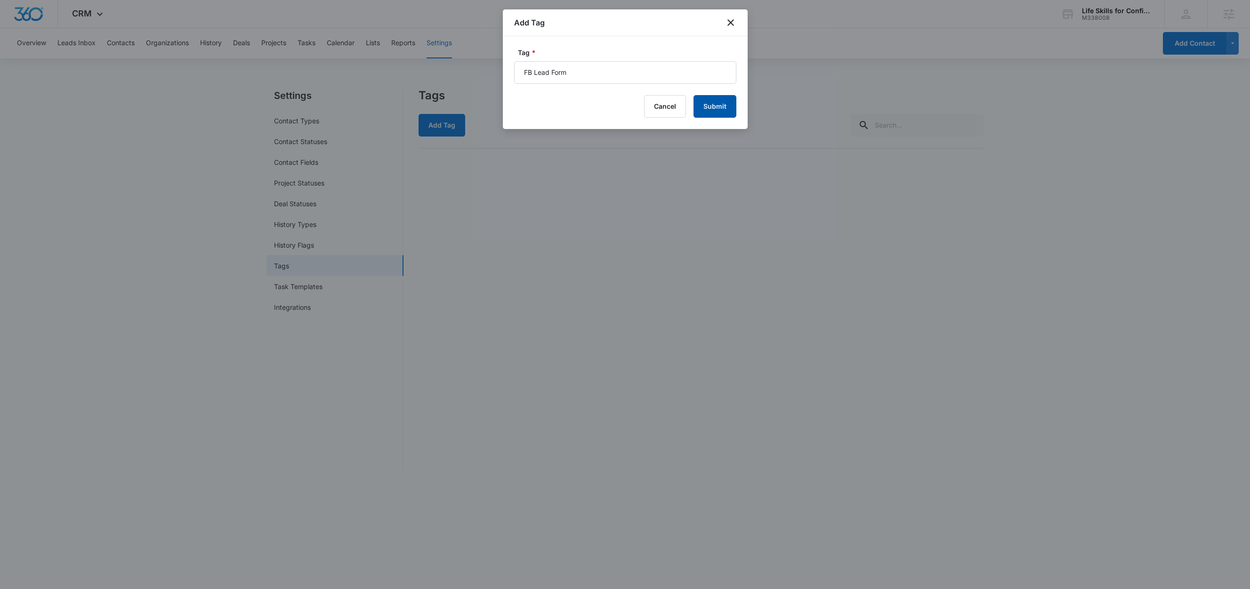
click at [720, 113] on button "Submit" at bounding box center [715, 106] width 43 height 23
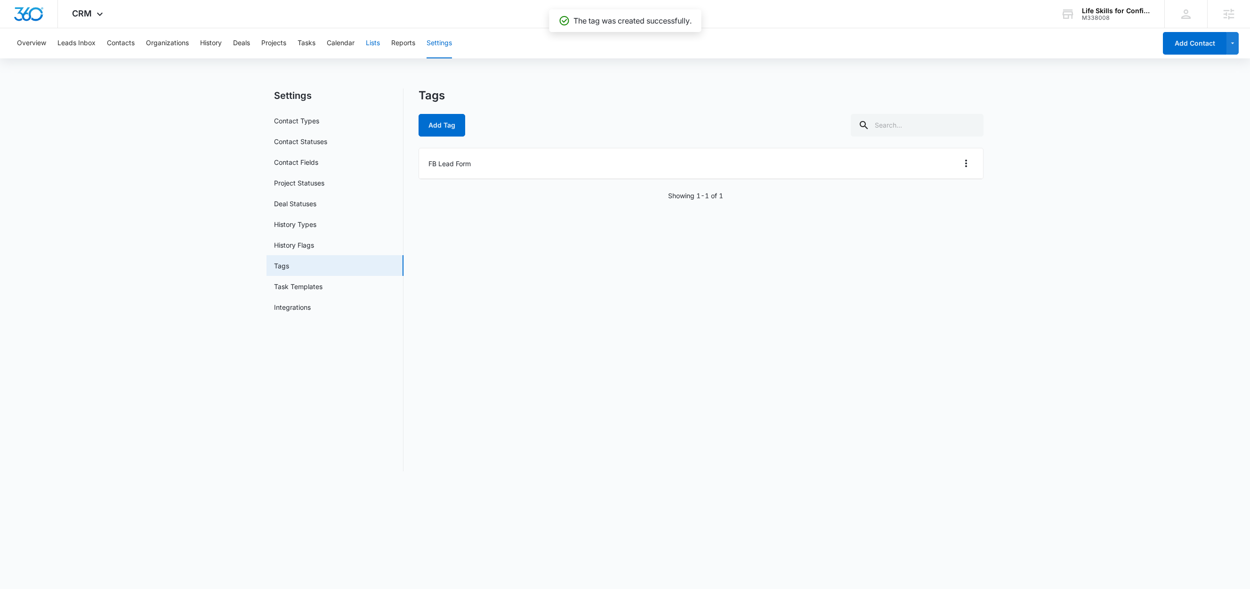
click at [376, 43] on button "Lists" at bounding box center [373, 43] width 14 height 30
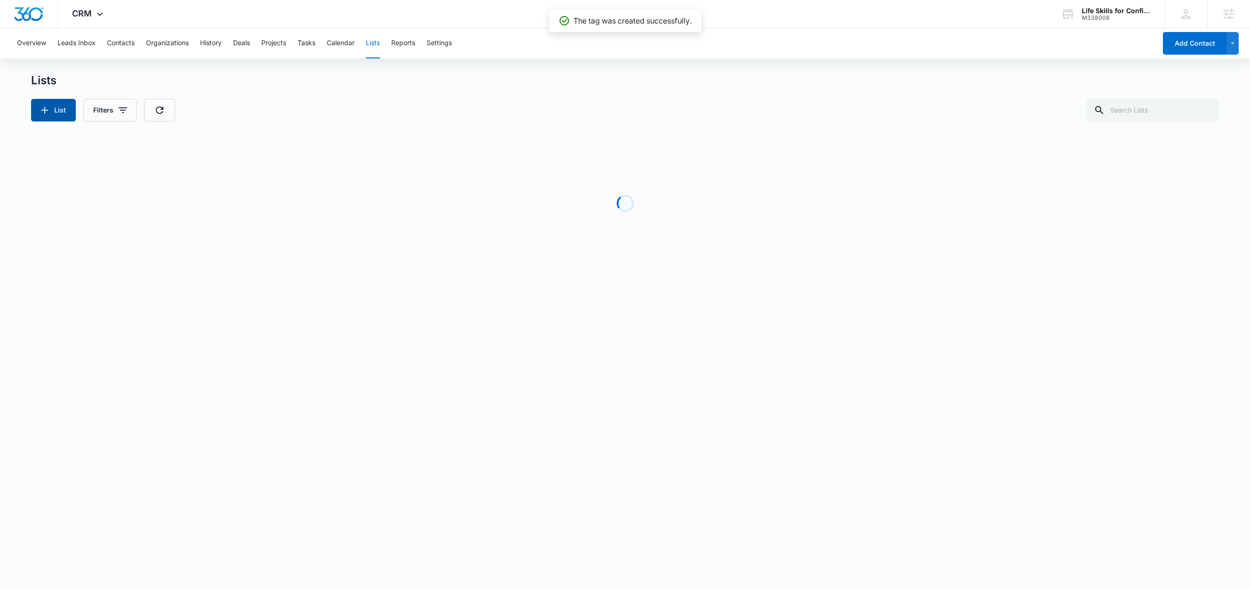
click at [51, 115] on button "List" at bounding box center [53, 110] width 45 height 23
select select "31"
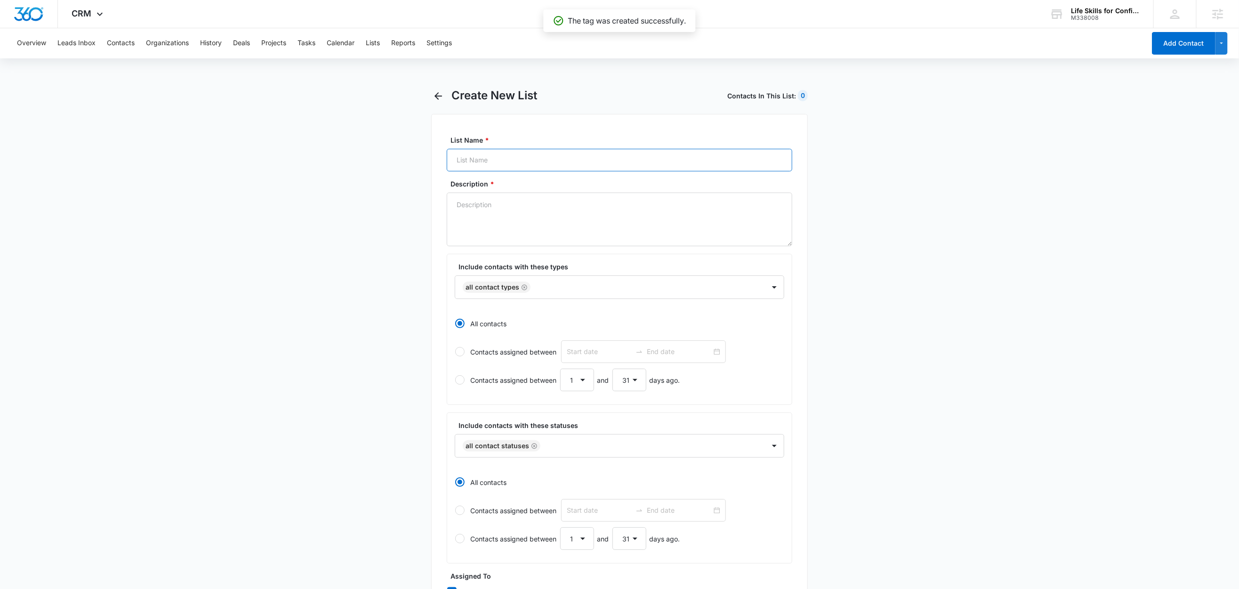
click at [488, 159] on input "List Name *" at bounding box center [620, 160] width 346 height 23
paste input "FB Lead Form"
type input "FB Lead Form"
click at [472, 209] on textarea "Description *" at bounding box center [620, 220] width 346 height 54
paste textarea "FB Lead Form"
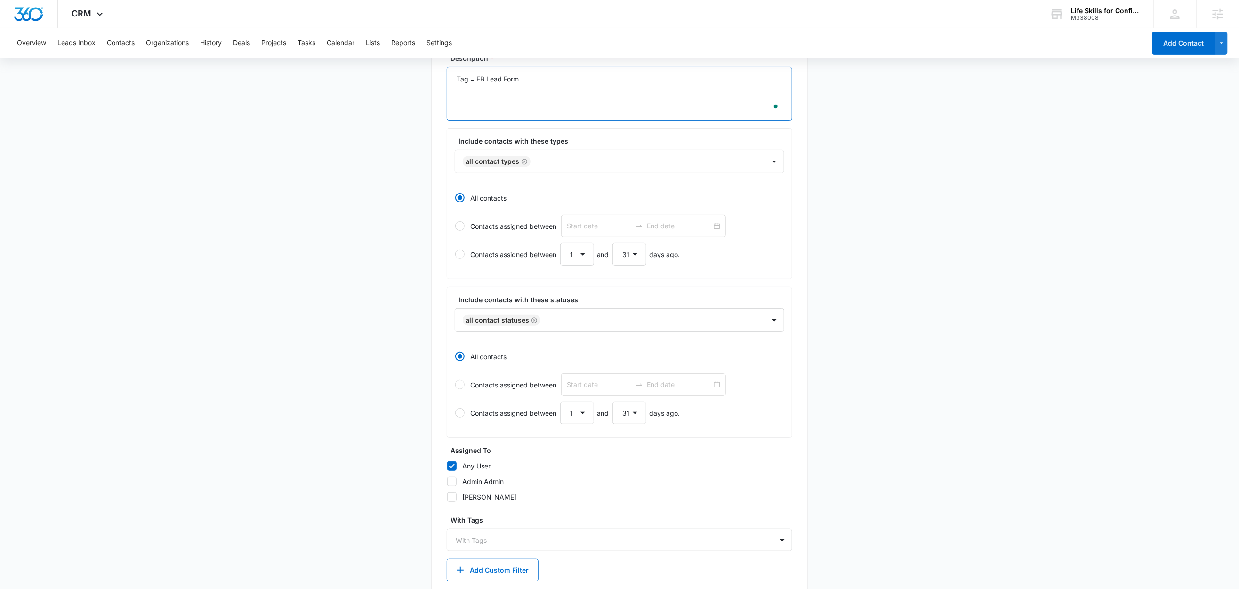
scroll to position [178, 0]
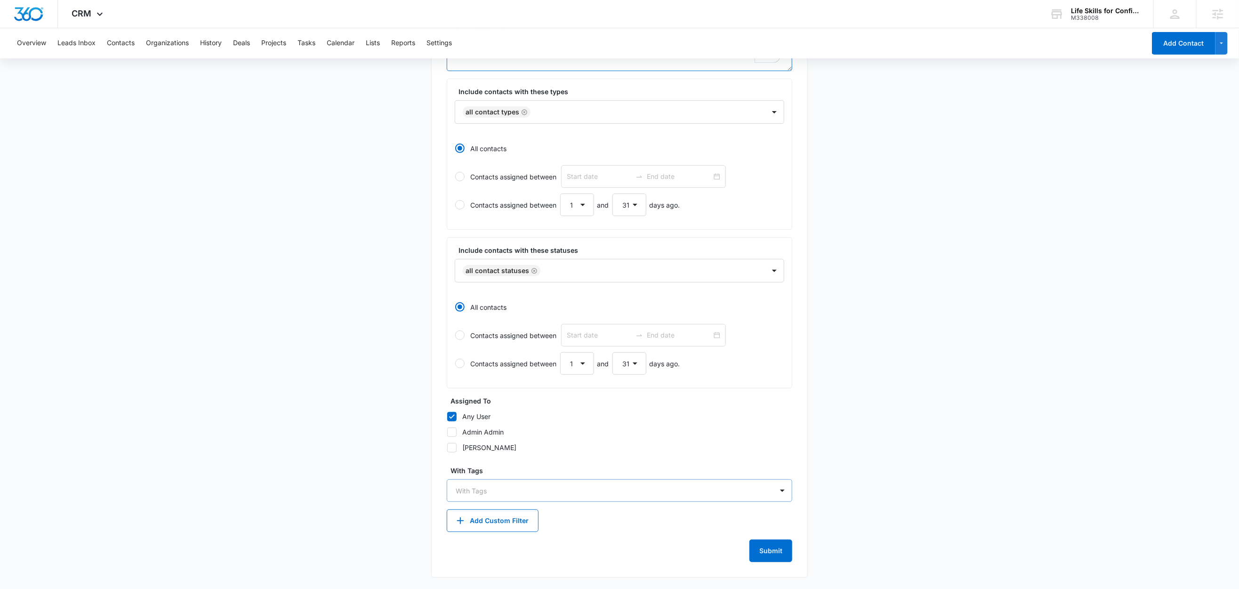
type textarea "Tag = FB Lead Form"
click at [473, 489] on div at bounding box center [614, 491] width 316 height 12
type input "fb"
click at [498, 521] on p "FB Lead Form" at bounding box center [479, 524] width 42 height 10
click at [364, 481] on main "Create New List Contacts In This List : 0 List Name * FB Lead Form Description …" at bounding box center [619, 250] width 1239 height 677
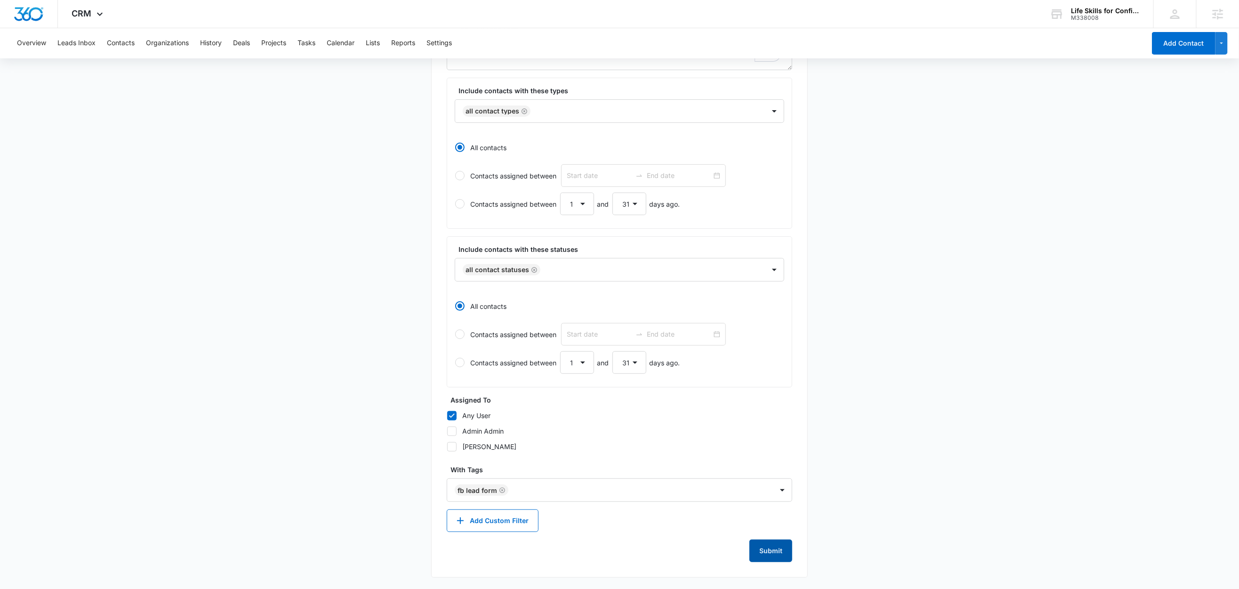
click at [778, 553] on button "Submit" at bounding box center [771, 551] width 43 height 23
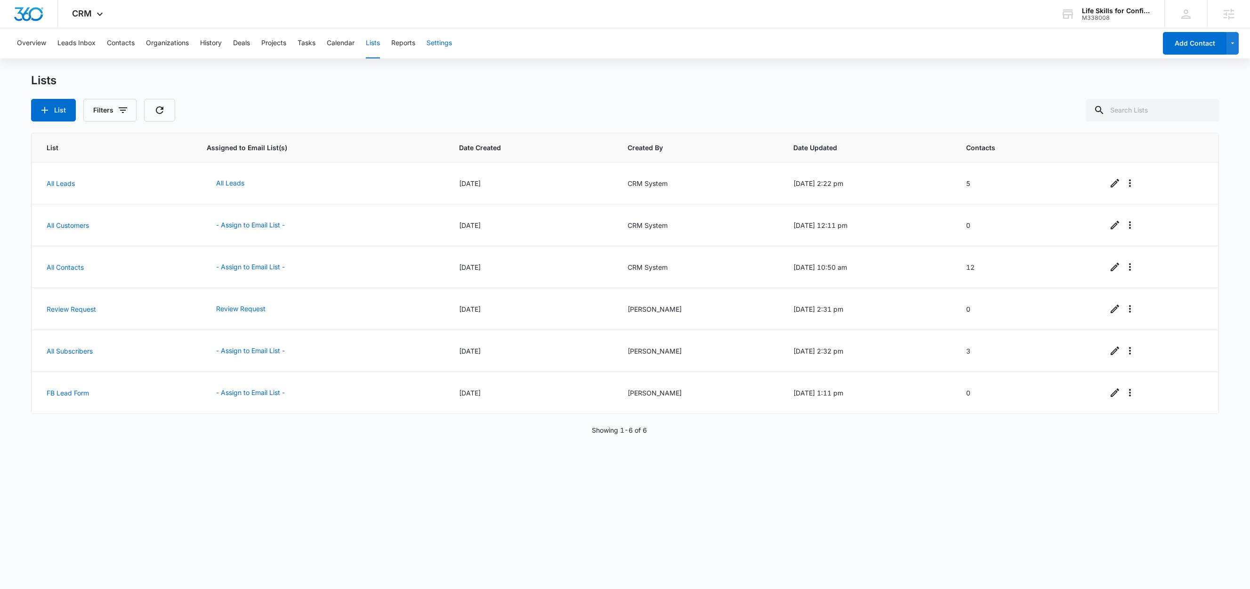
click at [444, 40] on button "Settings" at bounding box center [439, 43] width 25 height 30
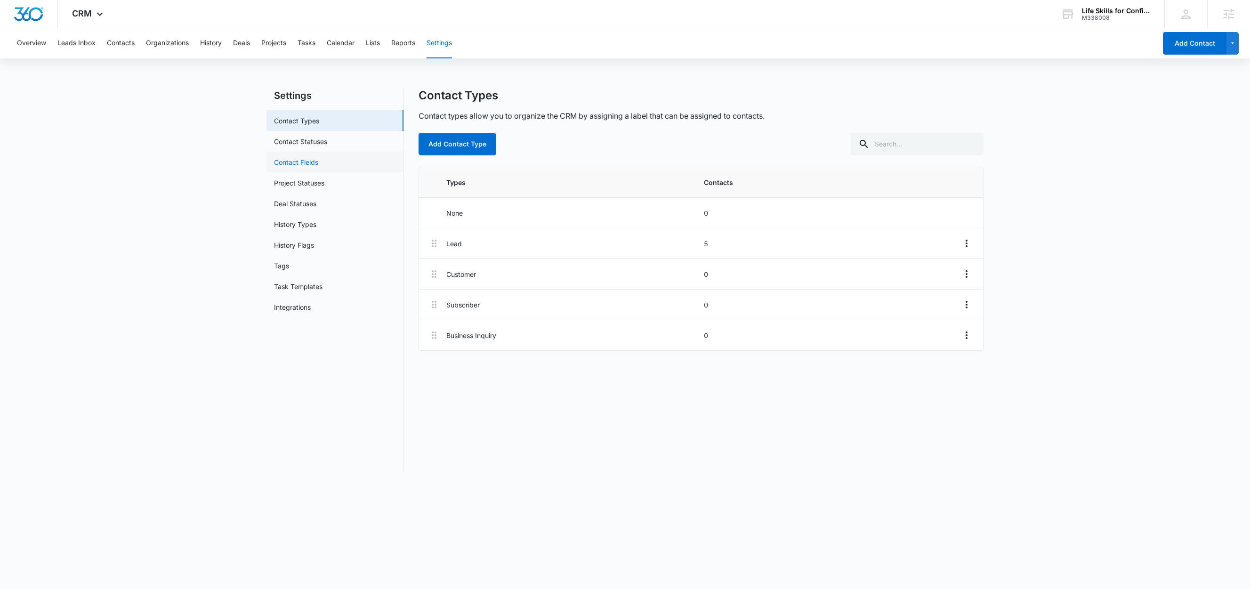
click at [318, 161] on link "Contact Fields" at bounding box center [296, 162] width 44 height 10
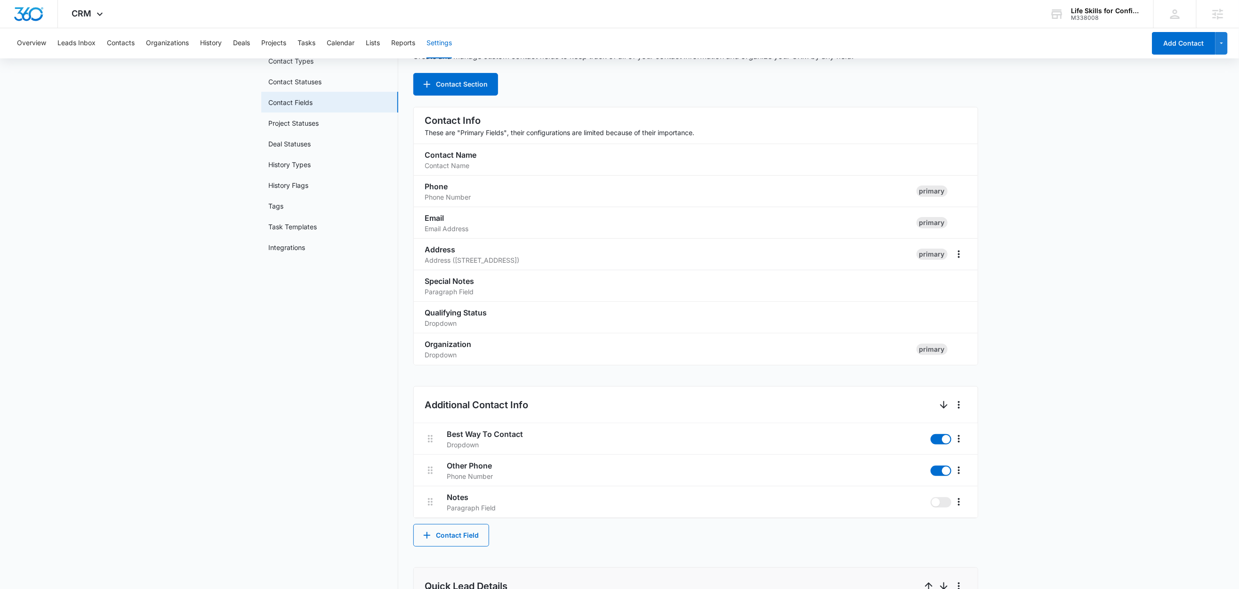
scroll to position [366, 0]
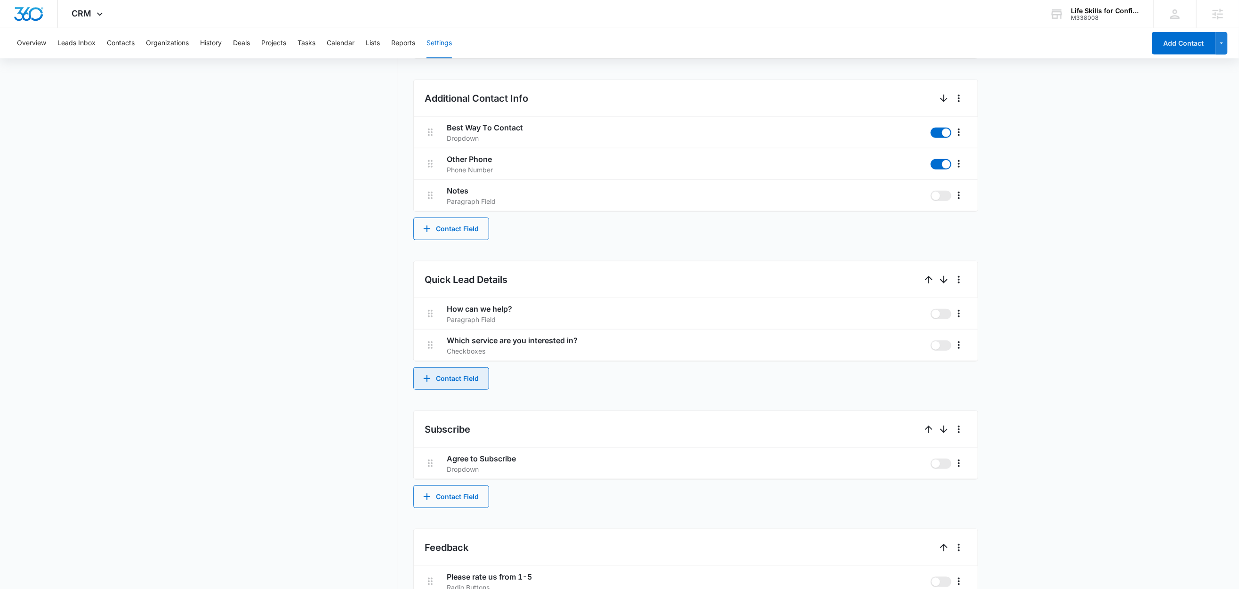
click at [444, 387] on button "Contact Field" at bounding box center [451, 378] width 76 height 23
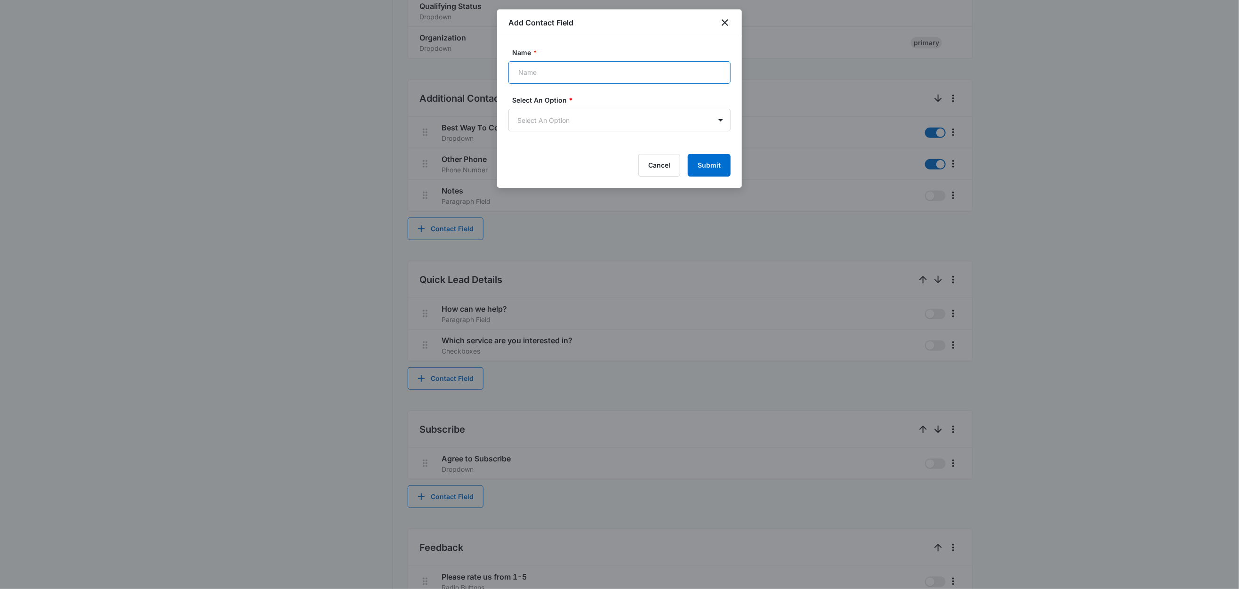
click at [534, 73] on input "Name *" at bounding box center [620, 72] width 222 height 23
type input "Care Needed"
click at [552, 111] on body "CRM Apps Reputation Websites Forms CRM Email Social Content Ads Intelligence Fi…" at bounding box center [619, 167] width 1239 height 1067
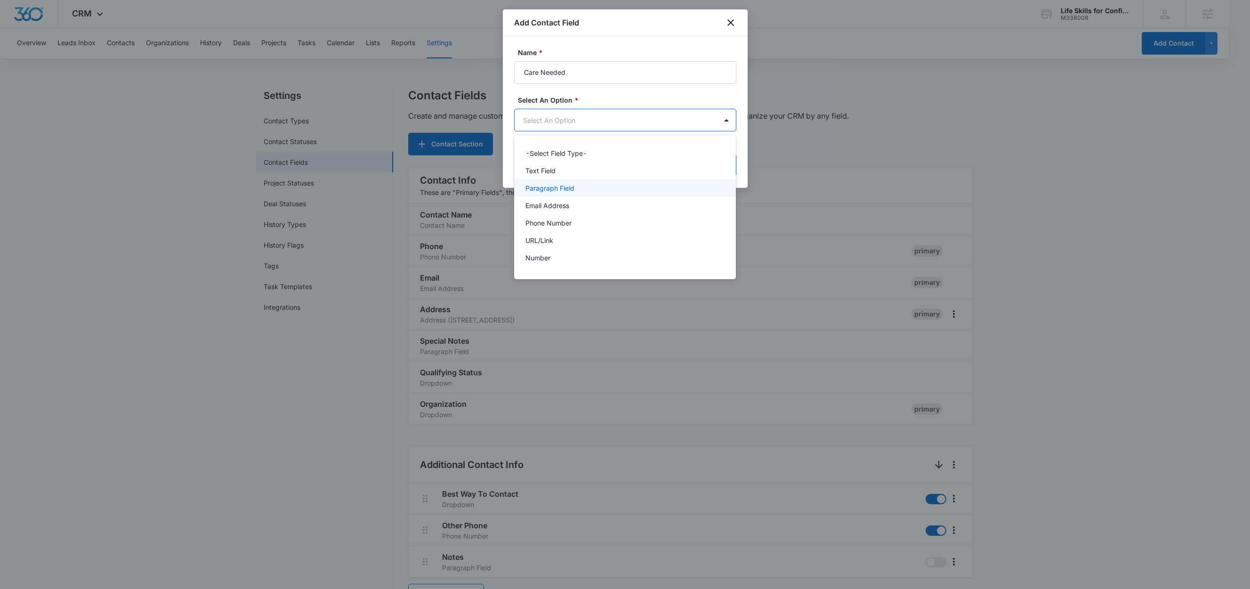
click at [564, 192] on p "Paragraph Field" at bounding box center [549, 188] width 49 height 10
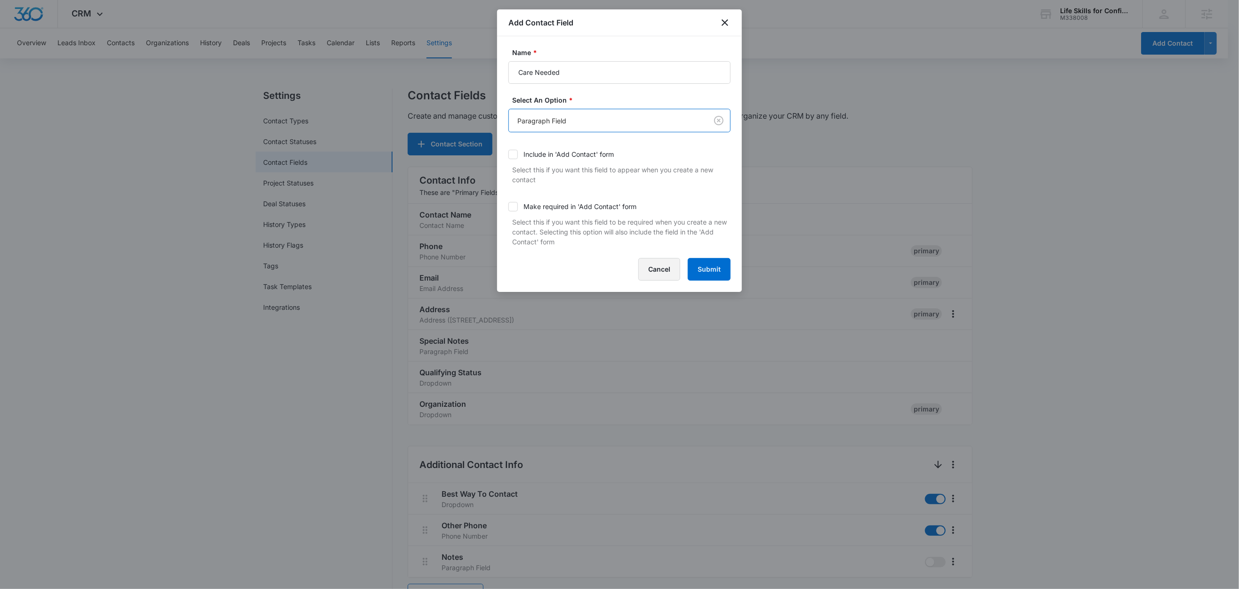
click at [655, 269] on button "Cancel" at bounding box center [659, 269] width 42 height 23
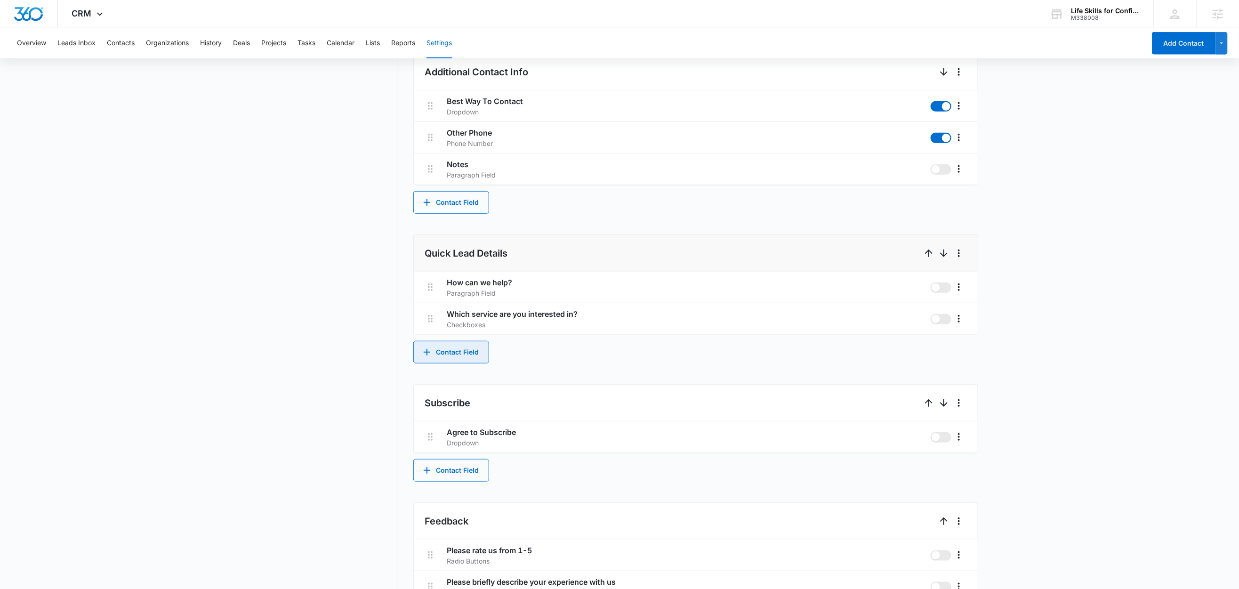
scroll to position [391, 0]
click at [124, 43] on button "Contacts" at bounding box center [121, 43] width 28 height 30
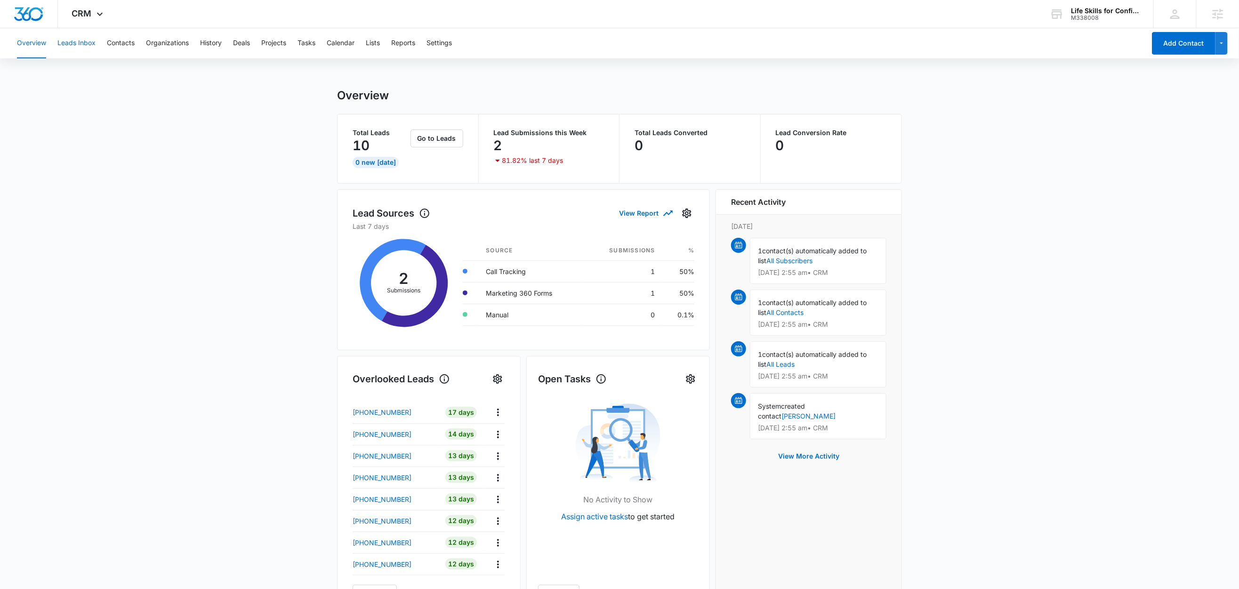
click at [82, 41] on button "Leads Inbox" at bounding box center [76, 43] width 38 height 30
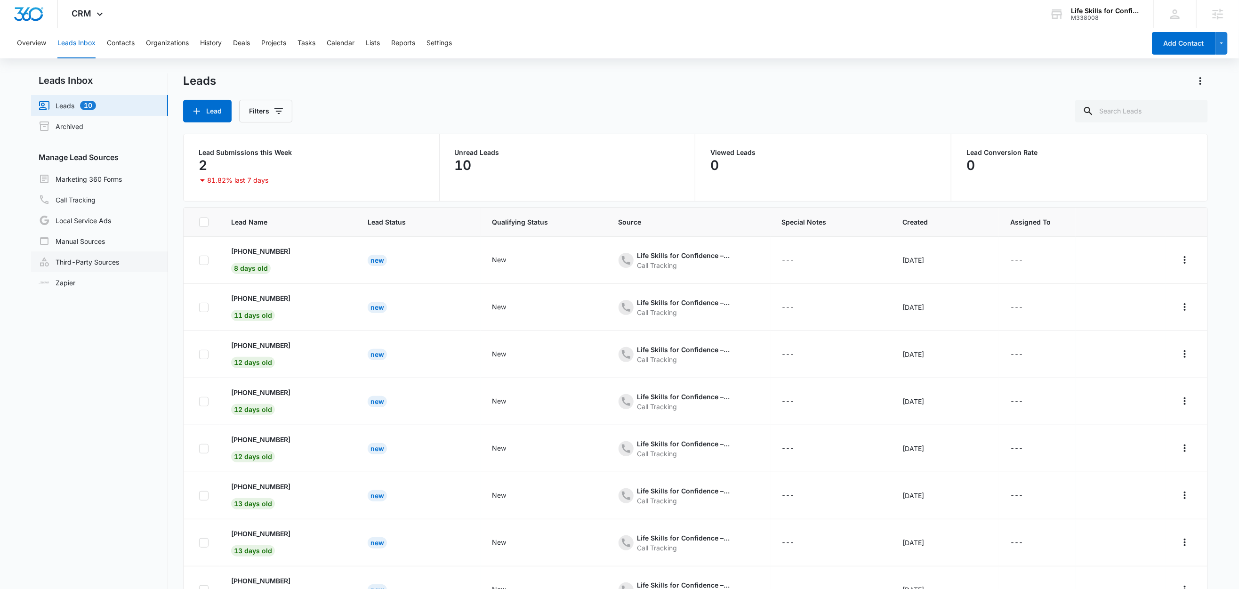
click at [92, 261] on link "Third-Party Sources" at bounding box center [79, 261] width 81 height 11
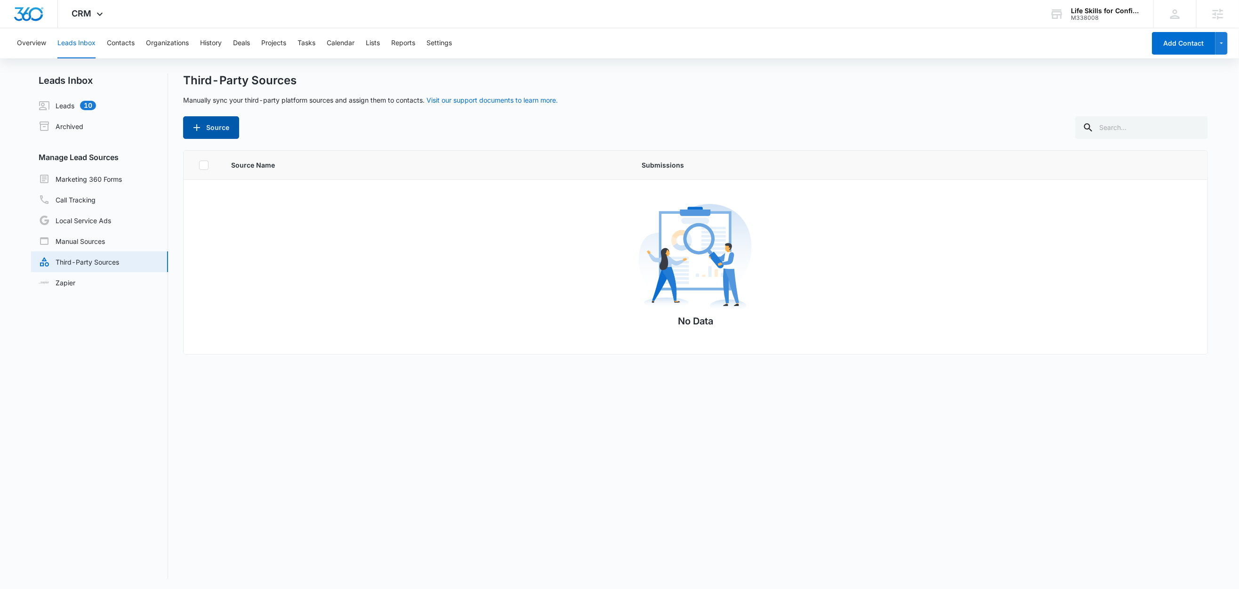
click at [217, 130] on button "Source" at bounding box center [211, 127] width 56 height 23
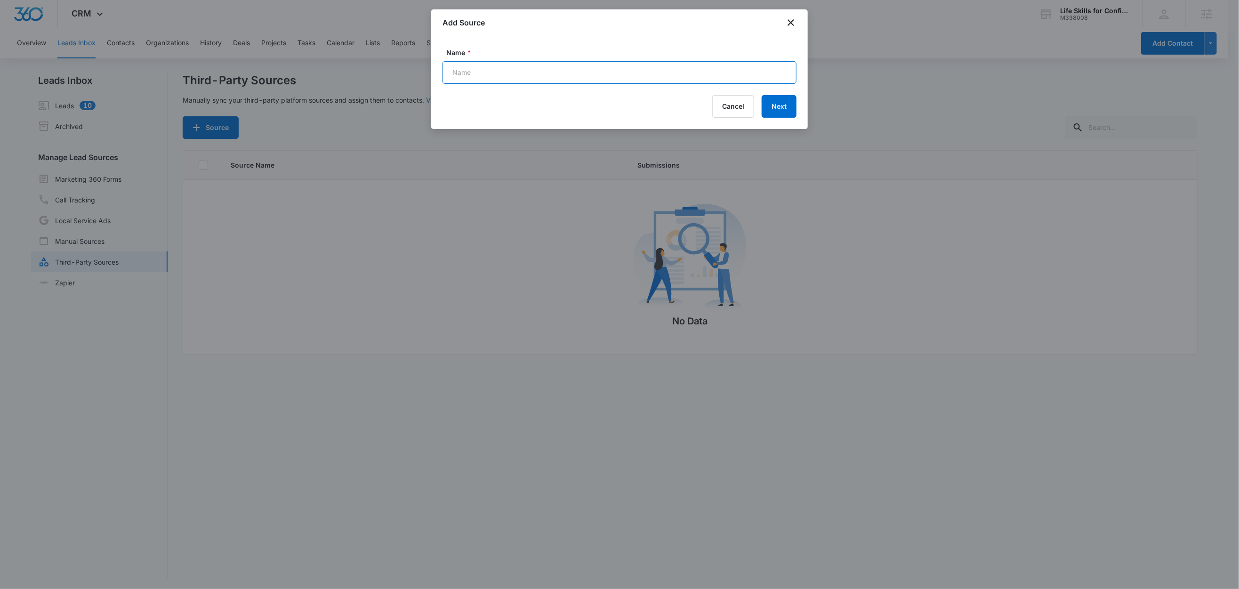
click at [540, 77] on input "Name *" at bounding box center [620, 72] width 354 height 23
paste input "FB Lead Form"
type input "FB Lead Form (Zap)"
click at [797, 109] on div "Name * FB Lead Form (Zap) Cancel Next" at bounding box center [619, 82] width 377 height 93
click at [788, 108] on button "Next" at bounding box center [779, 106] width 35 height 23
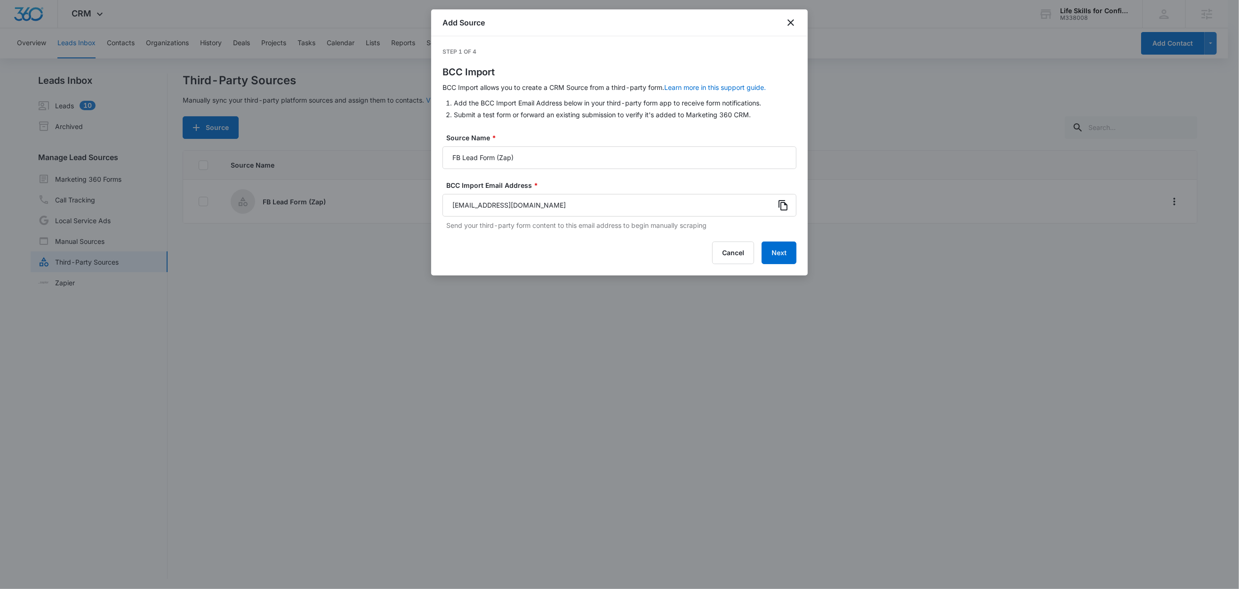
click at [786, 208] on icon at bounding box center [783, 205] width 11 height 11
click at [780, 252] on button "Next" at bounding box center [779, 253] width 35 height 23
click at [780, 252] on div "Cancel Next" at bounding box center [620, 253] width 354 height 23
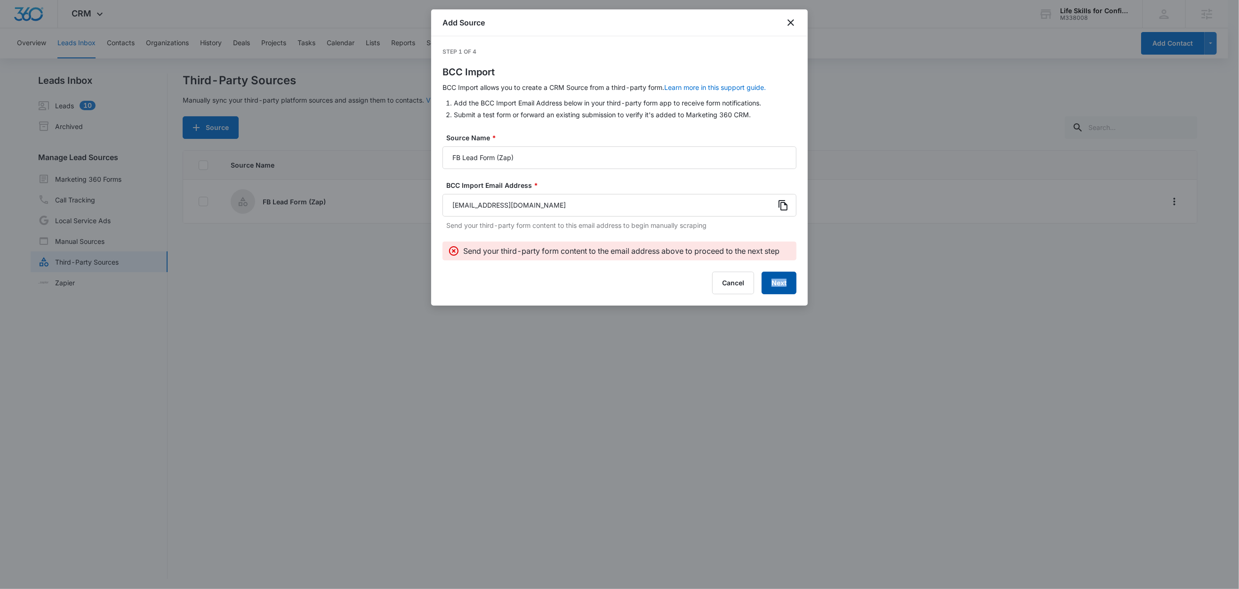
click at [775, 285] on button "Next" at bounding box center [779, 283] width 35 height 23
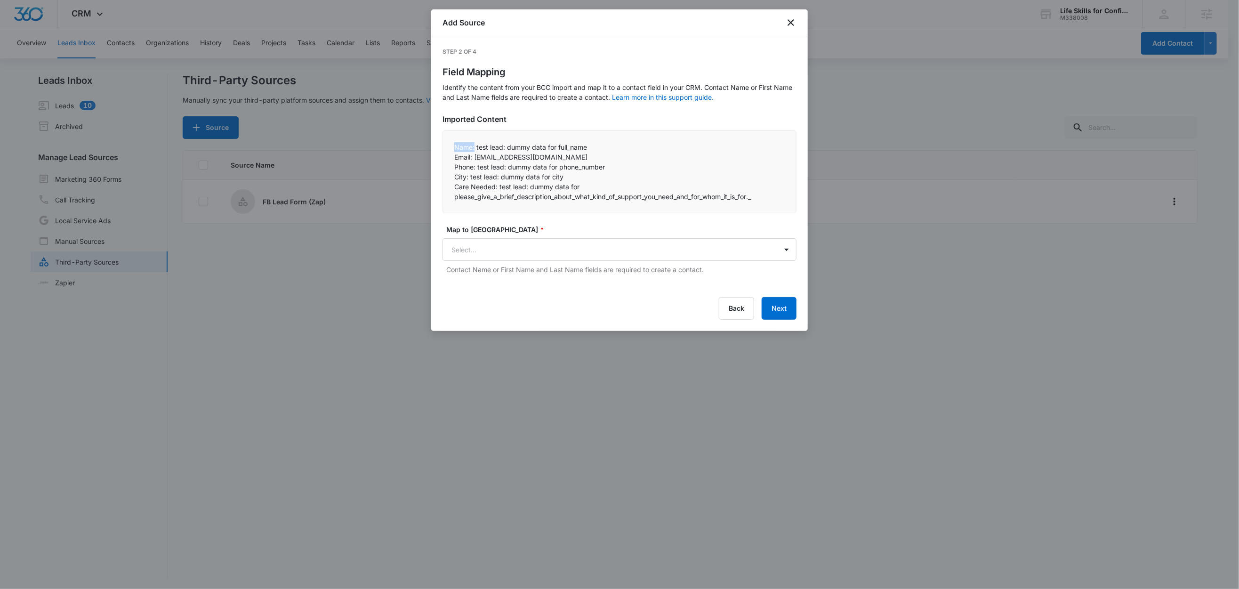
drag, startPoint x: 476, startPoint y: 149, endPoint x: 444, endPoint y: 147, distance: 31.1
click at [444, 147] on div "Name: test lead: dummy data for full_name Email: [EMAIL_ADDRESS][DOMAIN_NAME]…" at bounding box center [620, 171] width 354 height 83
copy p "Name:"
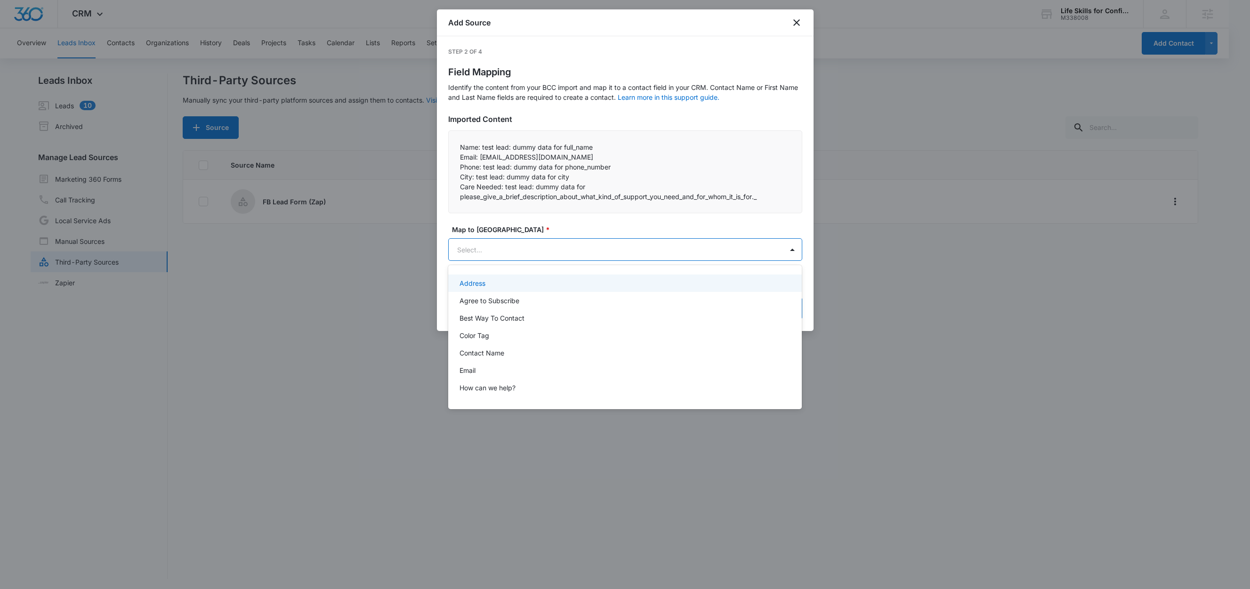
click at [504, 246] on body "CRM Apps Reputation Websites Forms CRM Email Social Content Ads Intelligence Fi…" at bounding box center [625, 294] width 1250 height 589
paste input "Name:"
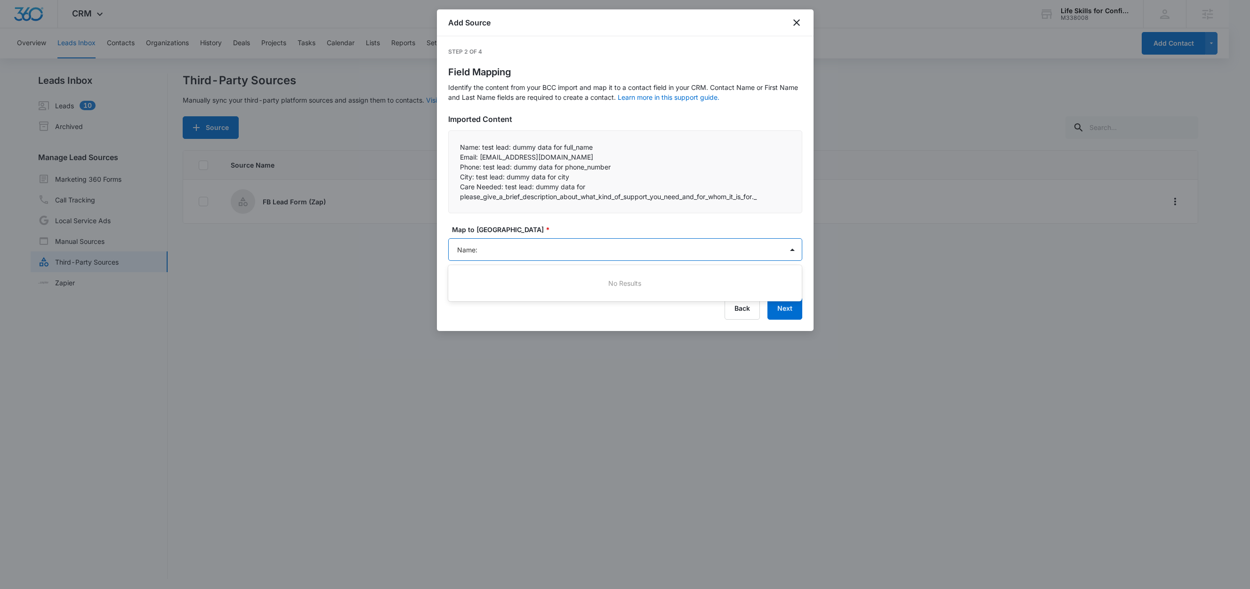
type input "Name"
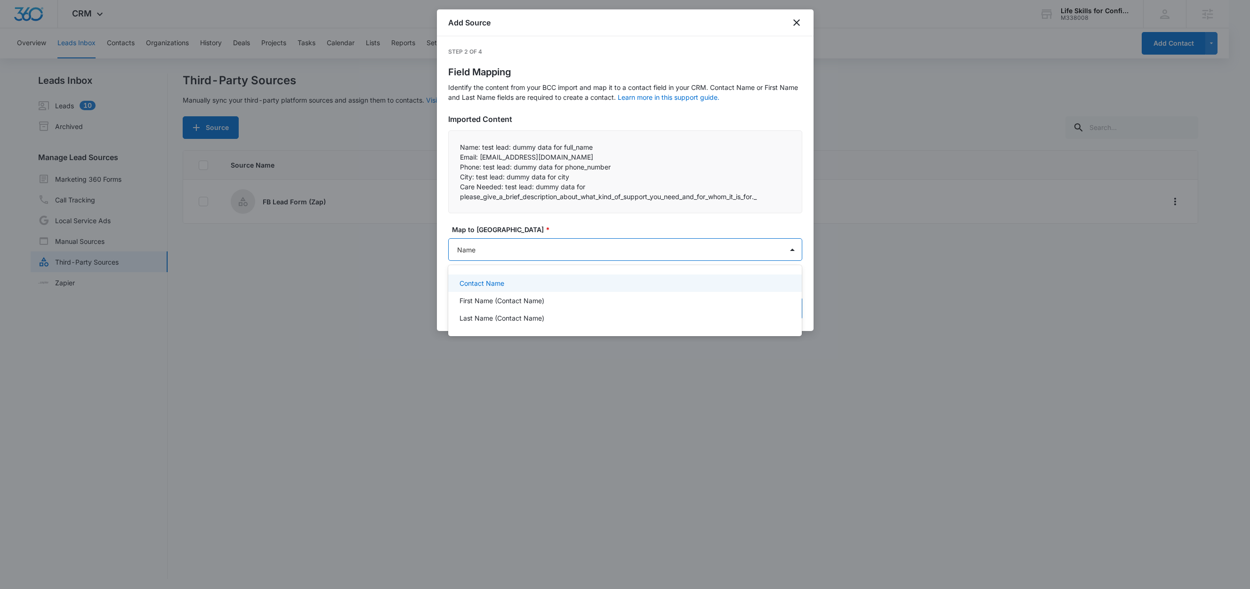
click at [476, 284] on p "Contact Name" at bounding box center [482, 283] width 45 height 10
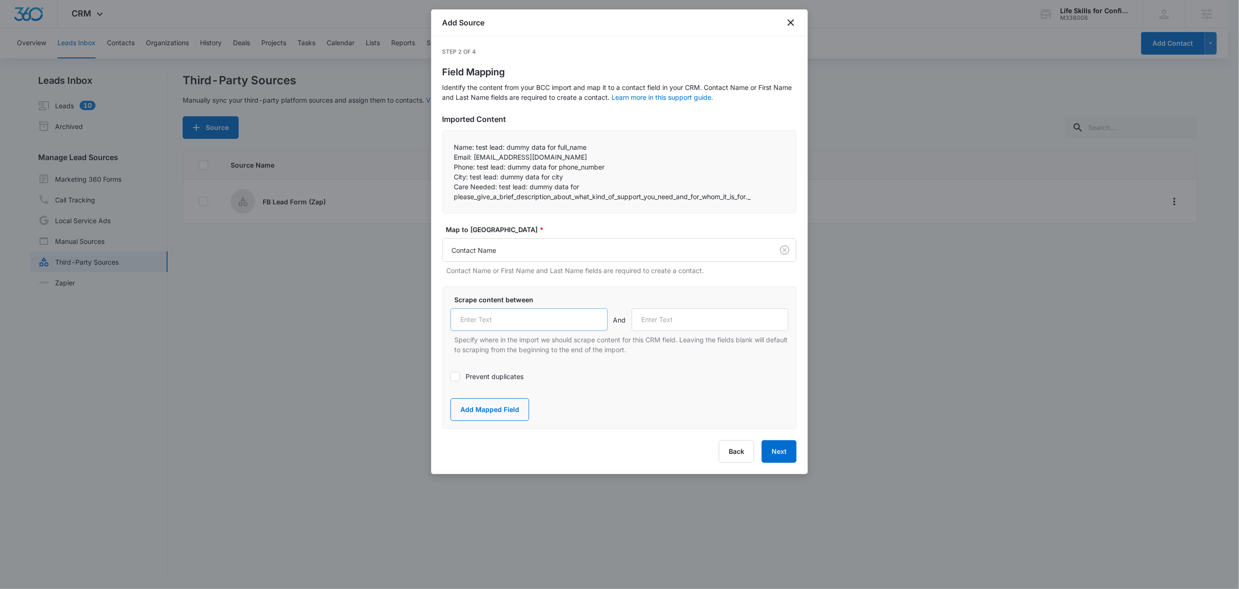
drag, startPoint x: 517, startPoint y: 307, endPoint x: 519, endPoint y: 312, distance: 5.4
click at [518, 308] on div "Scrape content between And Specify where in the import we should scrape content…" at bounding box center [620, 325] width 338 height 60
click at [519, 319] on input "text" at bounding box center [529, 319] width 157 height 23
paste input "Name:"
type input "Name:"
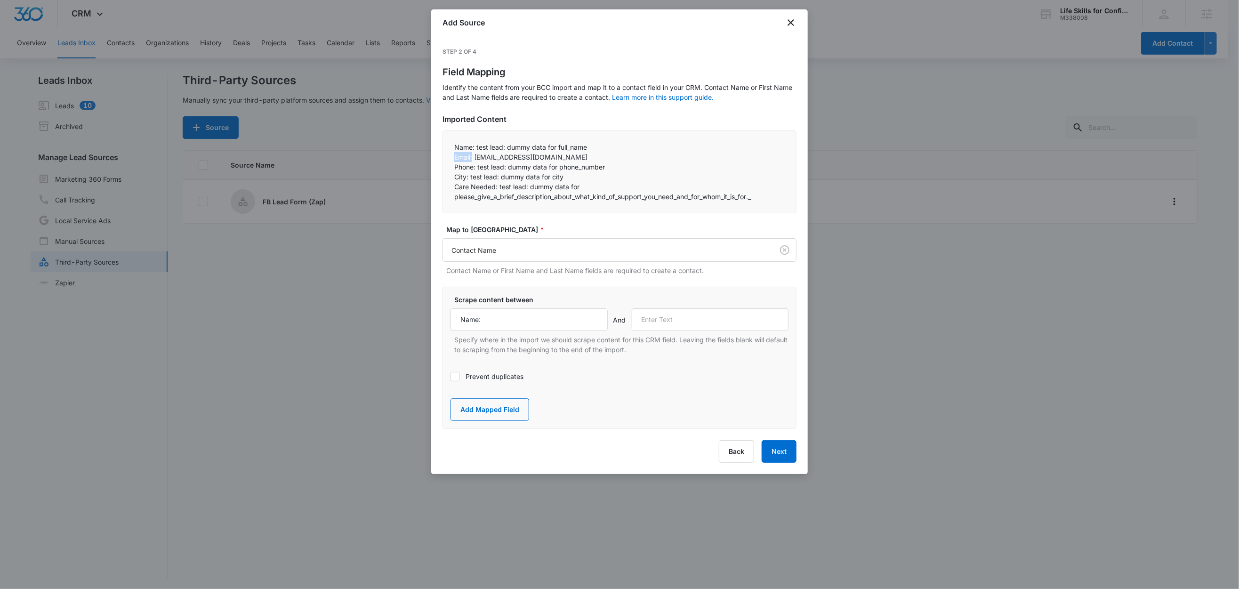
drag, startPoint x: 474, startPoint y: 157, endPoint x: 447, endPoint y: 157, distance: 26.4
click at [447, 157] on div "Name: test lead: dummy data for full_name Email: [EMAIL_ADDRESS][DOMAIN_NAME]…" at bounding box center [620, 171] width 354 height 83
copy p "Email:"
click at [723, 323] on input "text" at bounding box center [710, 319] width 157 height 23
paste input "Email:"
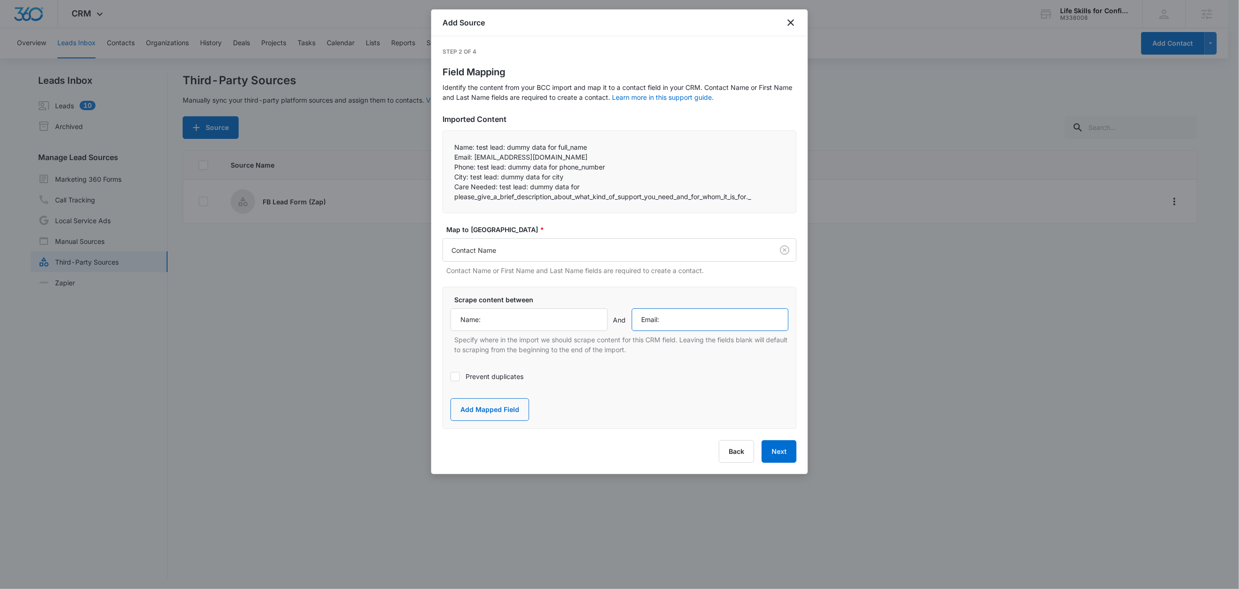
type input "Email:"
click at [653, 388] on div "Scrape content between Name: And Email: Specify where in the import we should s…" at bounding box center [620, 358] width 354 height 142
click at [503, 405] on button "Add Mapped Field" at bounding box center [490, 409] width 79 height 23
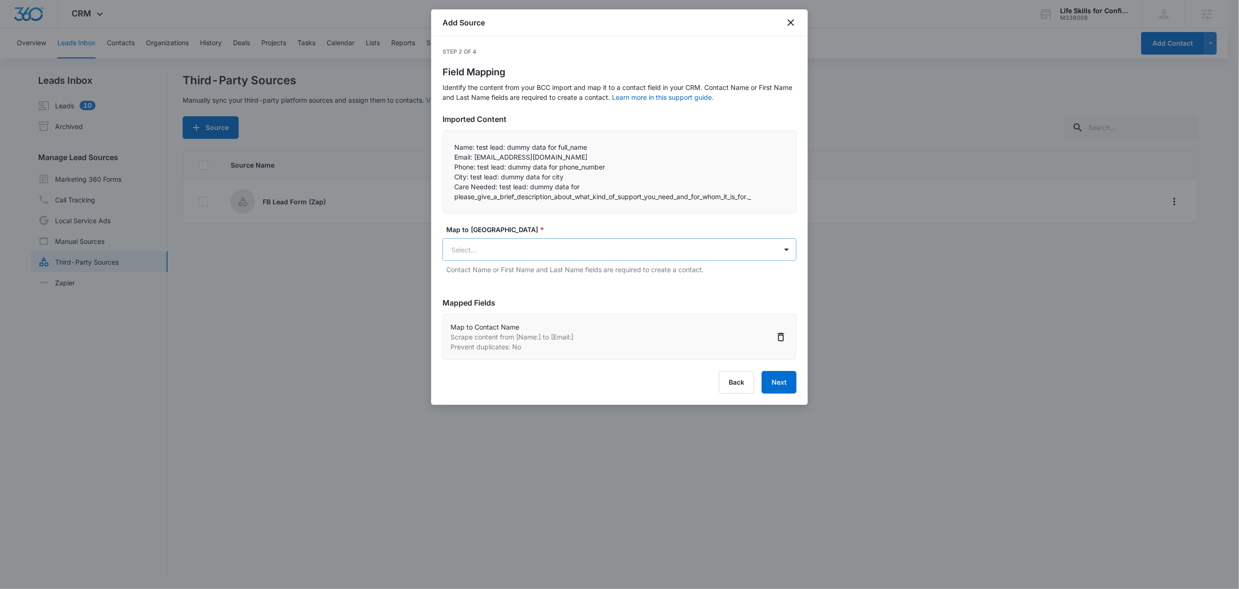
click at [479, 256] on body "CRM Apps Reputation Websites Forms CRM Email Social Content Ads Intelligence Fi…" at bounding box center [619, 295] width 1239 height 590
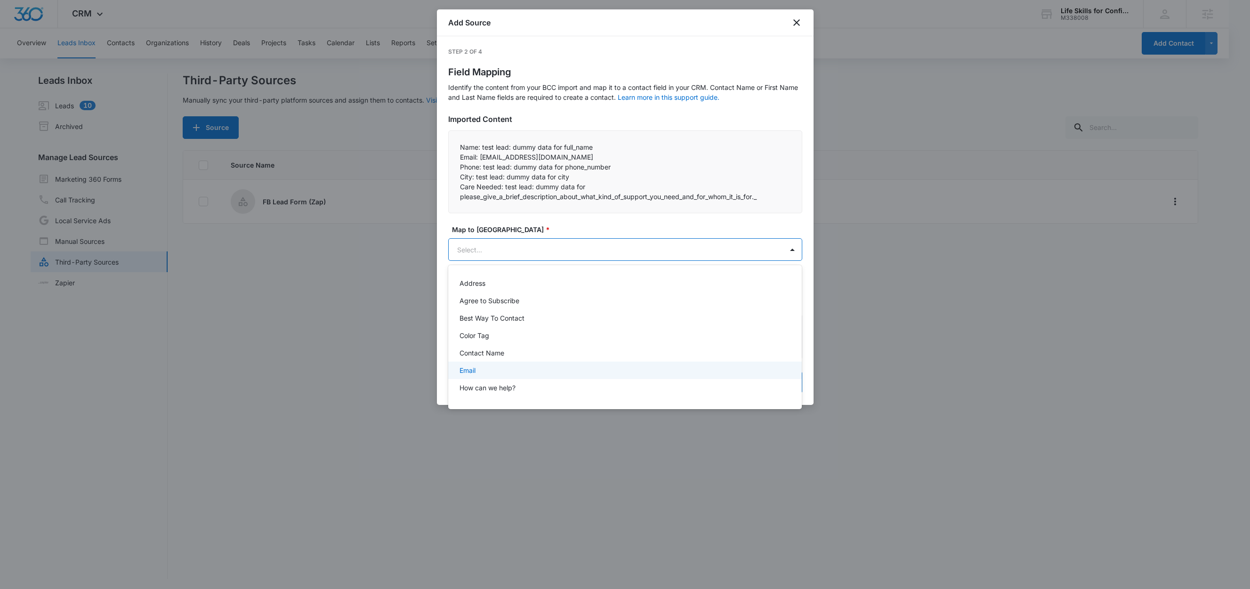
click at [470, 370] on p "Email" at bounding box center [468, 370] width 16 height 10
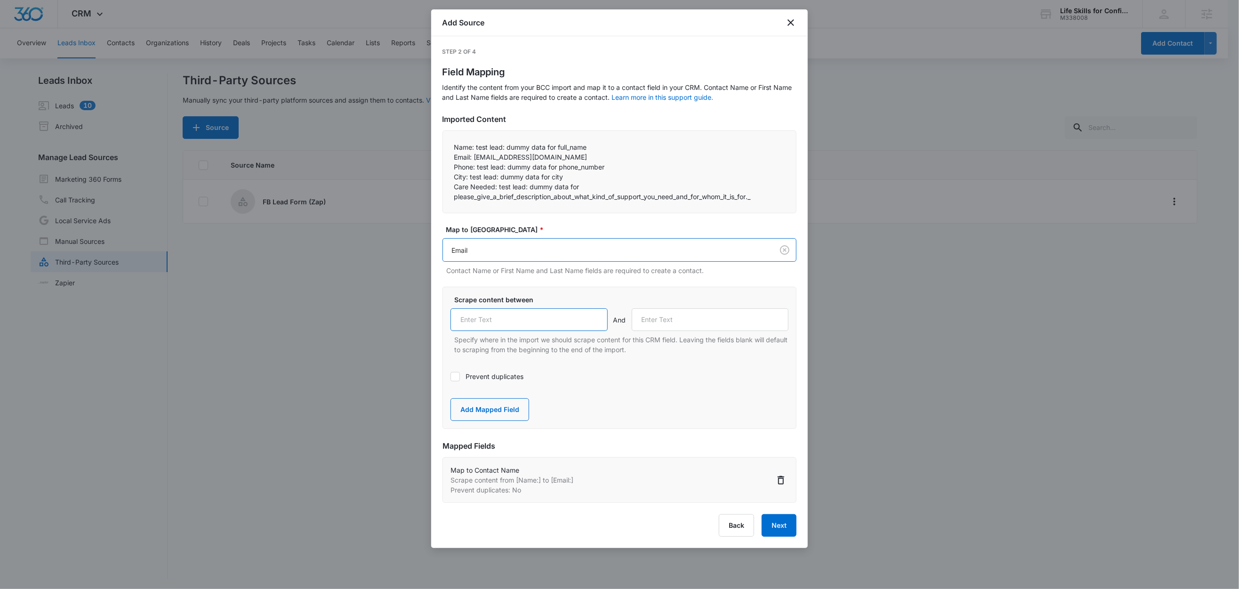
click at [494, 317] on input "text" at bounding box center [529, 319] width 157 height 23
paste input "Email:"
type input "Email:"
click at [480, 376] on label "Prevent duplicates" at bounding box center [620, 376] width 338 height 10
click at [451, 377] on input "Prevent duplicates" at bounding box center [451, 377] width 0 height 0
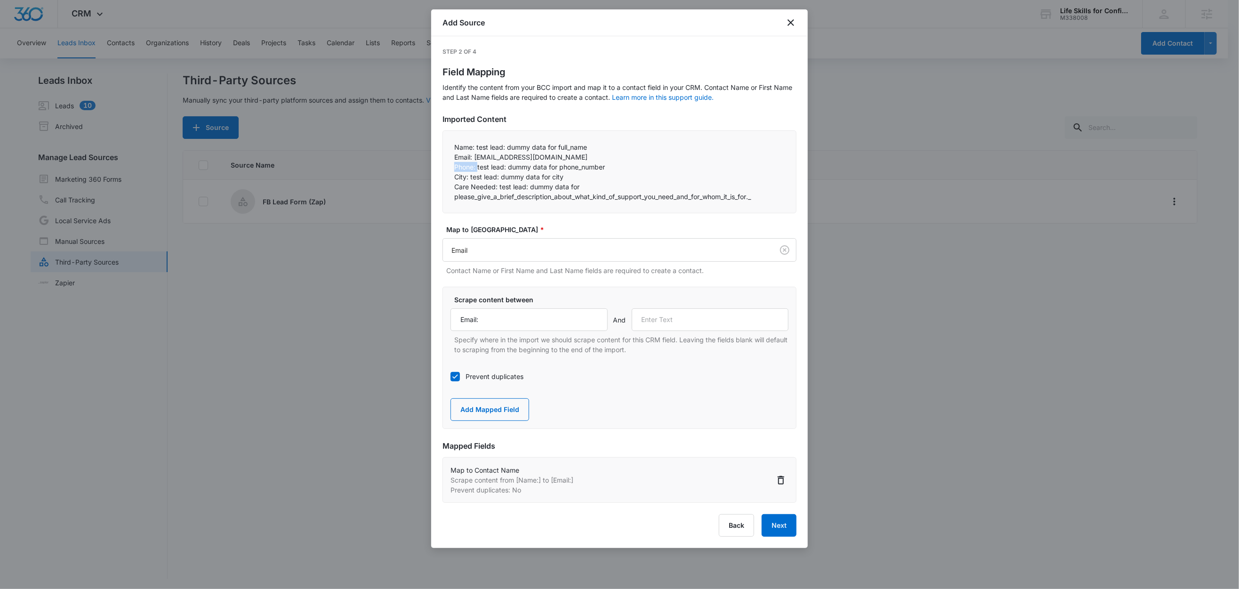
drag, startPoint x: 478, startPoint y: 168, endPoint x: 442, endPoint y: 168, distance: 35.8
click at [443, 168] on div "Name: test lead: dummy data for full_name Email: test@fb.com Phone: test lead…" at bounding box center [620, 171] width 354 height 83
click at [471, 166] on p "Phone: test lead: dummy data for phone_number" at bounding box center [619, 167] width 331 height 10
drag, startPoint x: 477, startPoint y: 166, endPoint x: 448, endPoint y: 168, distance: 29.3
click at [444, 168] on div "Name: test lead: dummy data for full_name Email: test@fb.com Phone: test lead…" at bounding box center [620, 171] width 354 height 83
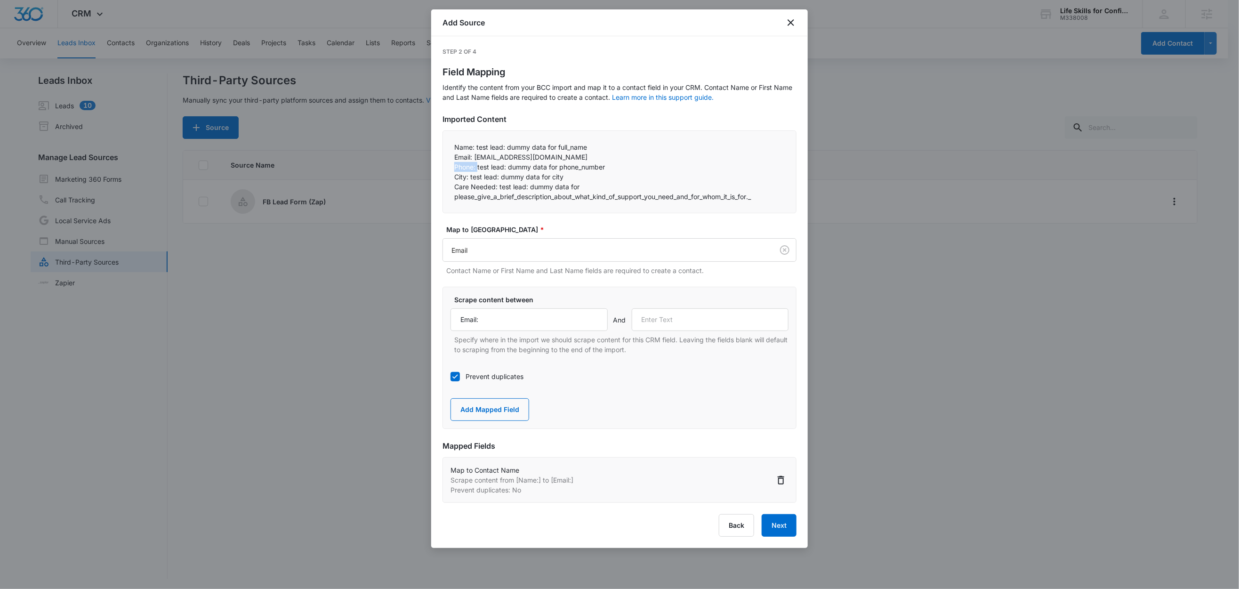
click at [460, 167] on p "Phone: test lead: dummy data for phone_number" at bounding box center [619, 167] width 331 height 10
drag, startPoint x: 477, startPoint y: 167, endPoint x: 444, endPoint y: 166, distance: 32.5
click at [444, 166] on div "Name: test lead: dummy data for full_name Email: test@fb.com Phone: test lead…" at bounding box center [620, 171] width 354 height 83
copy p "Phone:"
click at [667, 322] on input "text" at bounding box center [710, 319] width 157 height 23
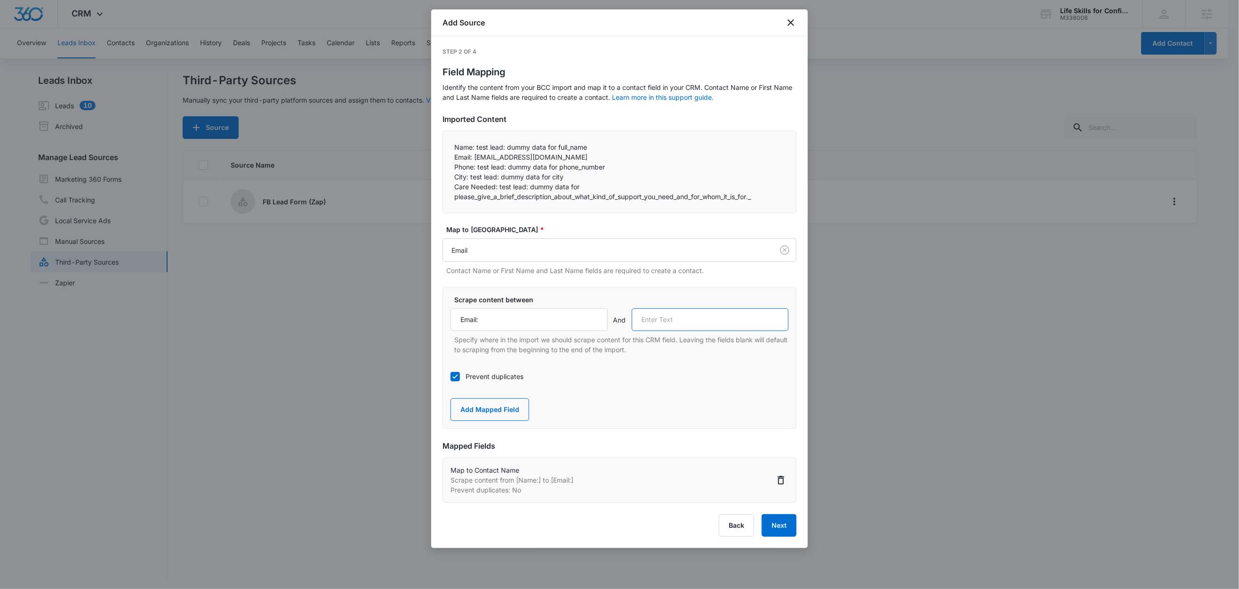
paste input "Phone:"
type input "Phone:"
click at [505, 413] on button "Add Mapped Field" at bounding box center [490, 409] width 79 height 23
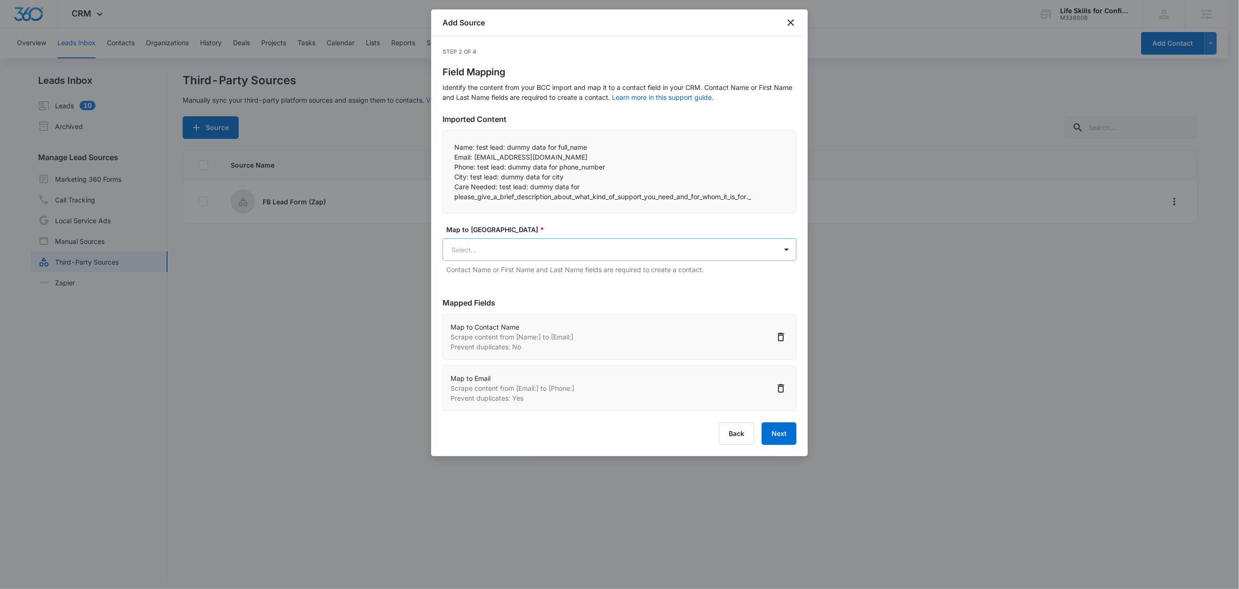
click at [479, 250] on body "CRM Apps Reputation Websites Forms CRM Email Social Content Ads Intelligence Fi…" at bounding box center [619, 295] width 1239 height 590
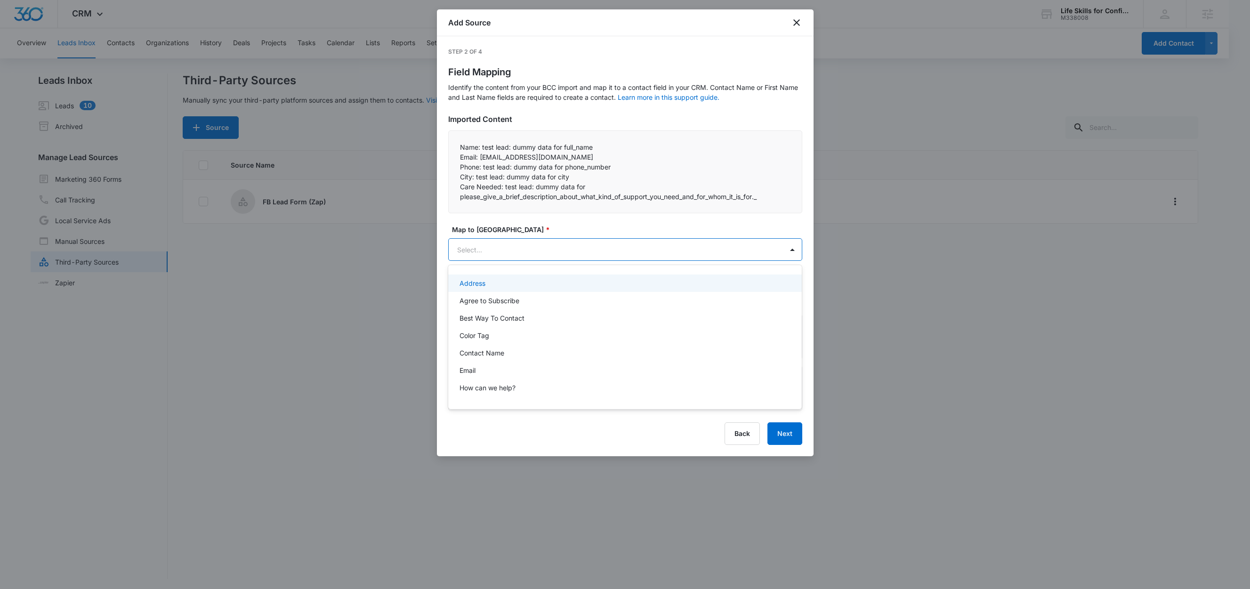
paste input "Phone:"
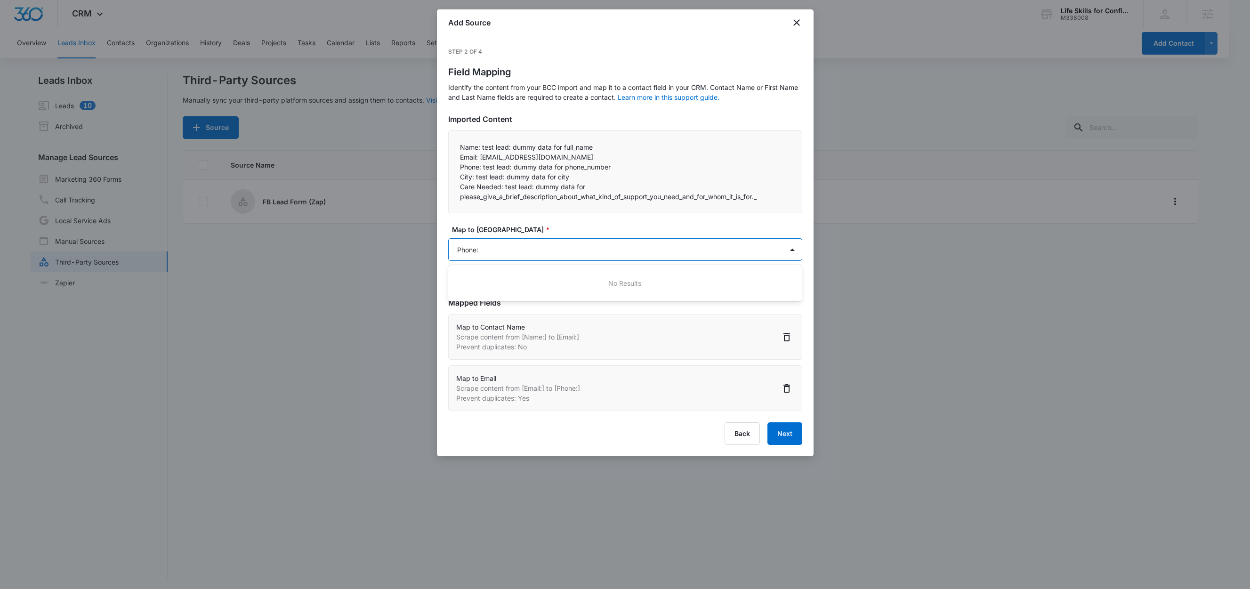
type input "Phone"
click at [475, 304] on p "Phone" at bounding box center [469, 301] width 19 height 10
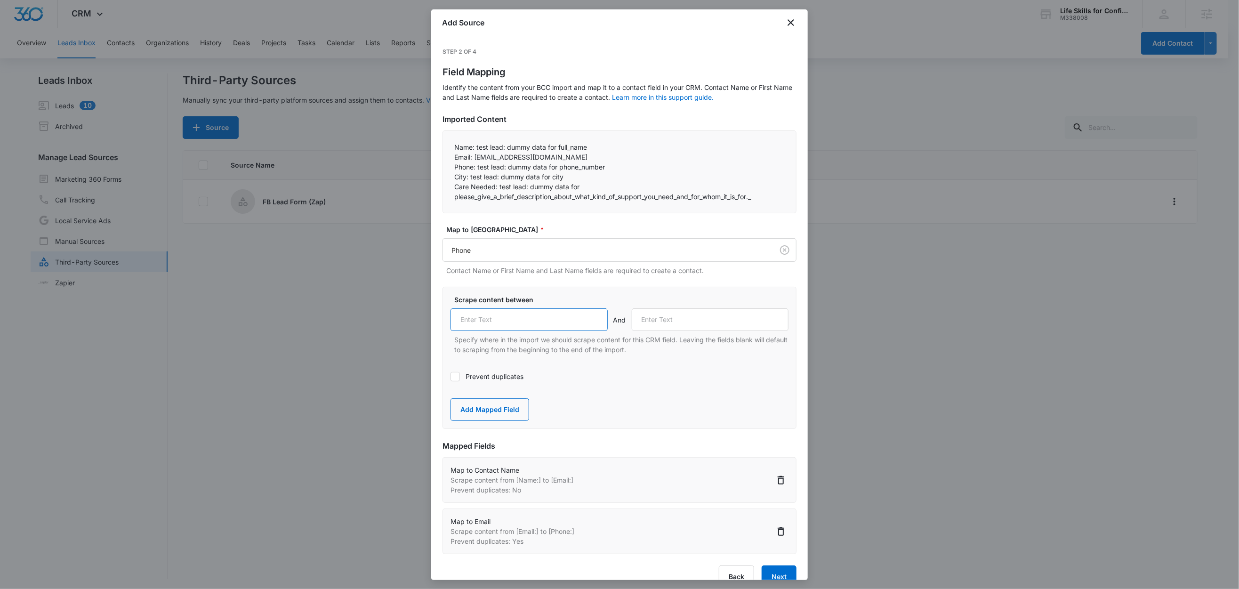
click at [498, 316] on input "text" at bounding box center [529, 319] width 157 height 23
paste input "Phone:"
type input "Phone:"
drag, startPoint x: 469, startPoint y: 177, endPoint x: 447, endPoint y: 178, distance: 22.6
click at [447, 178] on div "Name: test lead: dummy data for full_name Email: test@fb.com Phone: test lead…" at bounding box center [620, 171] width 354 height 83
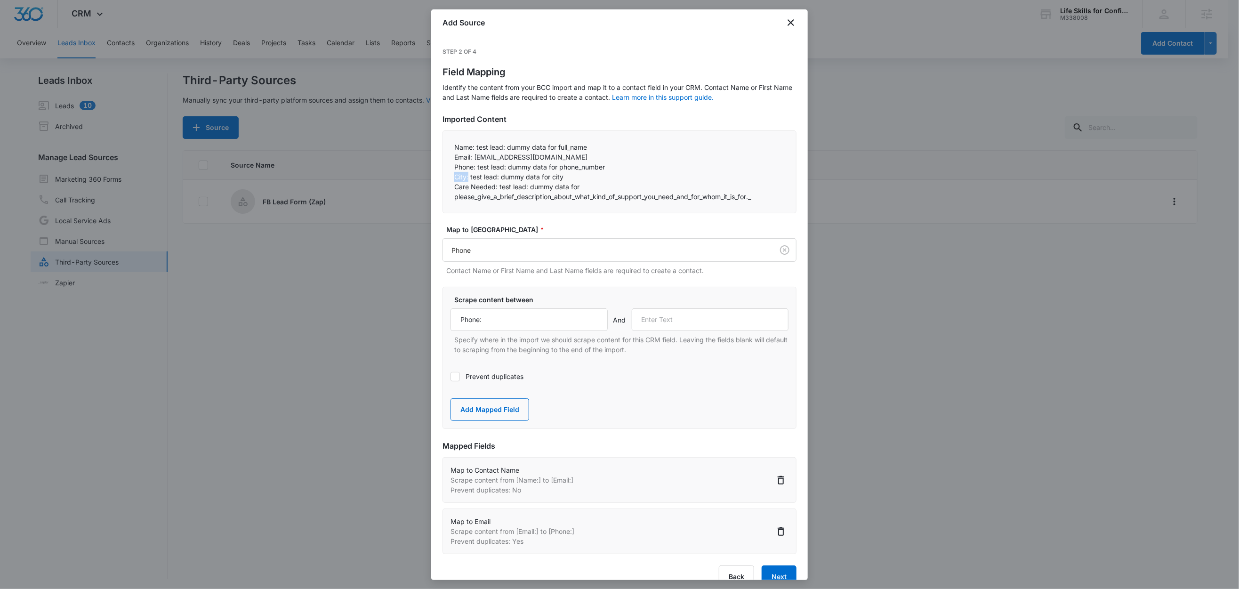
copy p "City:"
click at [678, 321] on input "text" at bounding box center [710, 319] width 157 height 23
paste input "City:"
type input "City:"
click at [492, 409] on button "Add Mapped Field" at bounding box center [490, 409] width 79 height 23
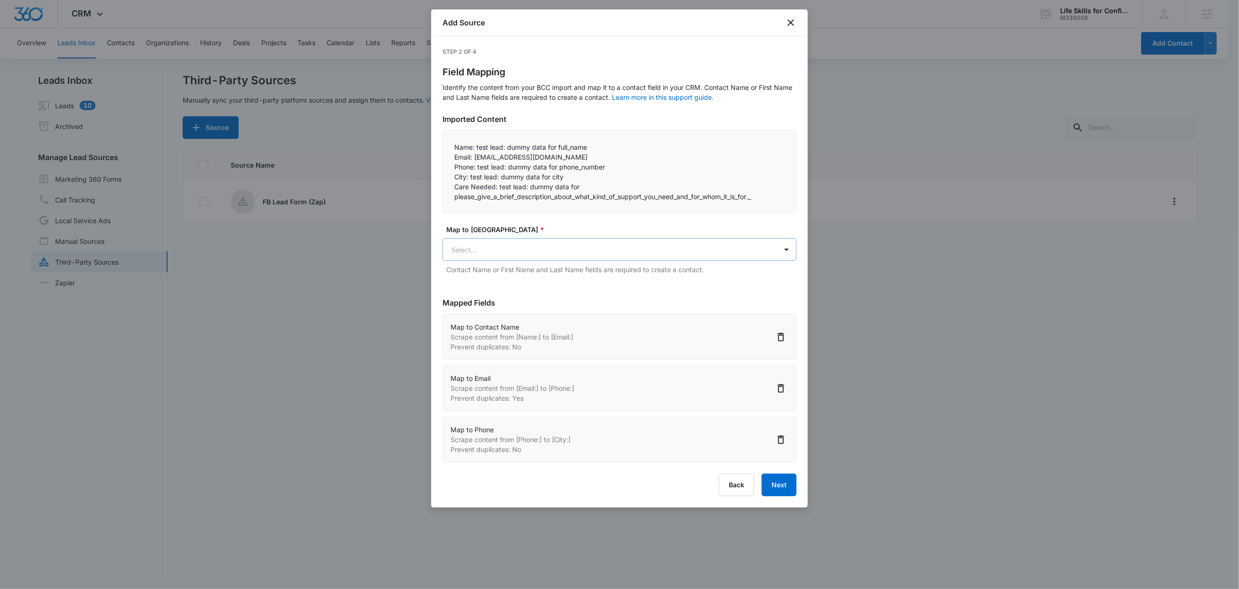
click at [491, 250] on body "CRM Apps Reputation Websites Forms CRM Email Social Content Ads Intelligence Fi…" at bounding box center [619, 295] width 1239 height 590
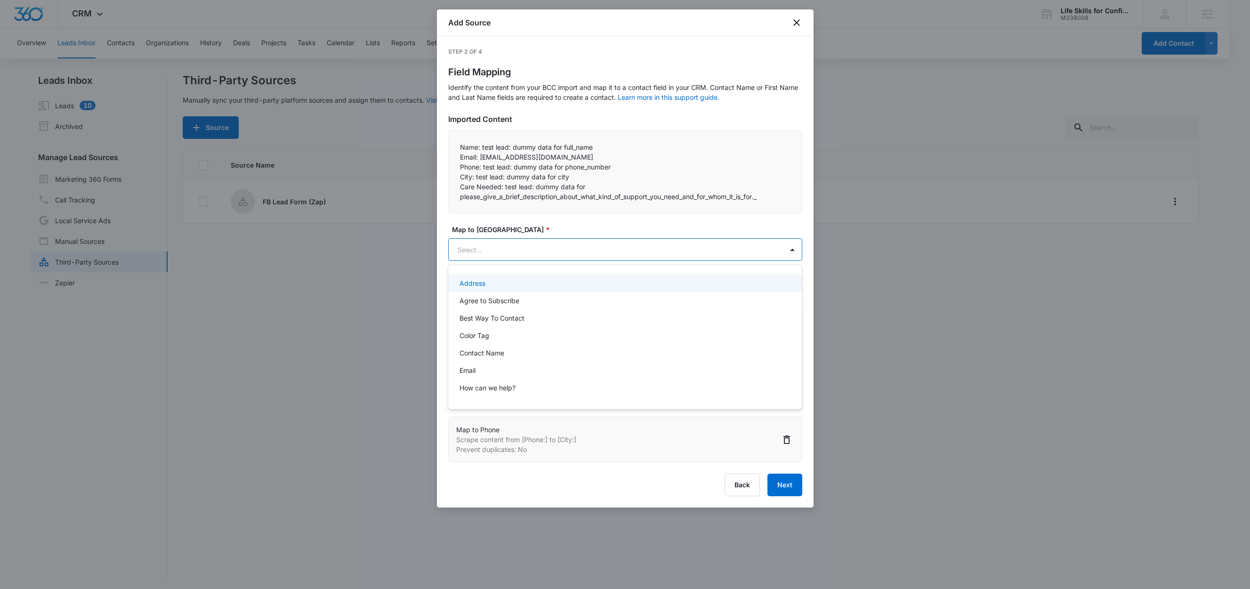
paste input "City:"
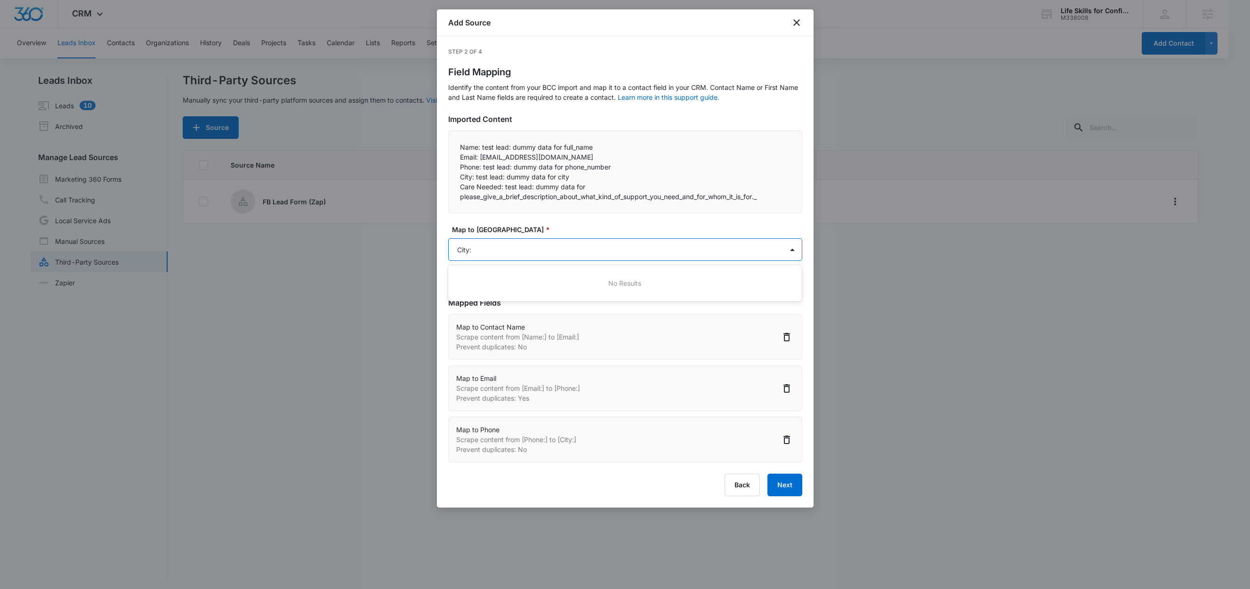
type input "City"
click at [483, 283] on p "City (Address)" at bounding box center [482, 283] width 45 height 10
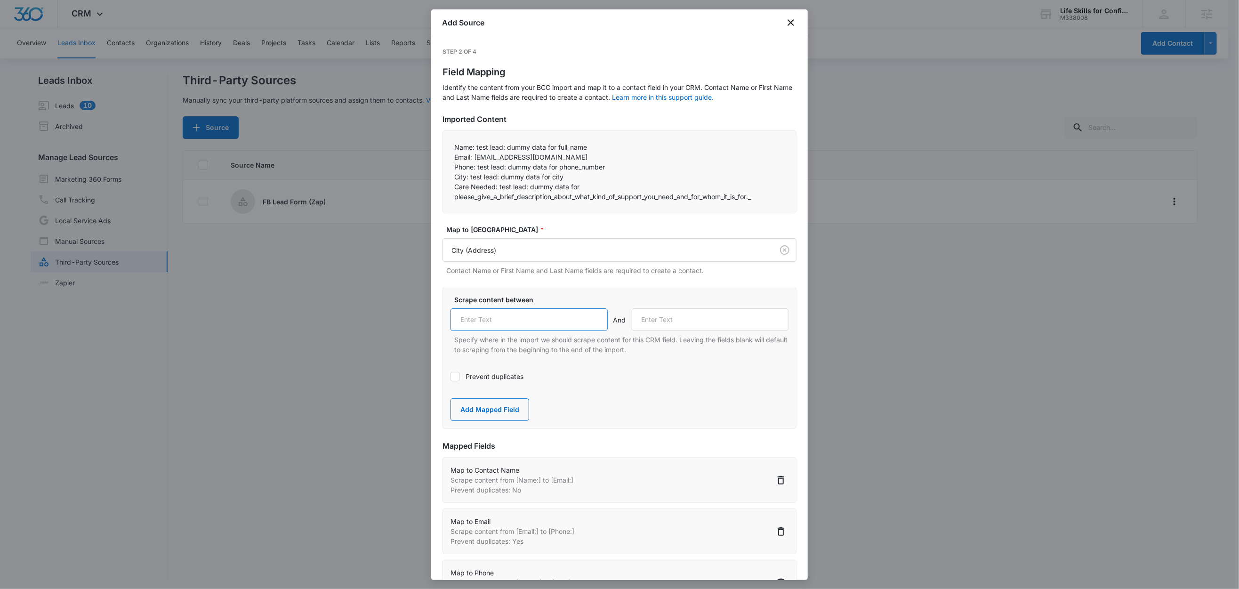
click at [508, 315] on input "text" at bounding box center [529, 319] width 157 height 23
paste input "City:"
type input "City:"
drag, startPoint x: 498, startPoint y: 188, endPoint x: 457, endPoint y: 186, distance: 41.0
click at [457, 186] on p "Care Needed: test lead: dummy data for please_give_a_brief_description_about_wh…" at bounding box center [619, 192] width 331 height 20
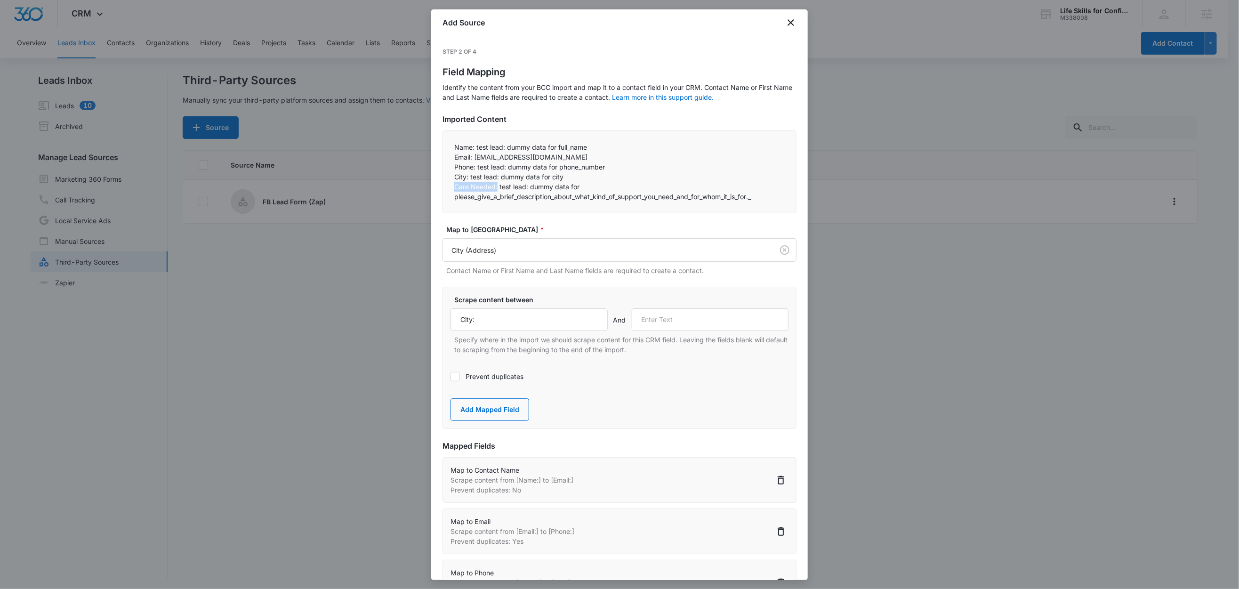
copy p "Care Needed:"
click at [685, 317] on input "text" at bounding box center [710, 319] width 157 height 23
paste input "Care Needed:"
type input "Care Needed:"
click at [494, 412] on button "Add Mapped Field" at bounding box center [490, 409] width 79 height 23
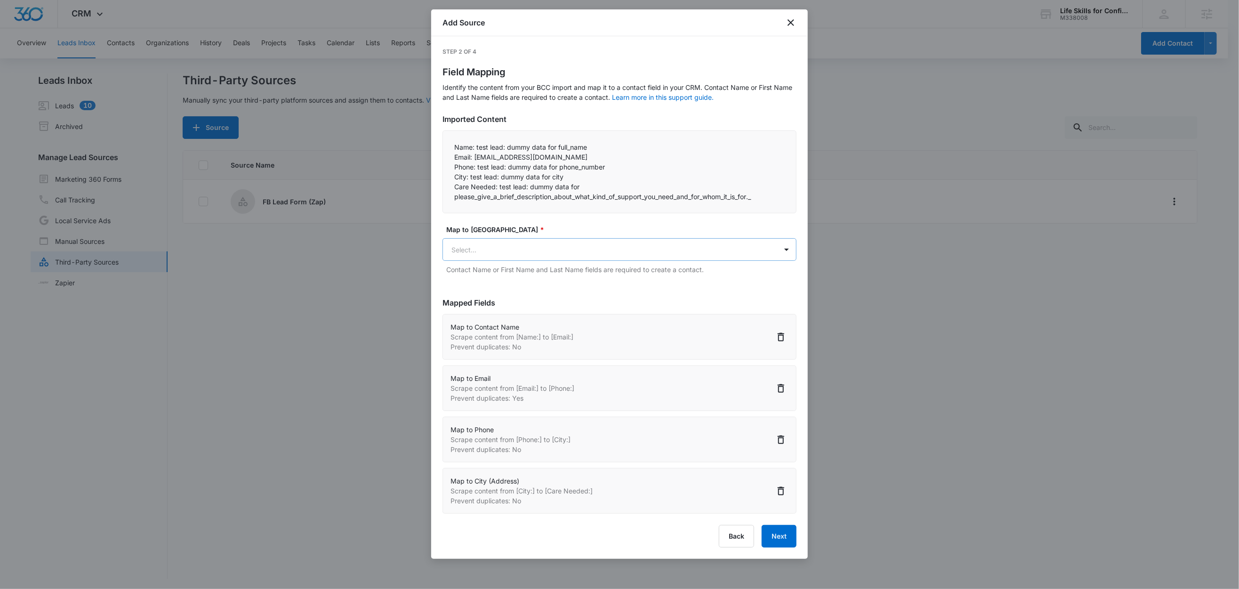
click at [506, 248] on body "CRM Apps Reputation Websites Forms CRM Email Social Content Ads Intelligence Fi…" at bounding box center [619, 295] width 1239 height 590
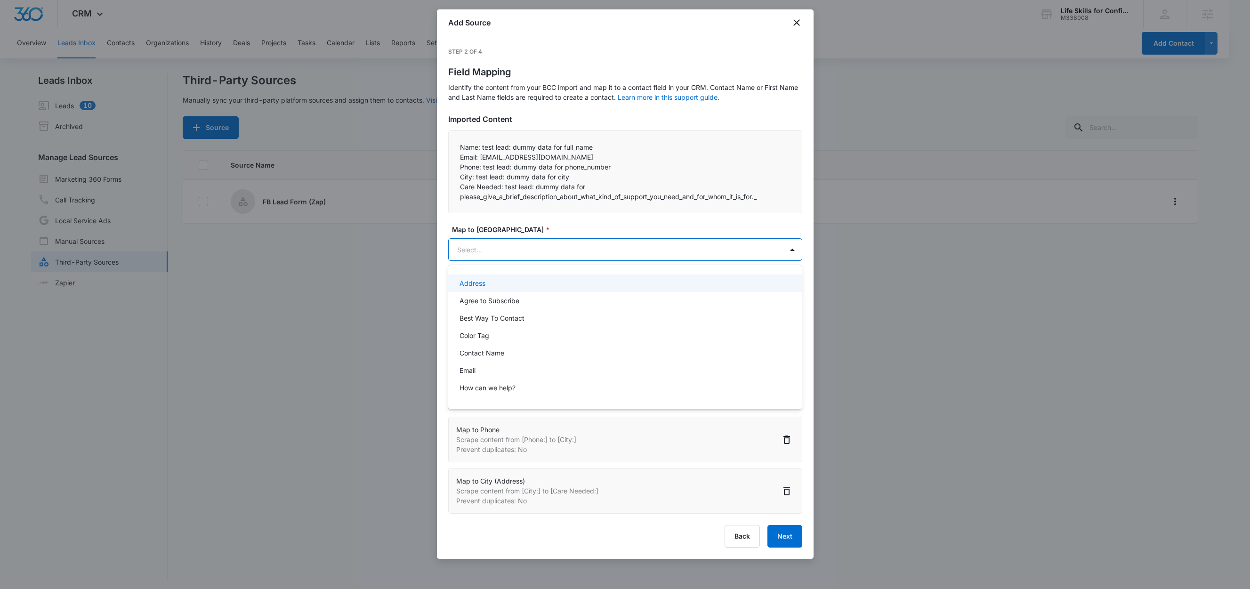
paste input "Care Needed:"
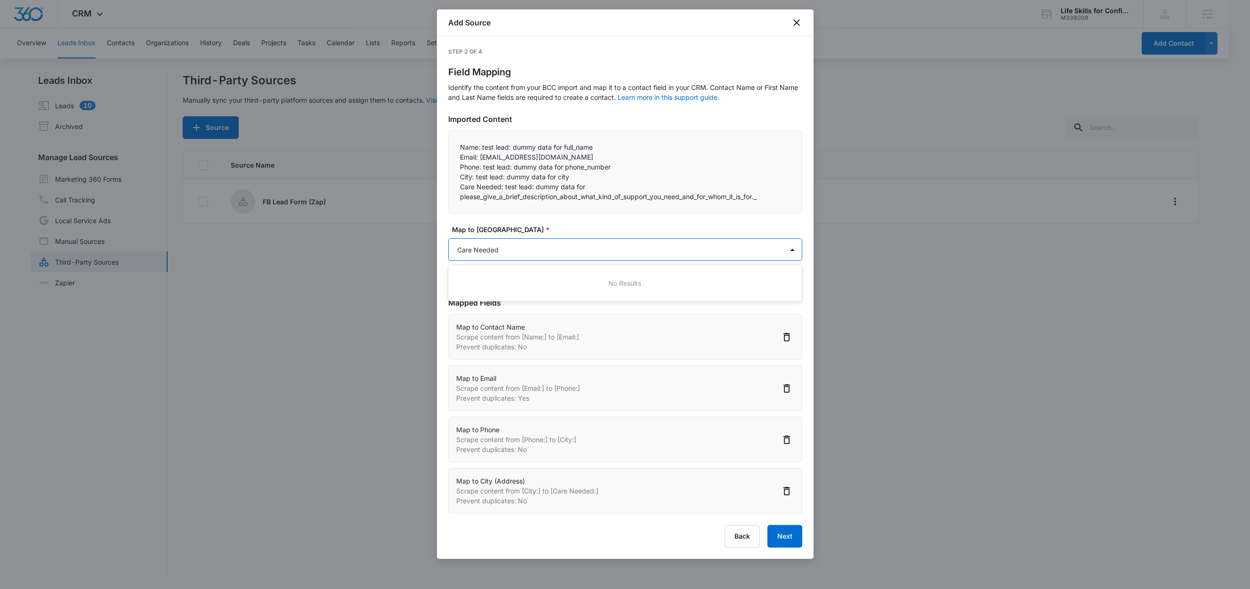
drag, startPoint x: 509, startPoint y: 249, endPoint x: 440, endPoint y: 250, distance: 68.7
click at [440, 250] on div at bounding box center [625, 294] width 1250 height 589
type input "Care Needed"
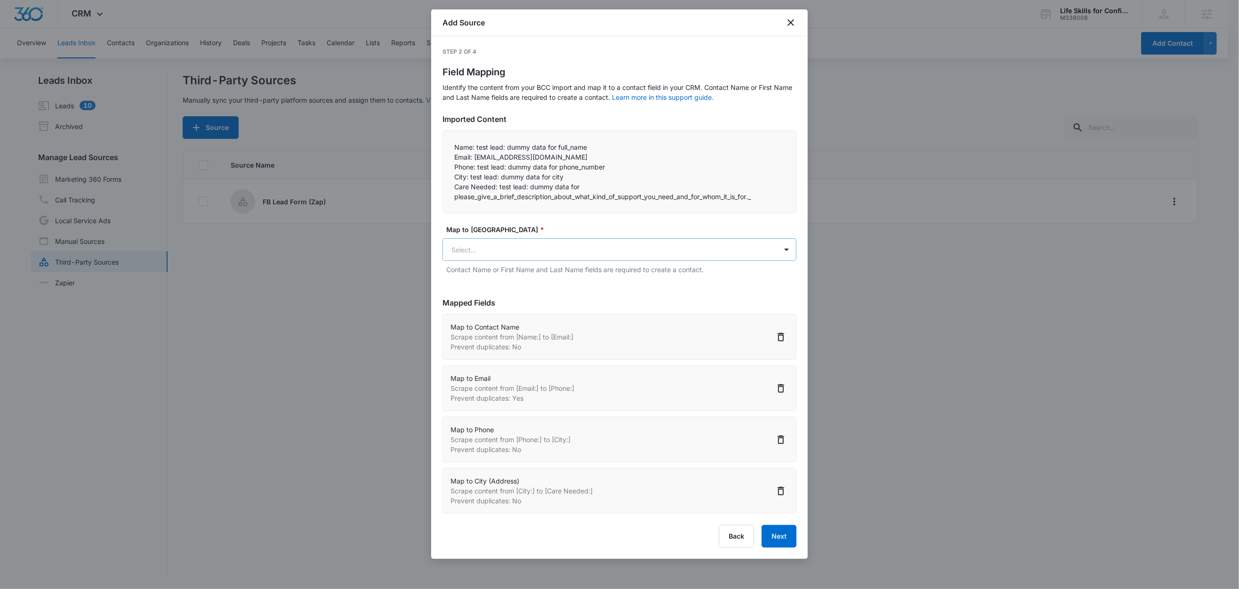
click at [473, 254] on body "CRM Apps Reputation Websites Forms CRM Email Social Content Ads Intelligence Fi…" at bounding box center [619, 295] width 1239 height 590
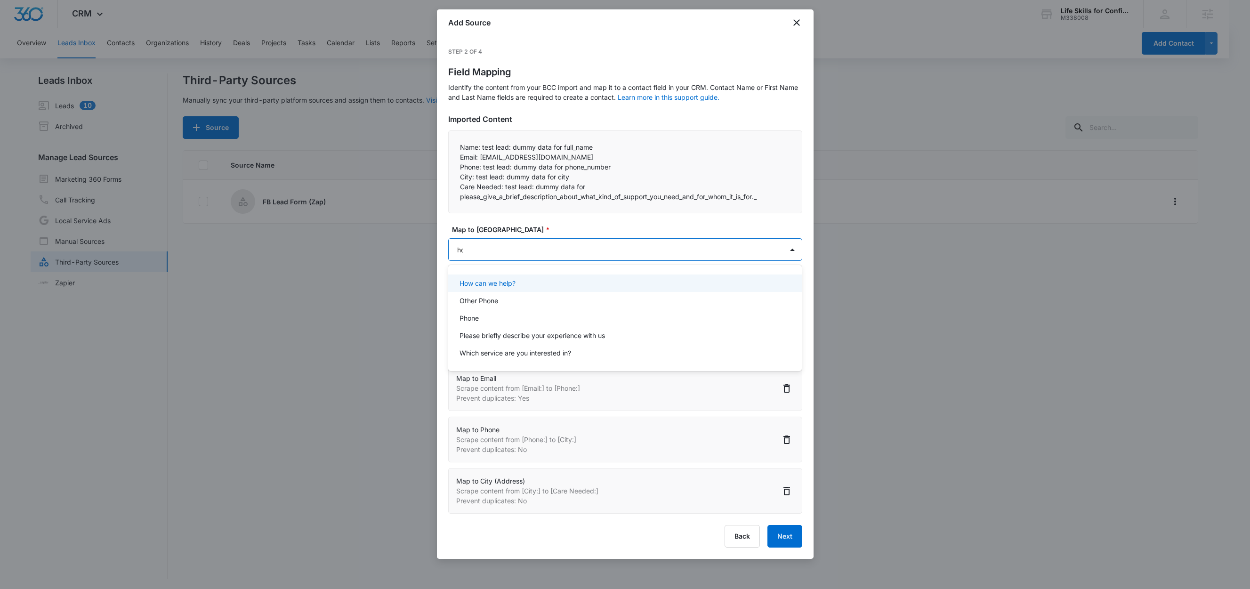
type input "how"
click at [489, 291] on div "How can we help?" at bounding box center [625, 282] width 354 height 17
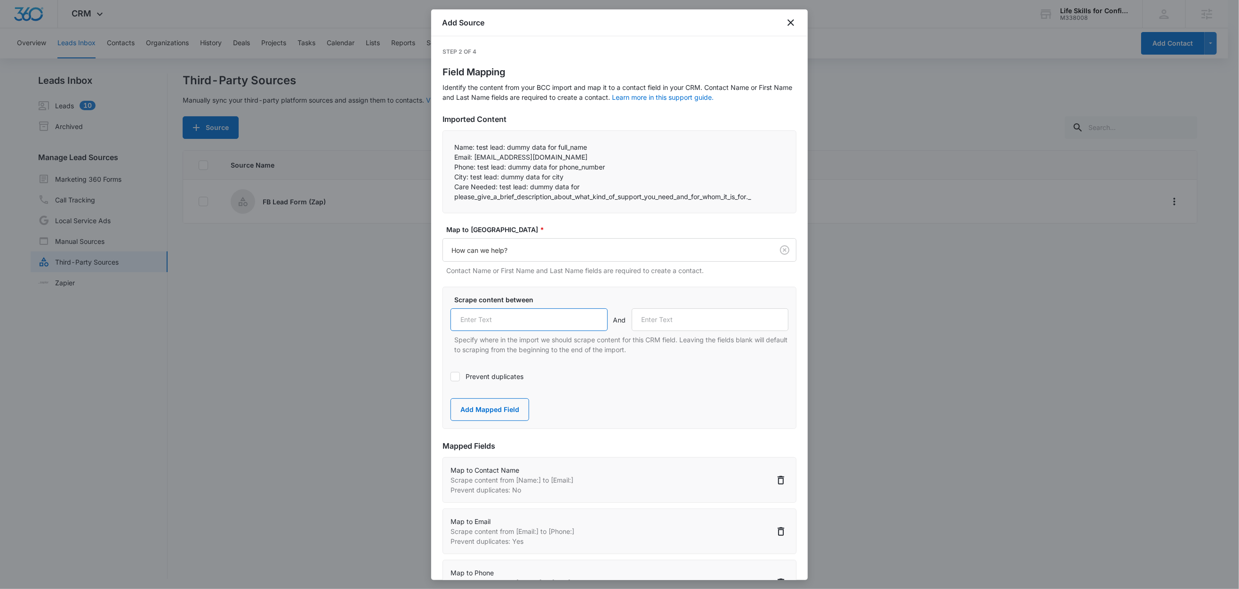
click at [496, 326] on input "text" at bounding box center [529, 319] width 157 height 23
paste input "Care Needed:"
type input "Care Needed:"
click at [603, 378] on label "Prevent duplicates" at bounding box center [620, 376] width 338 height 10
click at [451, 377] on input "Prevent duplicates" at bounding box center [451, 377] width 0 height 0
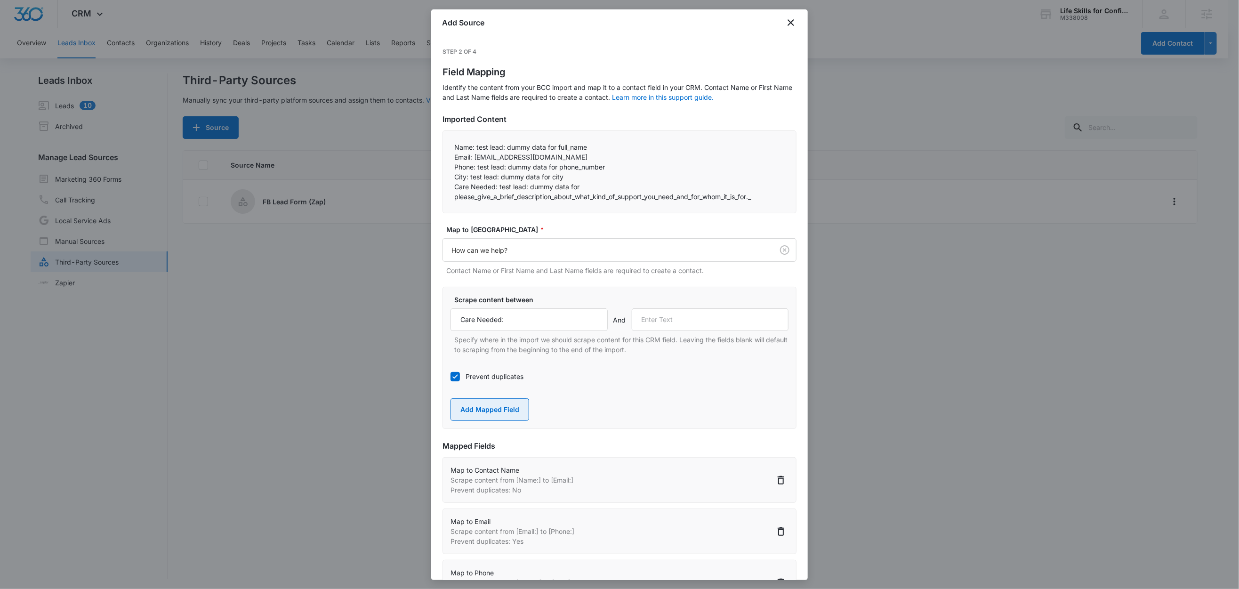
click at [510, 406] on button "Add Mapped Field" at bounding box center [490, 409] width 79 height 23
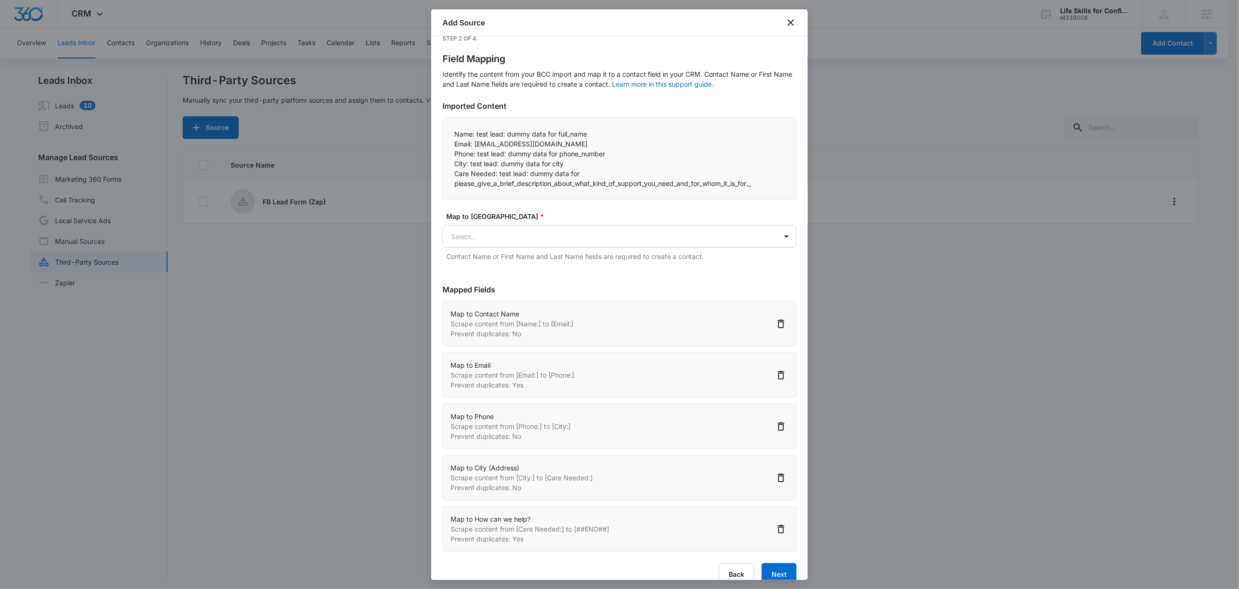
scroll to position [32, 0]
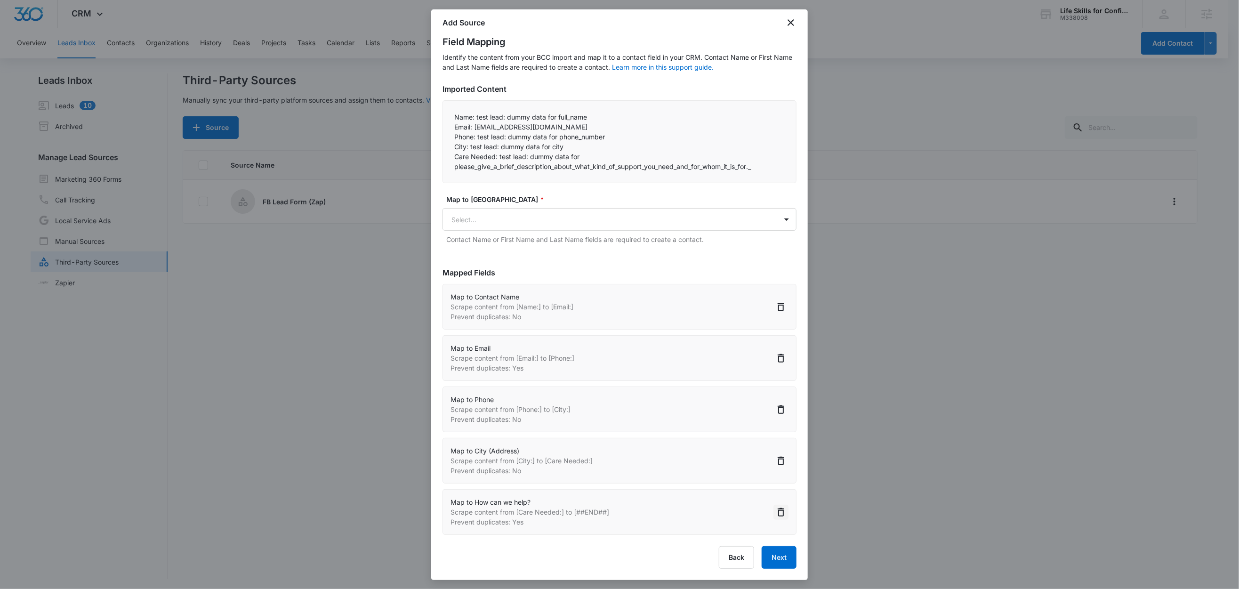
click at [775, 513] on icon "Delete" at bounding box center [780, 512] width 11 height 11
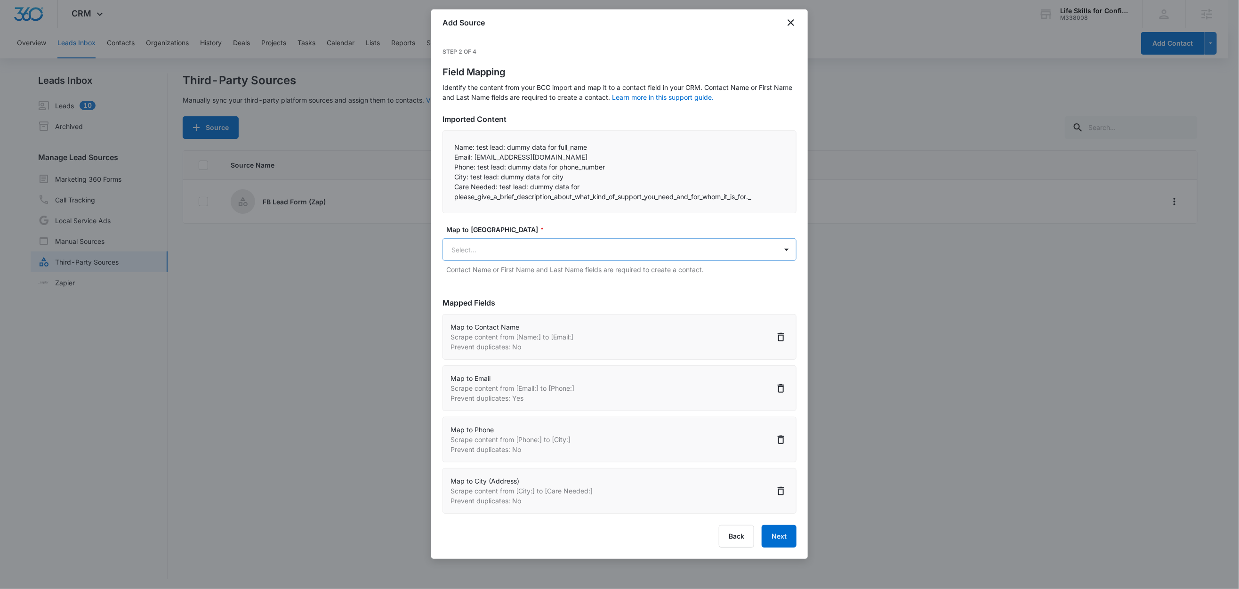
click at [504, 258] on body "CRM Apps Reputation Websites Forms CRM Email Social Content Ads Intelligence Fi…" at bounding box center [619, 295] width 1239 height 590
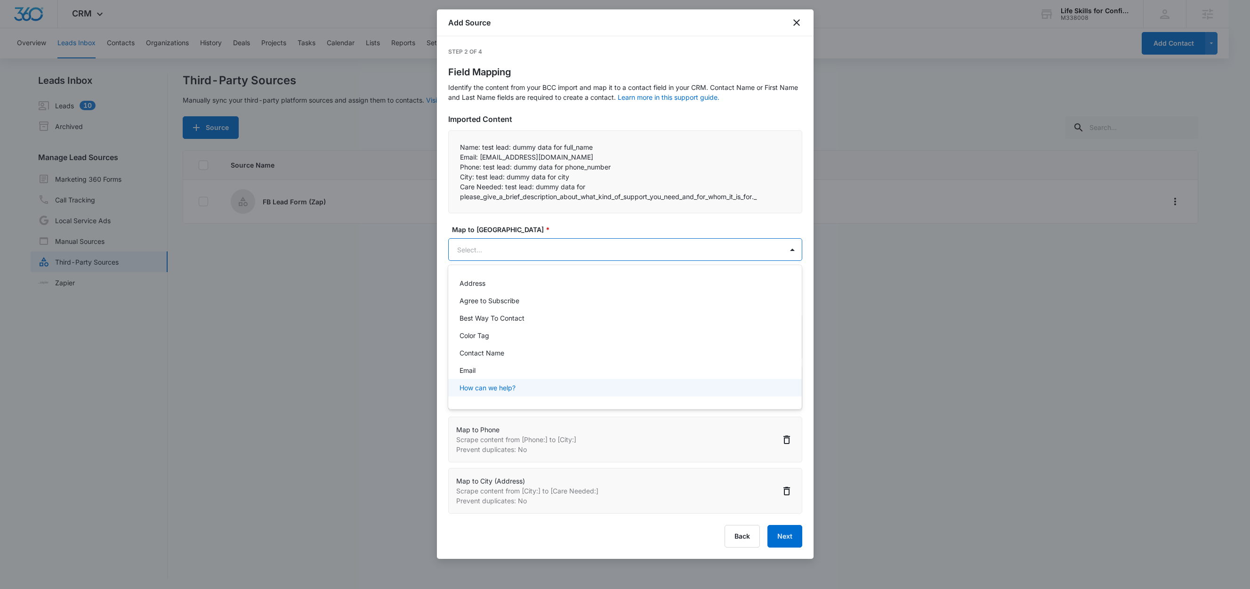
click at [504, 387] on p "How can we help?" at bounding box center [488, 388] width 56 height 10
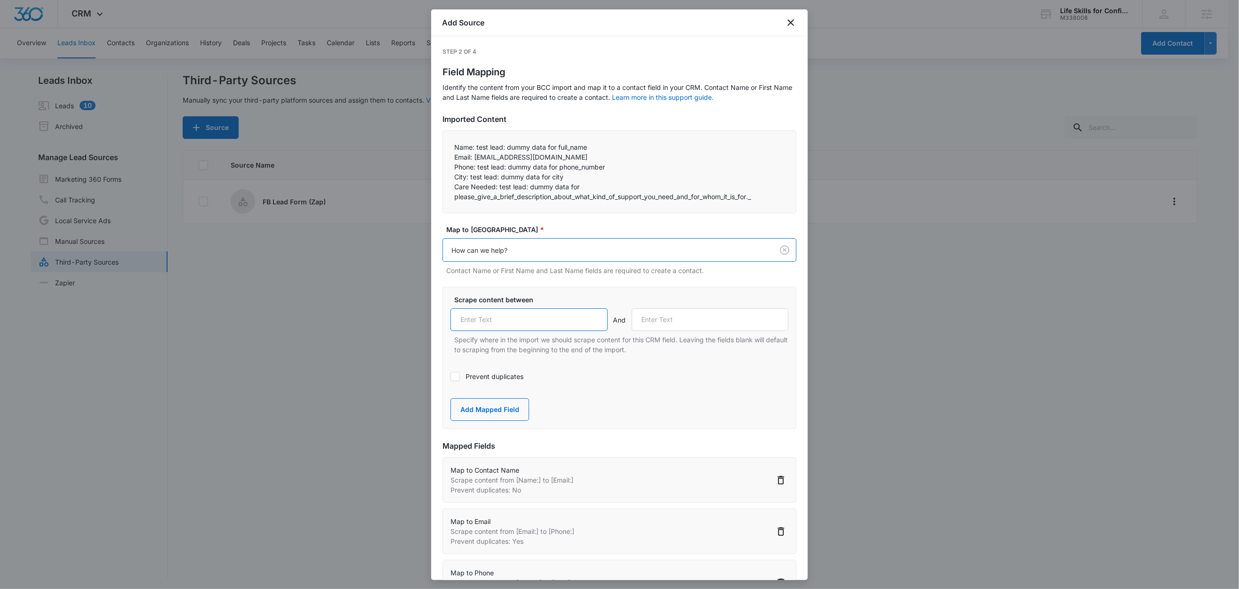
click at [502, 321] on input "text" at bounding box center [529, 319] width 157 height 23
paste input "Care Needed:"
type input "Care Needed:"
click at [502, 412] on button "Add Mapped Field" at bounding box center [490, 409] width 79 height 23
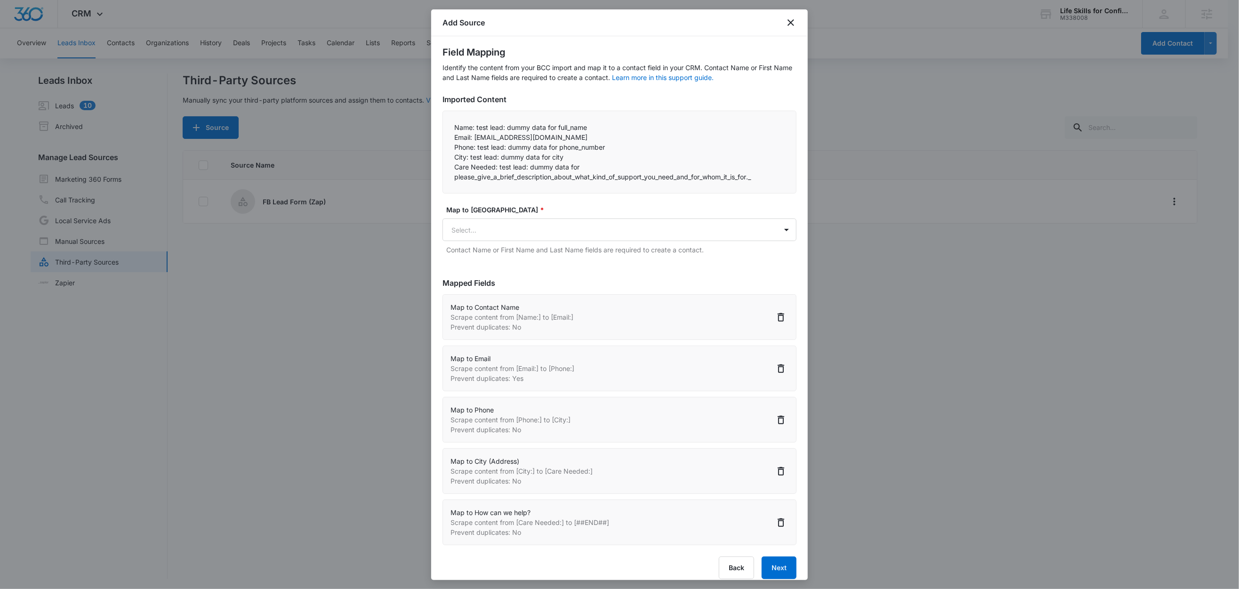
scroll to position [32, 0]
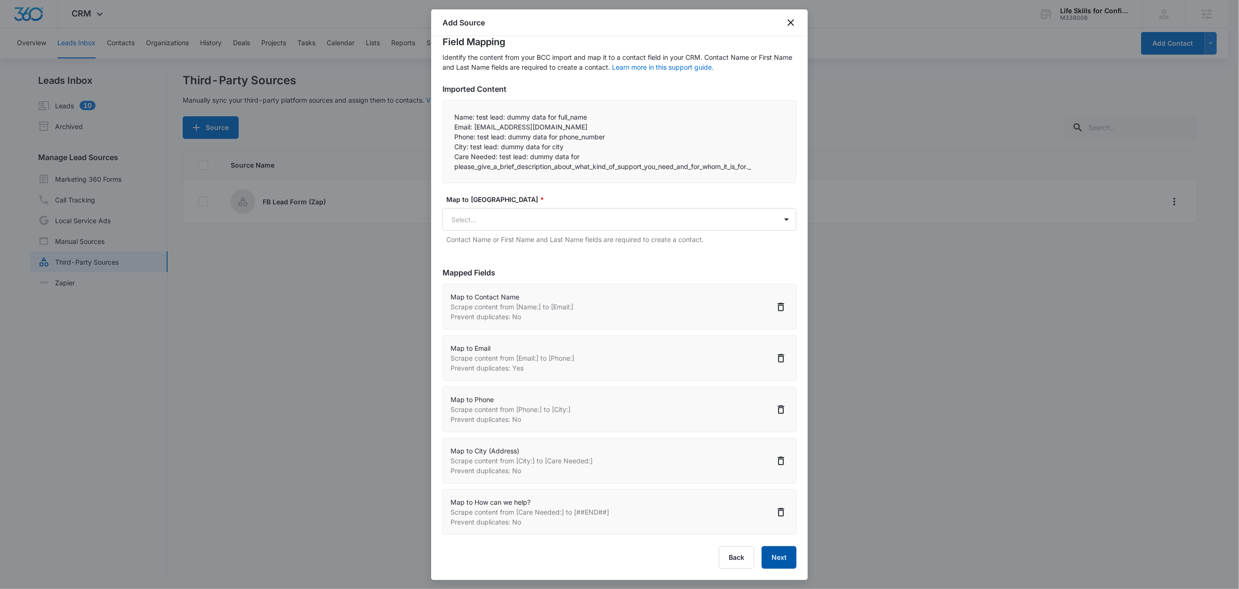
click at [772, 557] on button "Next" at bounding box center [779, 557] width 35 height 23
select select "77"
select select "185"
select select "184"
select select "188"
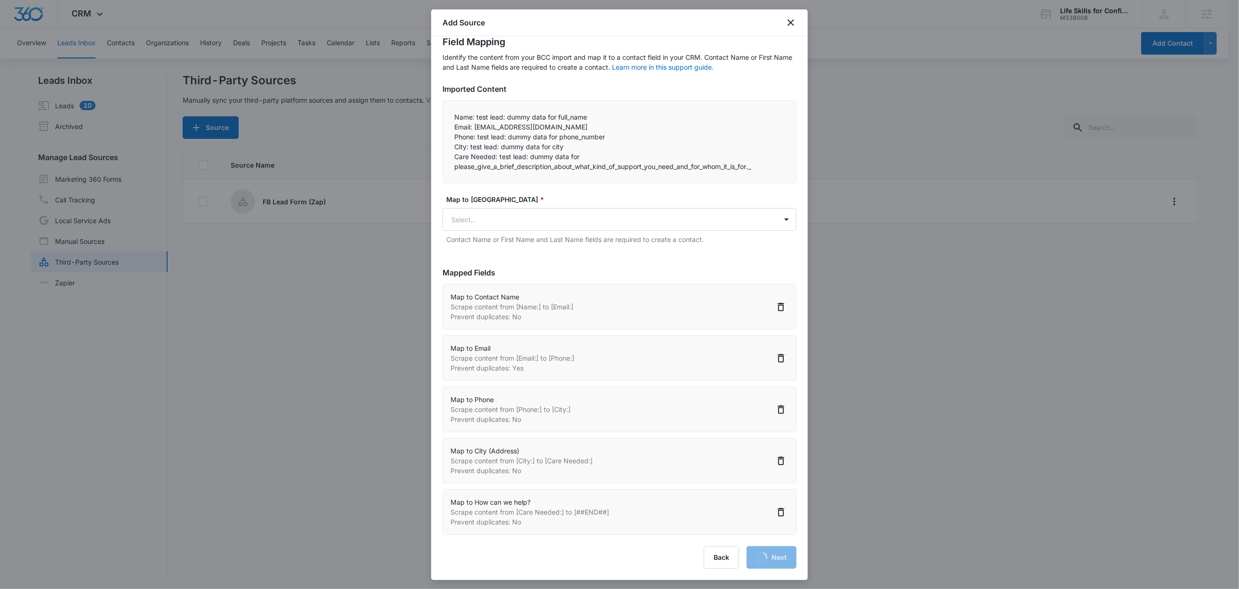
select select "349"
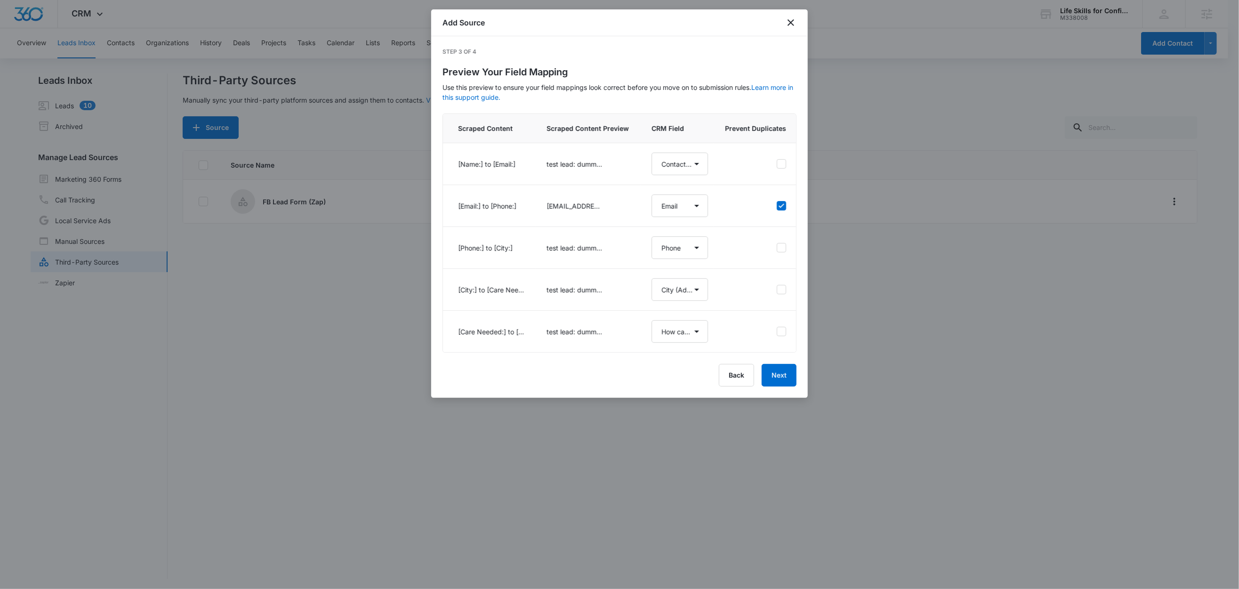
scroll to position [0, 0]
select select "77"
select select "185"
select select "184"
select select "188"
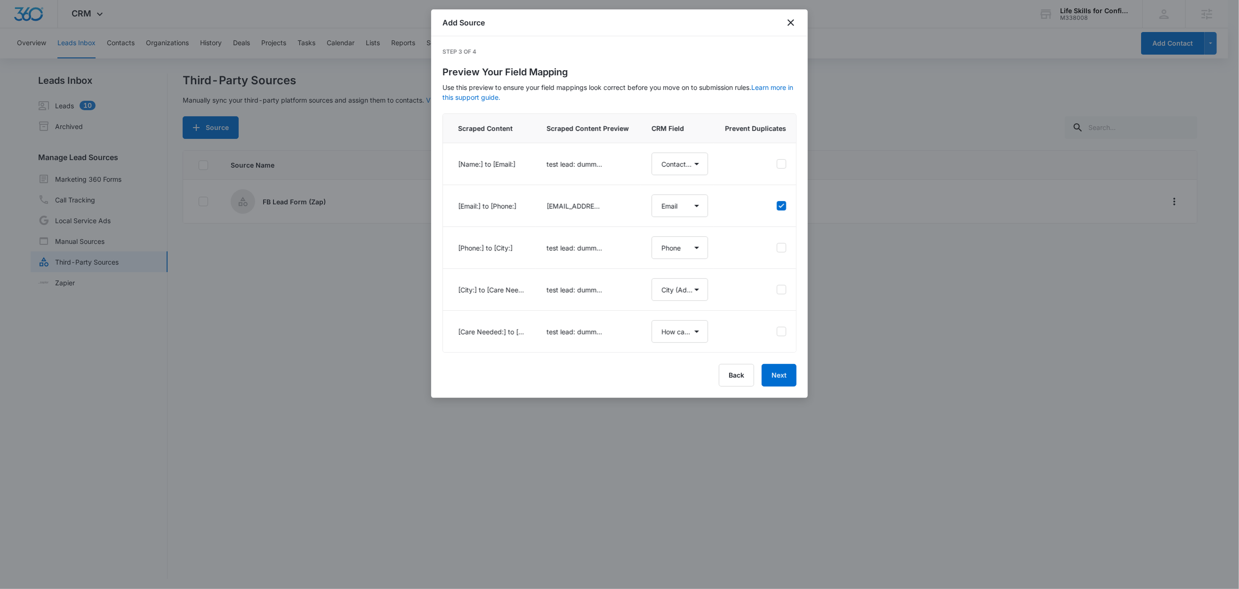
select select "349"
click at [780, 387] on button "Next" at bounding box center [779, 375] width 35 height 23
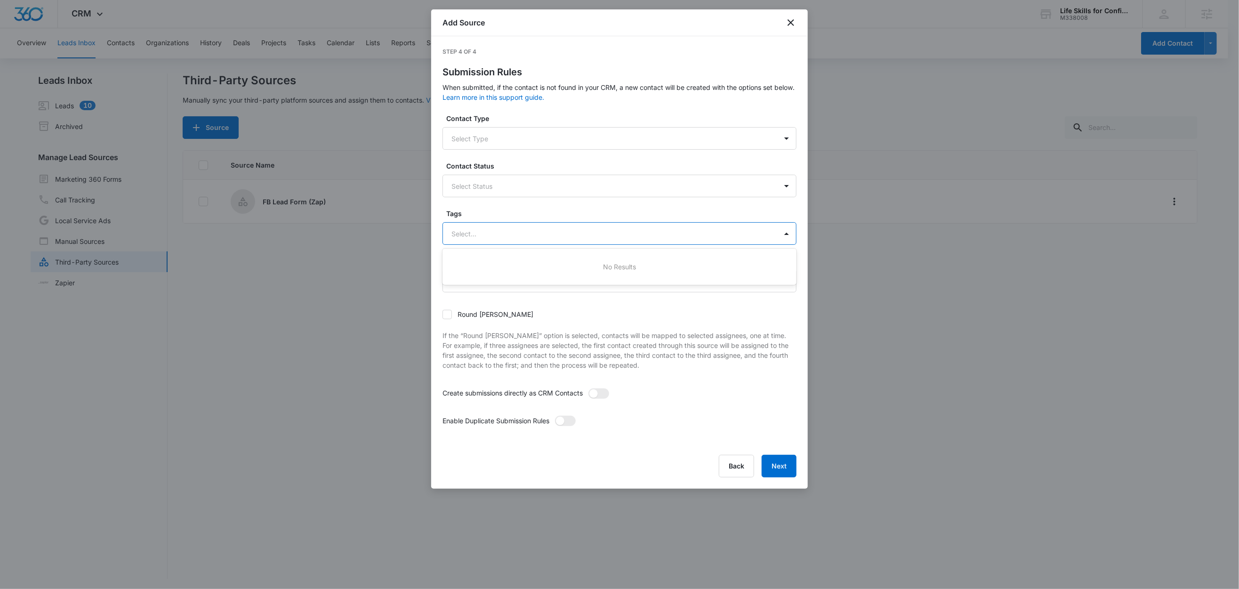
click at [484, 229] on div at bounding box center [609, 234] width 314 height 12
type input "f"
click at [518, 267] on div "FB Lead Form" at bounding box center [619, 267] width 330 height 10
click at [505, 211] on label "Tags" at bounding box center [623, 214] width 354 height 10
click at [607, 395] on span at bounding box center [599, 394] width 21 height 10
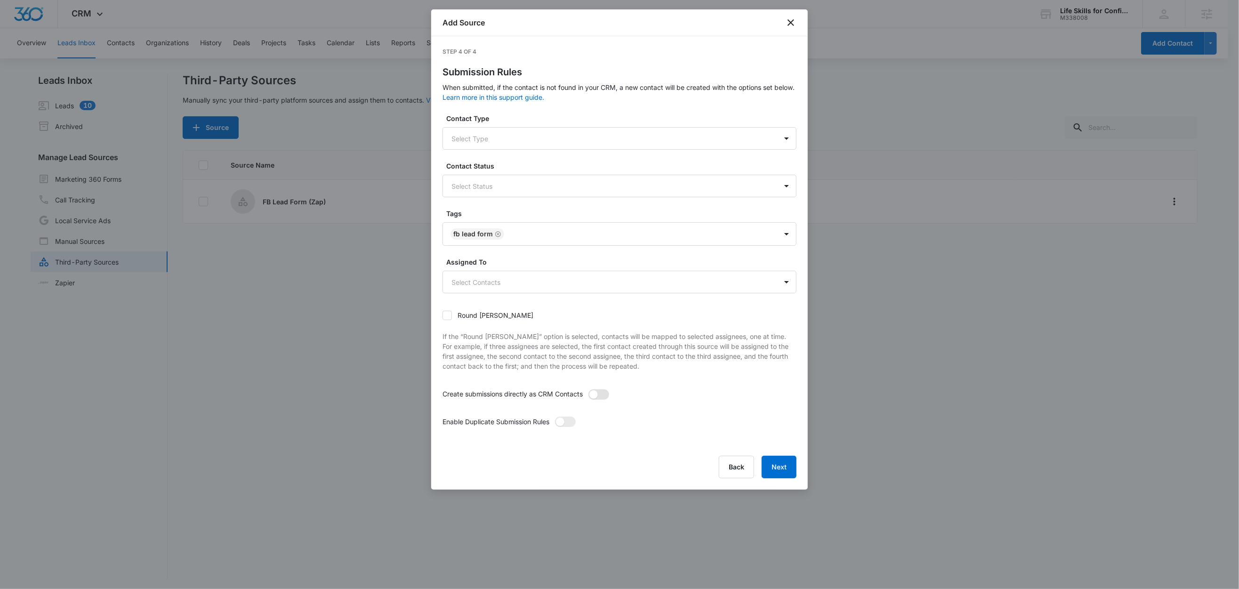
click at [588, 389] on input "checkbox" at bounding box center [588, 389] width 0 height 0
click at [565, 425] on span at bounding box center [565, 422] width 21 height 10
click at [555, 416] on input "checkbox" at bounding box center [555, 416] width 0 height 0
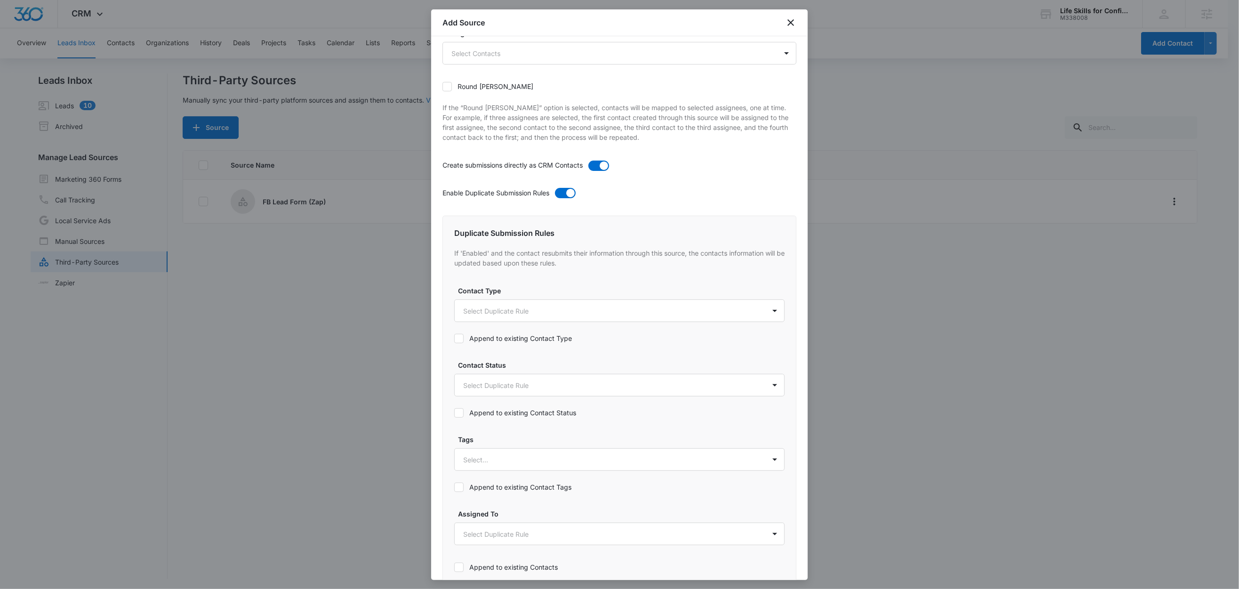
scroll to position [293, 0]
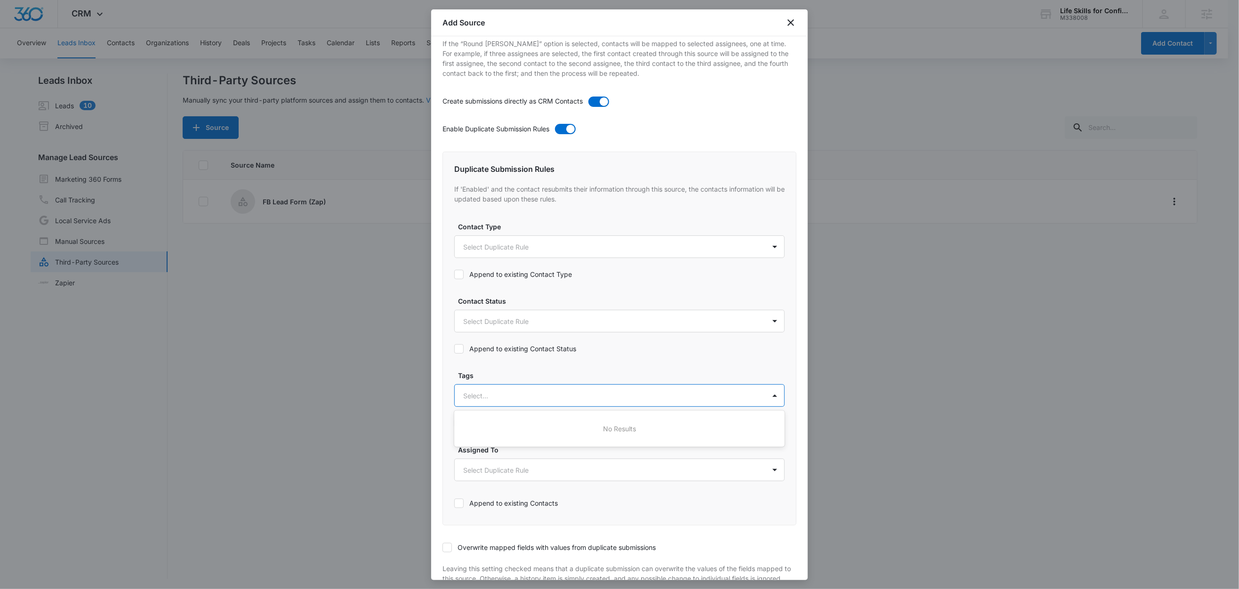
click at [479, 392] on div at bounding box center [608, 396] width 290 height 12
type input "f"
click at [504, 435] on div "FB Lead Form" at bounding box center [619, 428] width 331 height 17
click at [515, 377] on label "Tags" at bounding box center [623, 376] width 331 height 10
click at [501, 421] on label "Append to existing Contact Tags" at bounding box center [619, 424] width 331 height 10
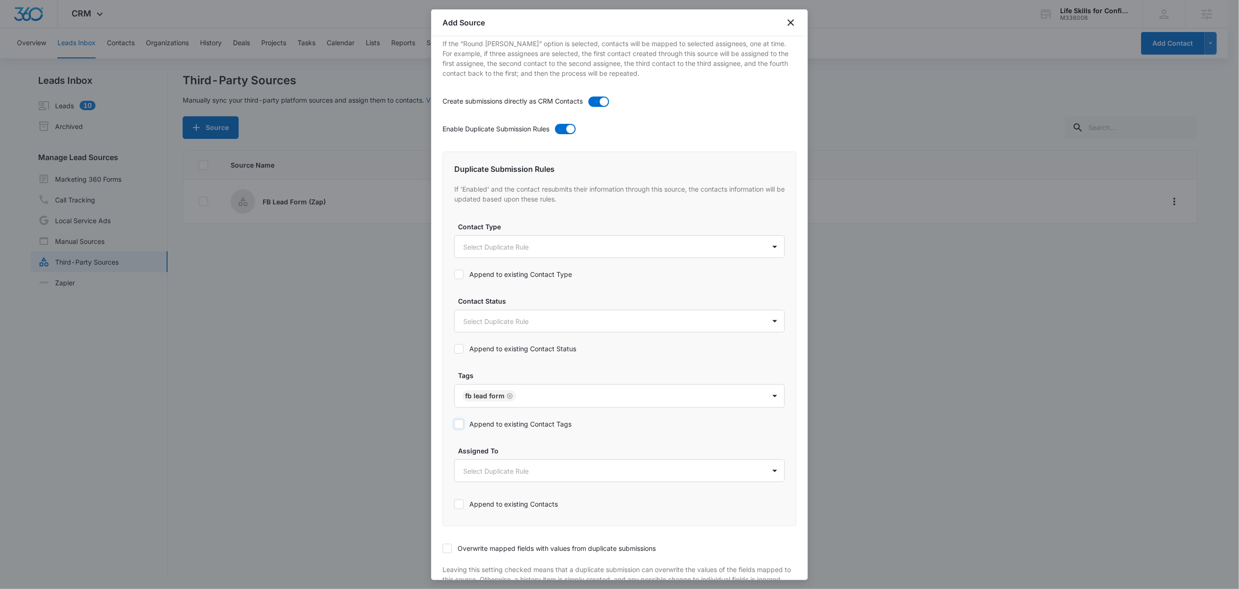
click at [454, 424] on input "Append to existing Contact Tags" at bounding box center [454, 424] width 0 height 0
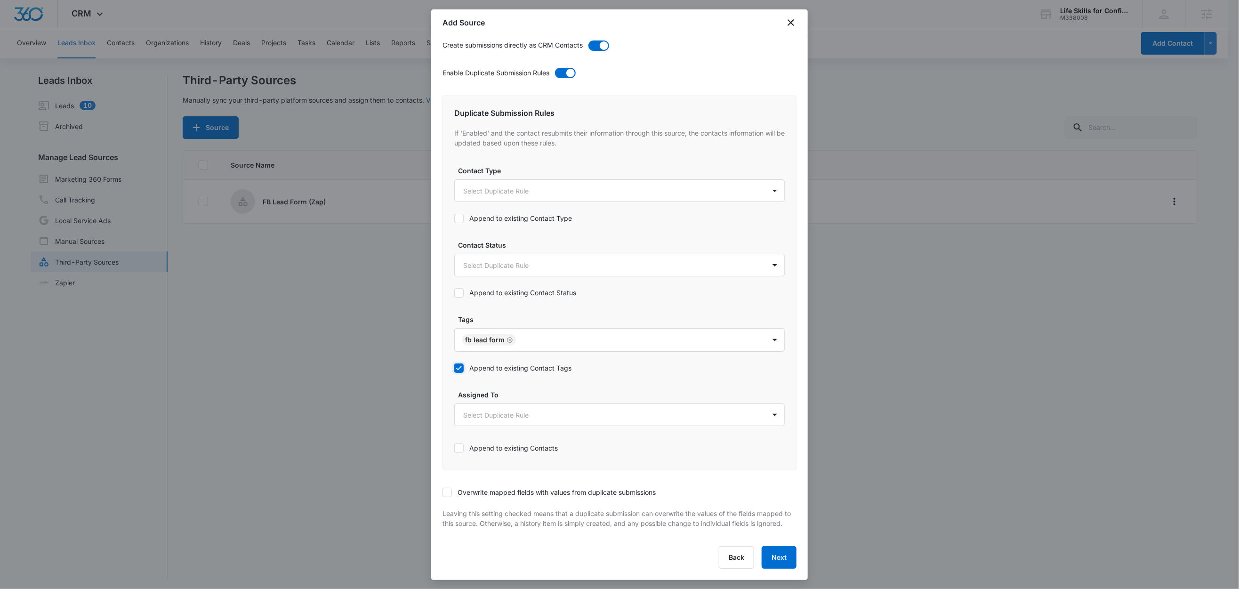
scroll to position [1, 0]
click at [441, 486] on div "Step 4 of 4 Submission Rules When submitted, if the contact is not found in you…" at bounding box center [619, 308] width 377 height 544
click at [445, 488] on icon at bounding box center [447, 492] width 8 height 8
click at [443, 492] on input "Overwrite mapped fields with values from duplicate submissions" at bounding box center [443, 492] width 0 height 0
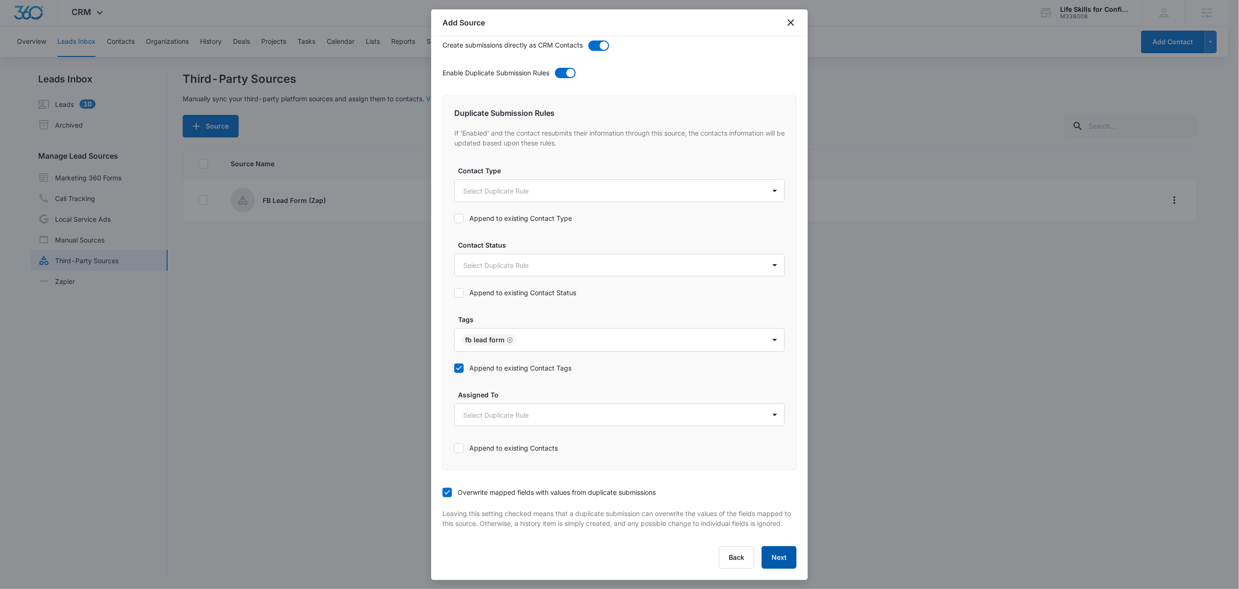
click at [767, 557] on button "Next" at bounding box center [779, 557] width 35 height 23
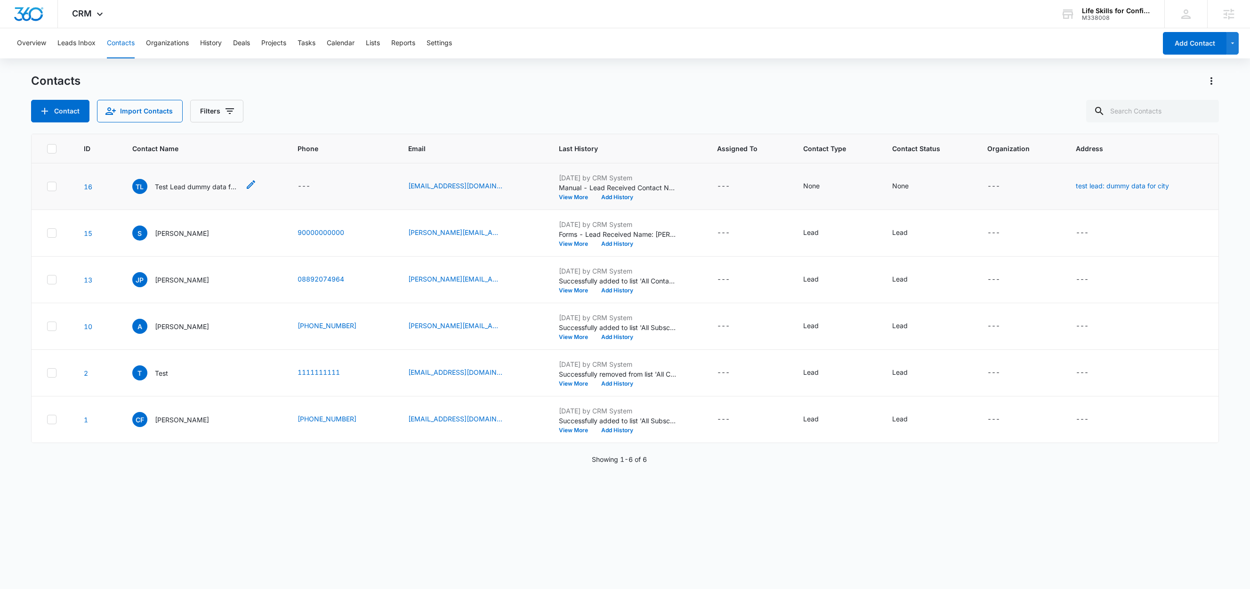
click at [192, 190] on p "Test Lead dummy data for full_name" at bounding box center [197, 187] width 85 height 10
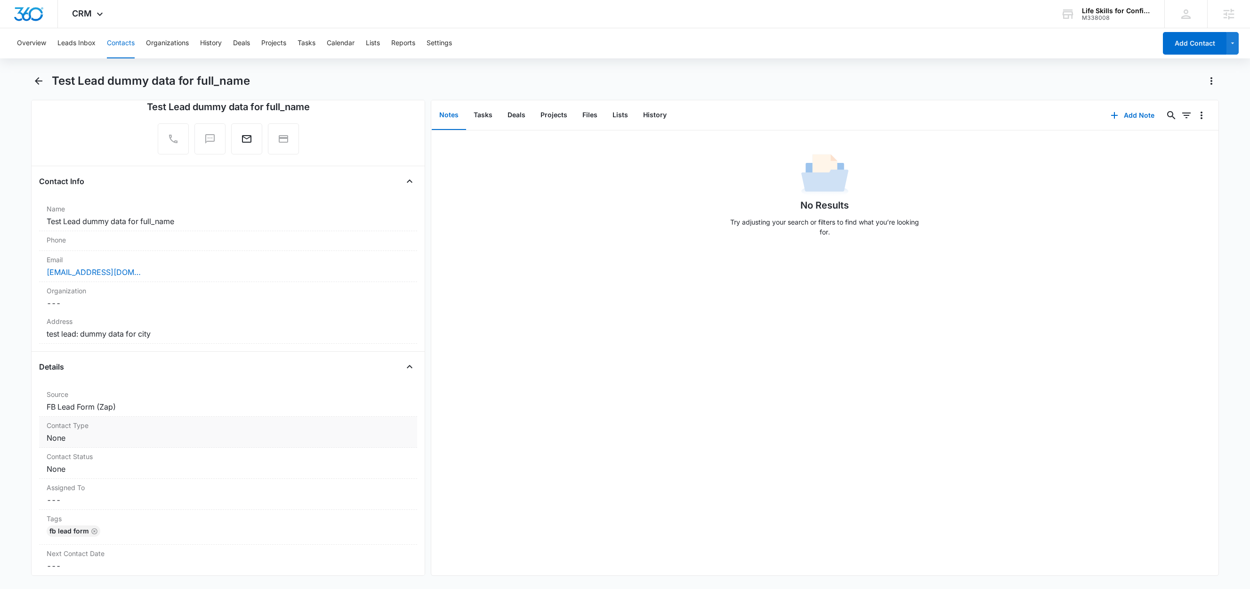
scroll to position [86, 0]
click at [618, 116] on button "Lists" at bounding box center [620, 115] width 31 height 29
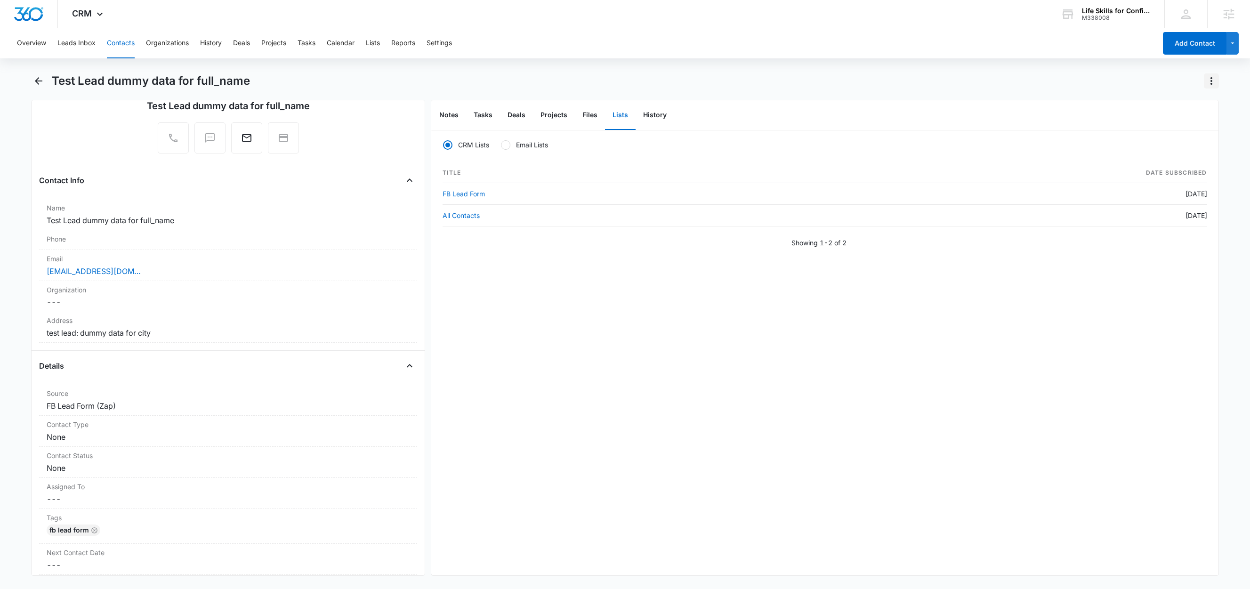
click at [1211, 80] on icon "Actions" at bounding box center [1212, 81] width 2 height 8
click at [1170, 139] on div "Delete" at bounding box center [1174, 136] width 41 height 7
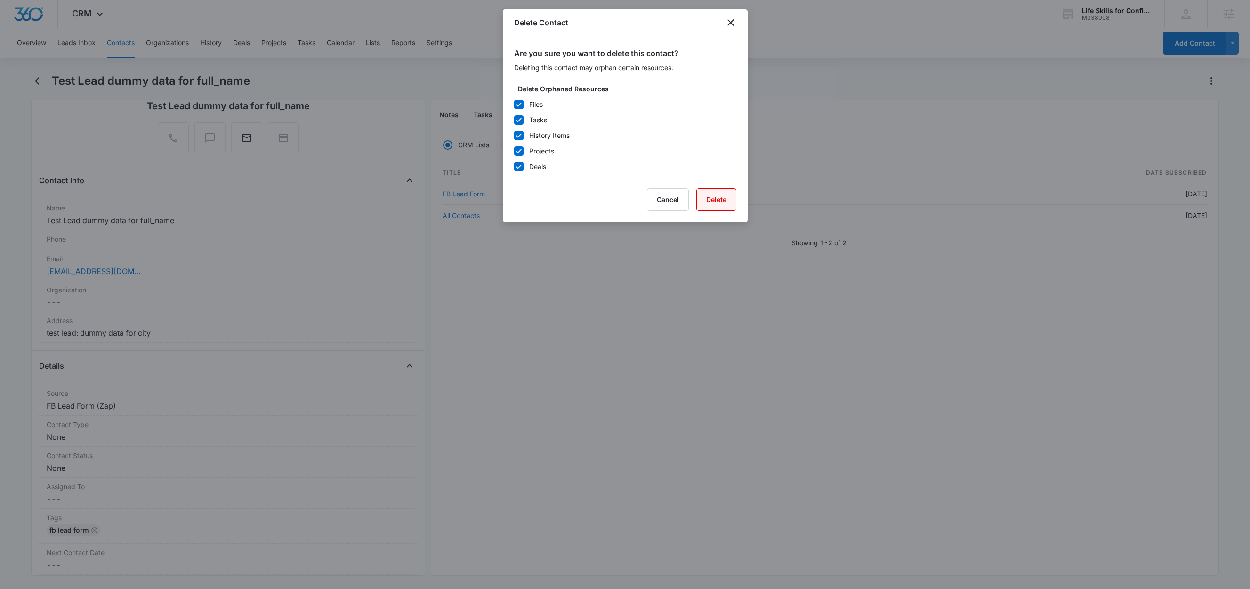
click at [726, 201] on button "Delete" at bounding box center [716, 199] width 40 height 23
